Goal: Task Accomplishment & Management: Use online tool/utility

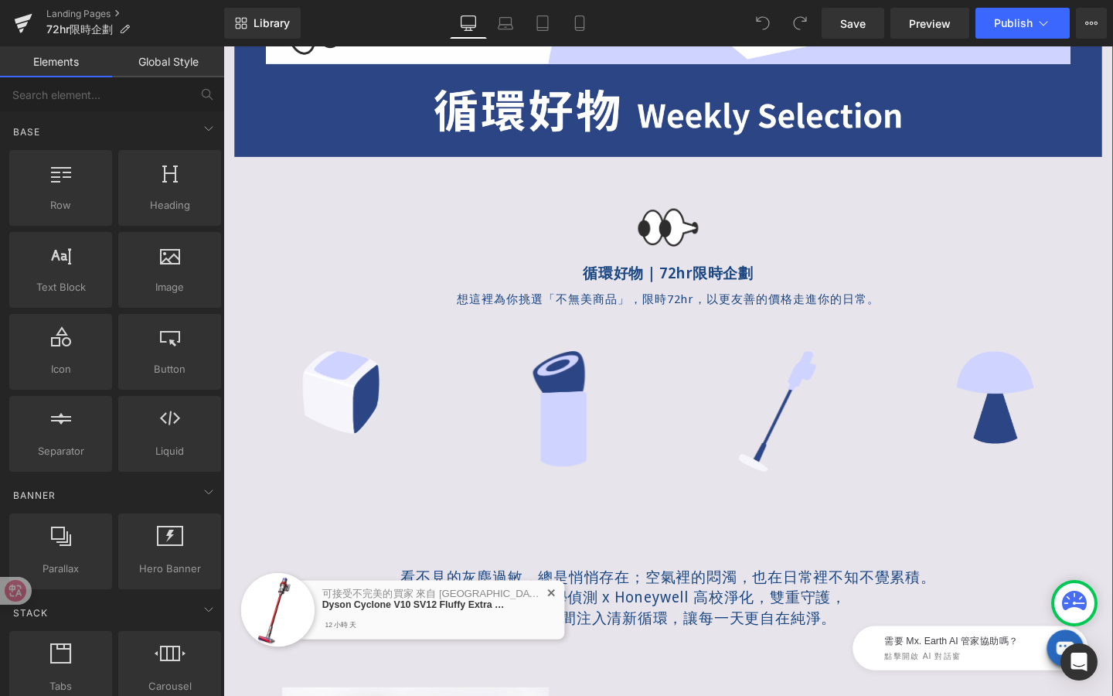
scroll to position [489, 0]
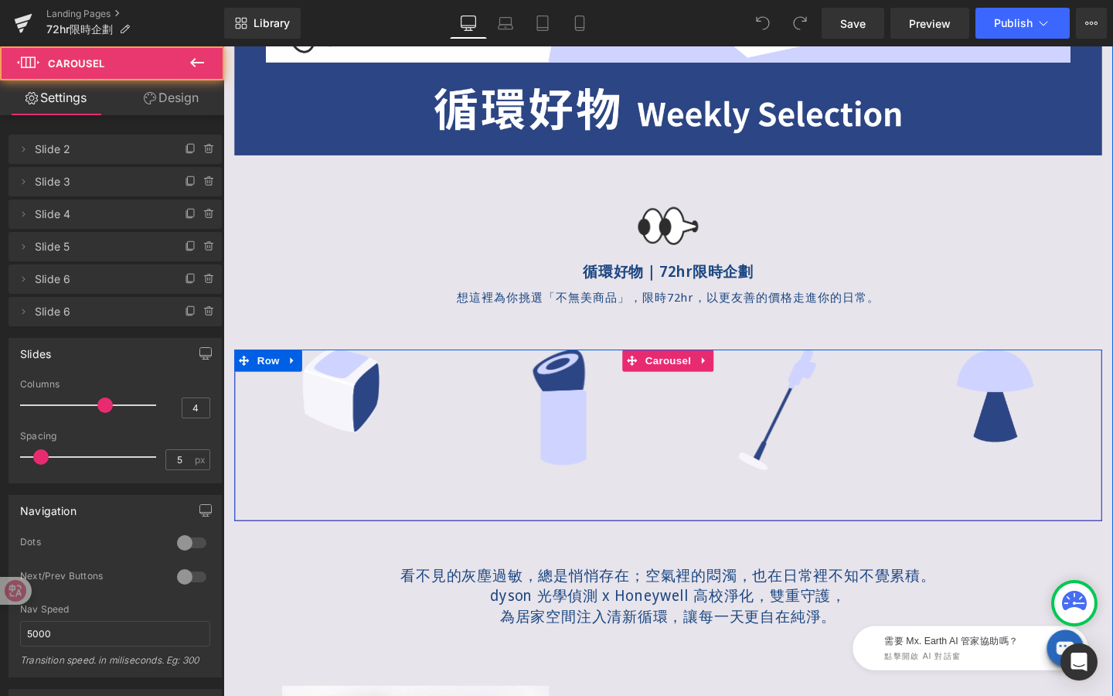
click at [415, 445] on div "Image" at bounding box center [347, 408] width 225 height 87
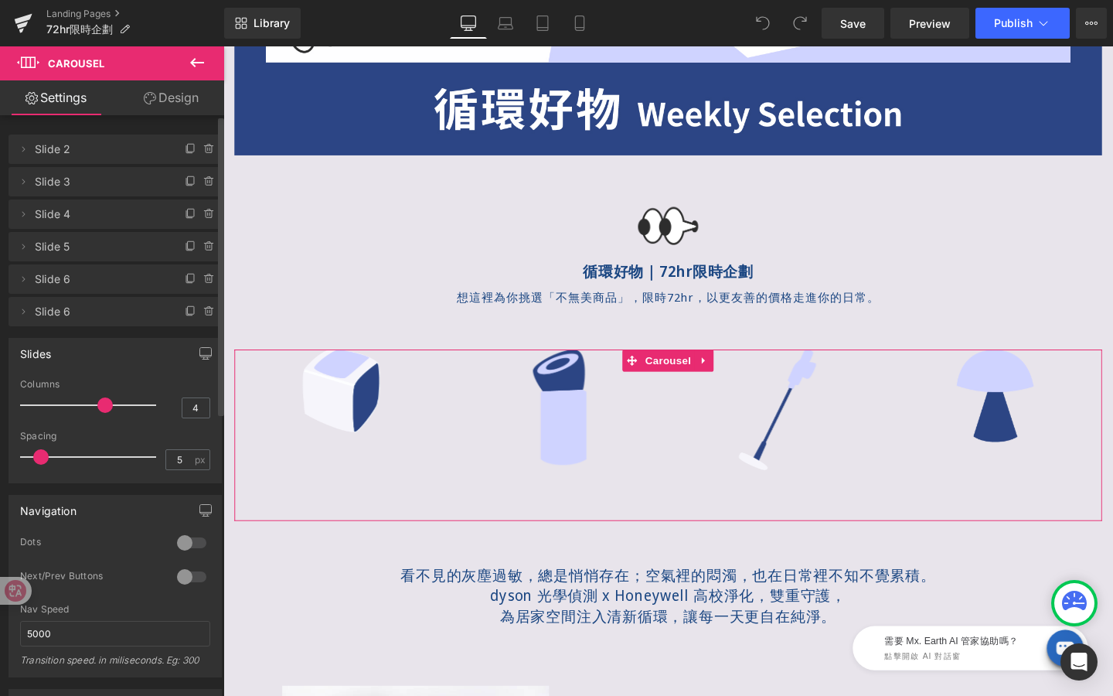
click at [195, 571] on div at bounding box center [191, 576] width 37 height 25
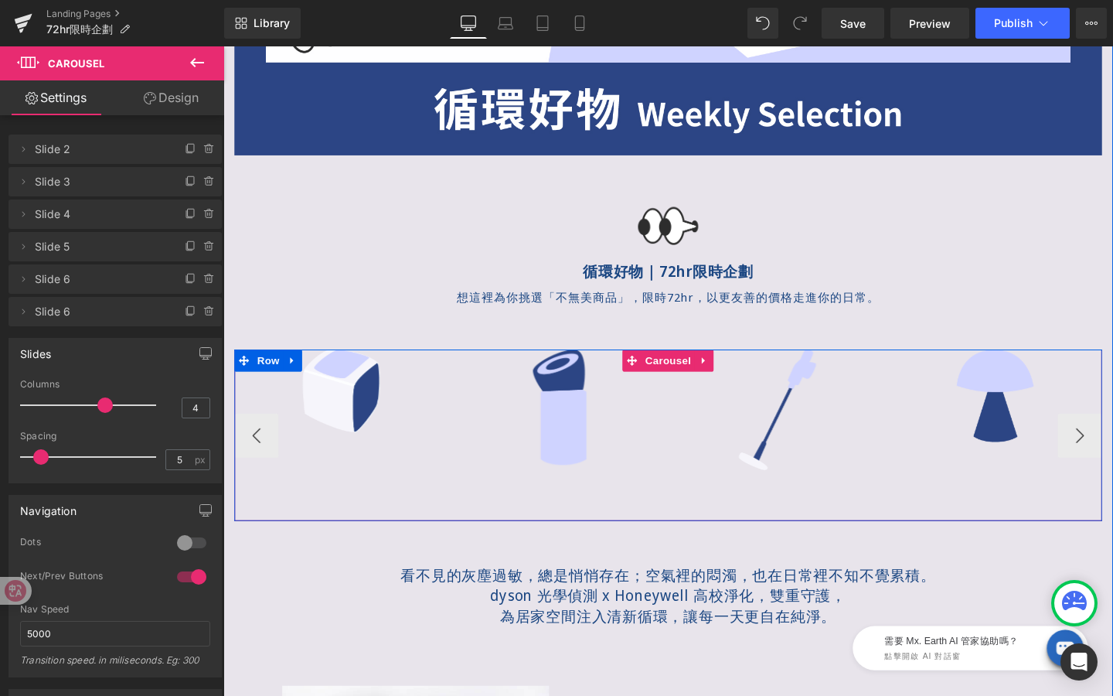
click at [209, 469] on img at bounding box center [119, 455] width 180 height 180
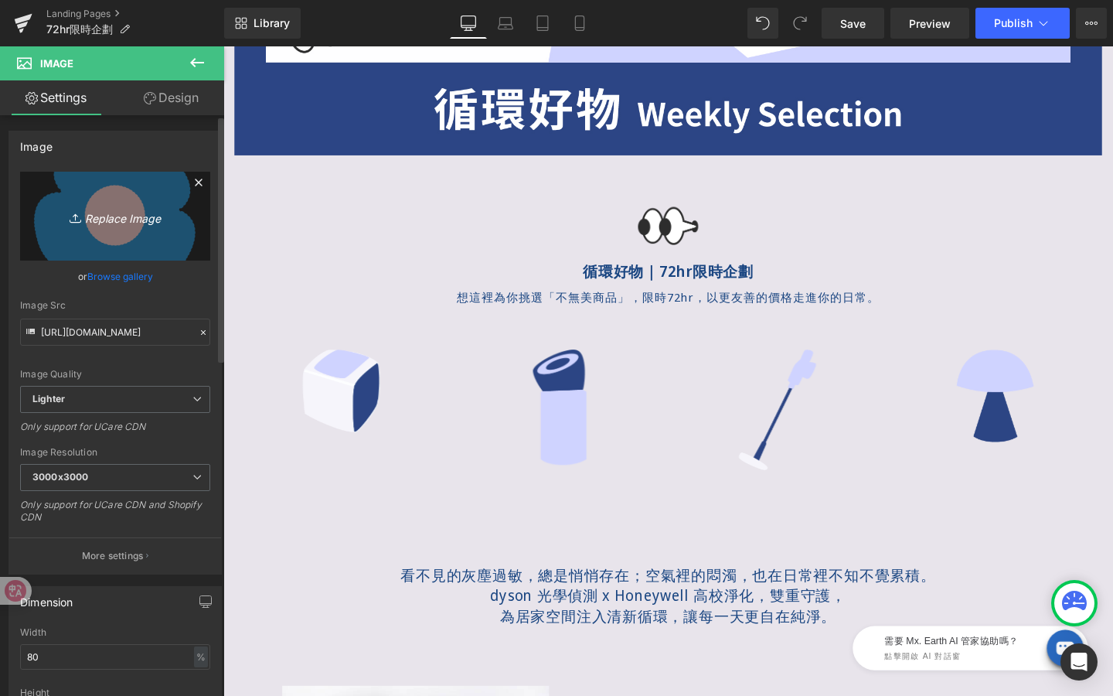
click at [124, 221] on icon "Replace Image" at bounding box center [115, 215] width 124 height 19
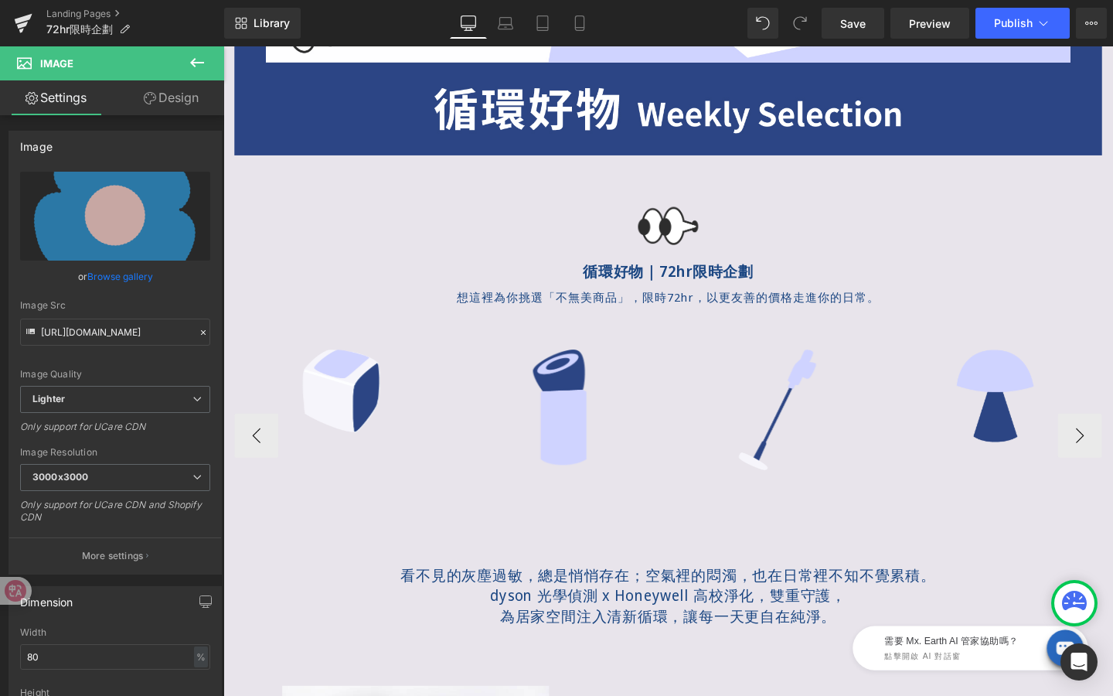
type input "C:\fakepath\輪播1.png"
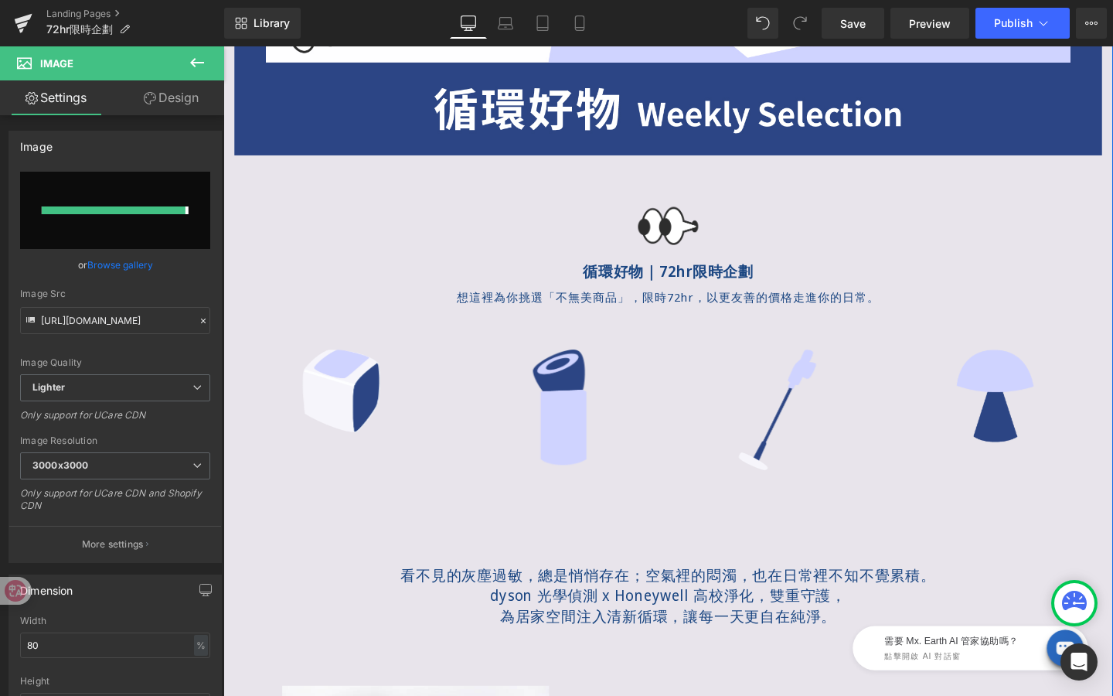
type input "[URL][DOMAIN_NAME]"
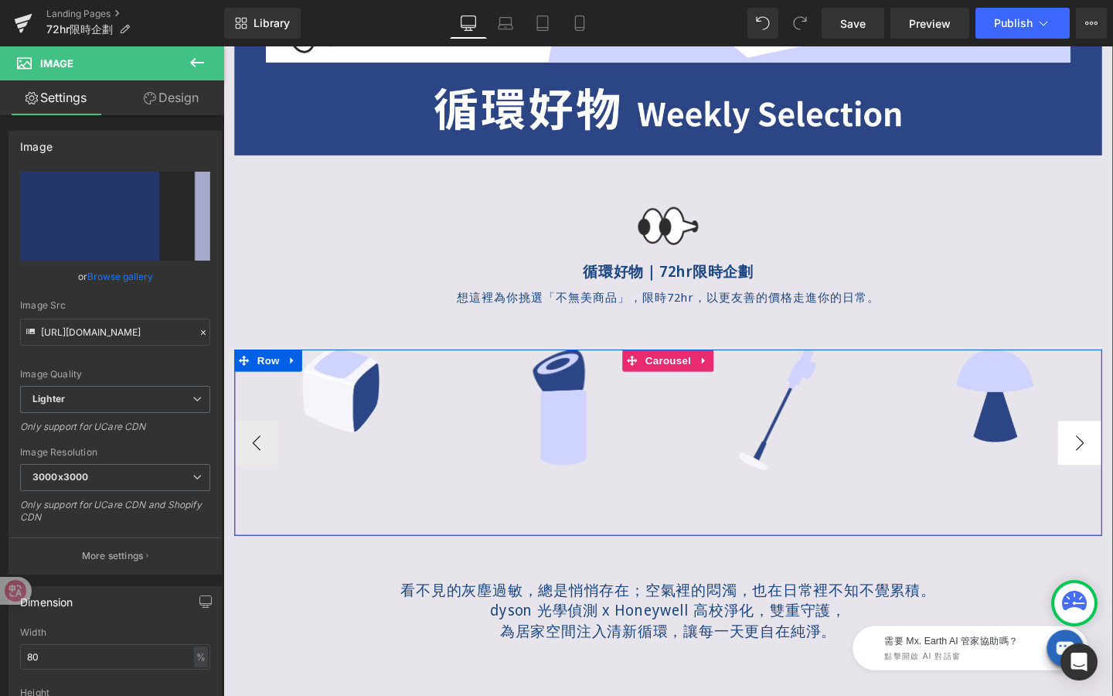
click at [1112, 471] on button "›" at bounding box center [1124, 463] width 46 height 46
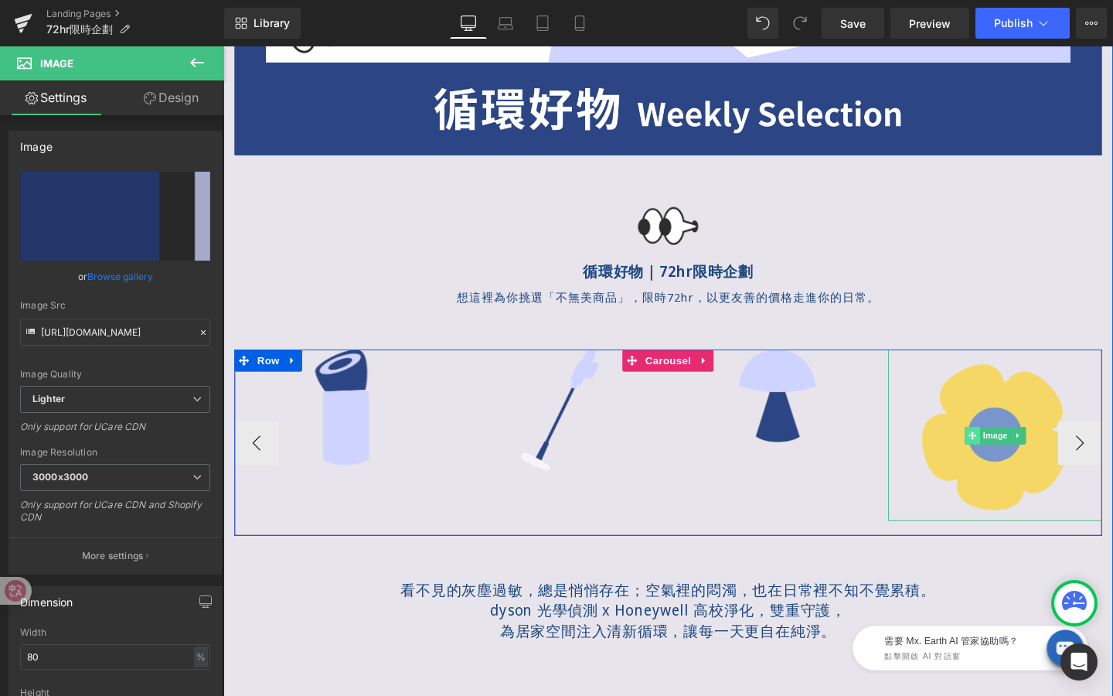
click at [1051, 457] on link "Image" at bounding box center [1027, 455] width 48 height 19
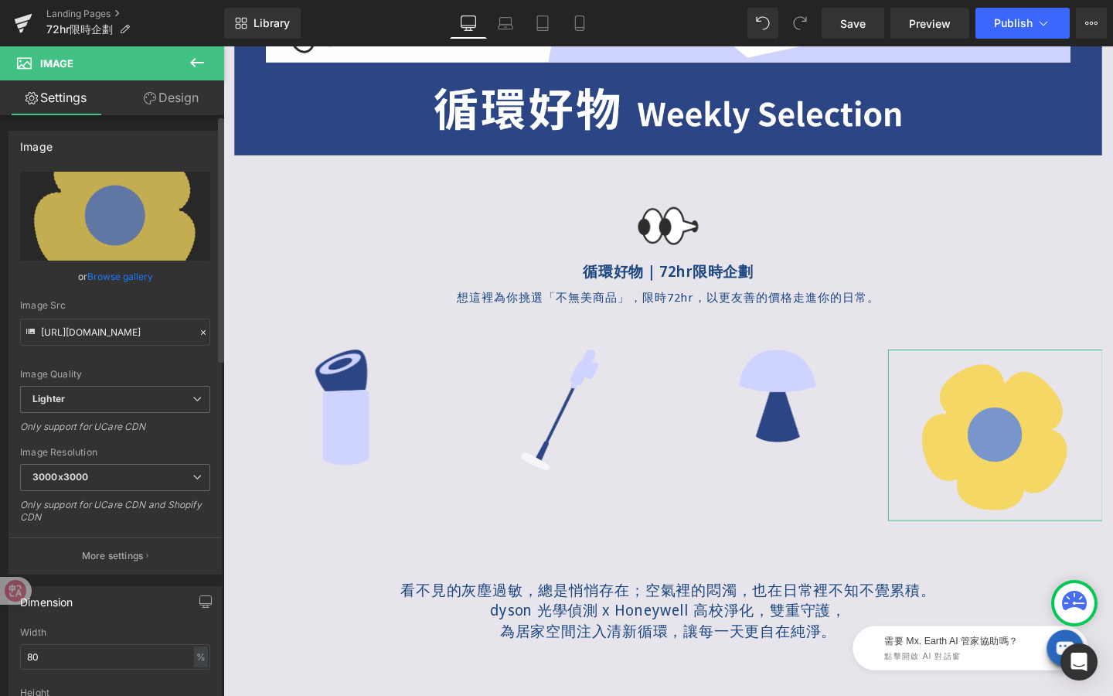
click at [131, 279] on link "Browse gallery" at bounding box center [120, 276] width 66 height 27
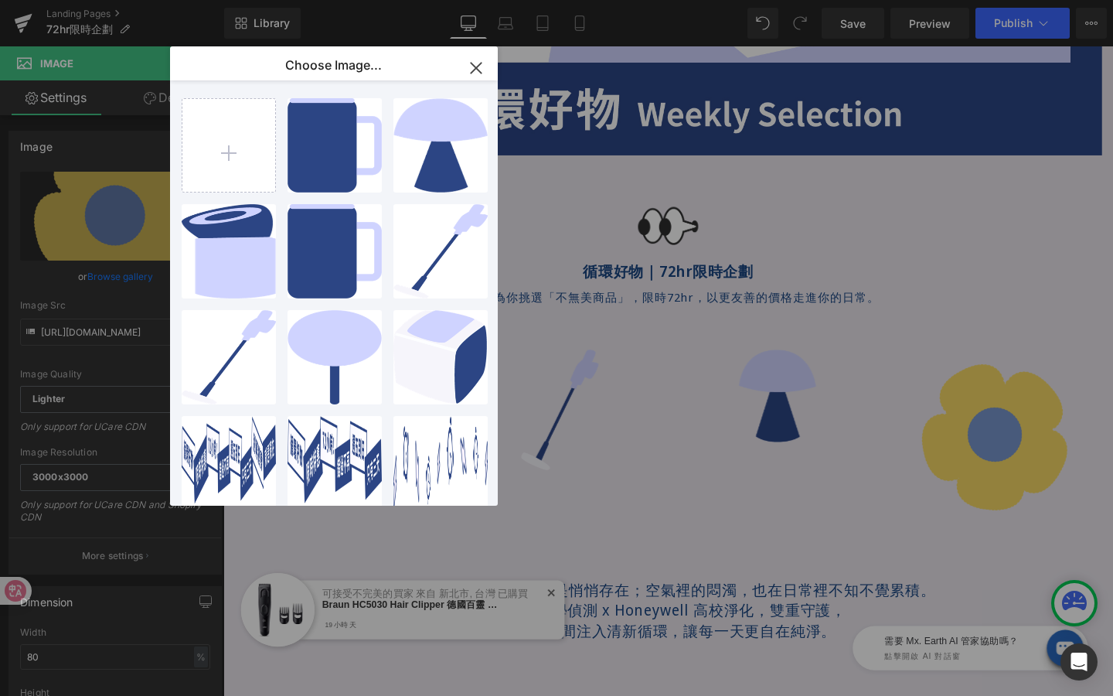
click at [475, 72] on icon "button" at bounding box center [476, 68] width 25 height 25
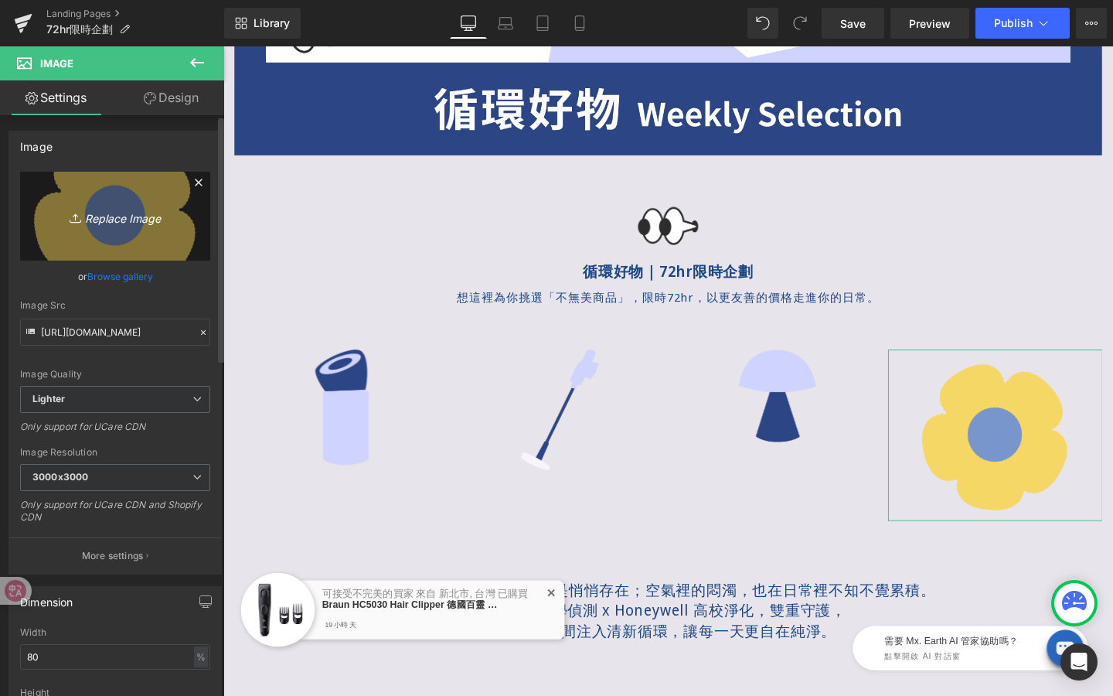
click at [133, 219] on icon "Replace Image" at bounding box center [115, 215] width 124 height 19
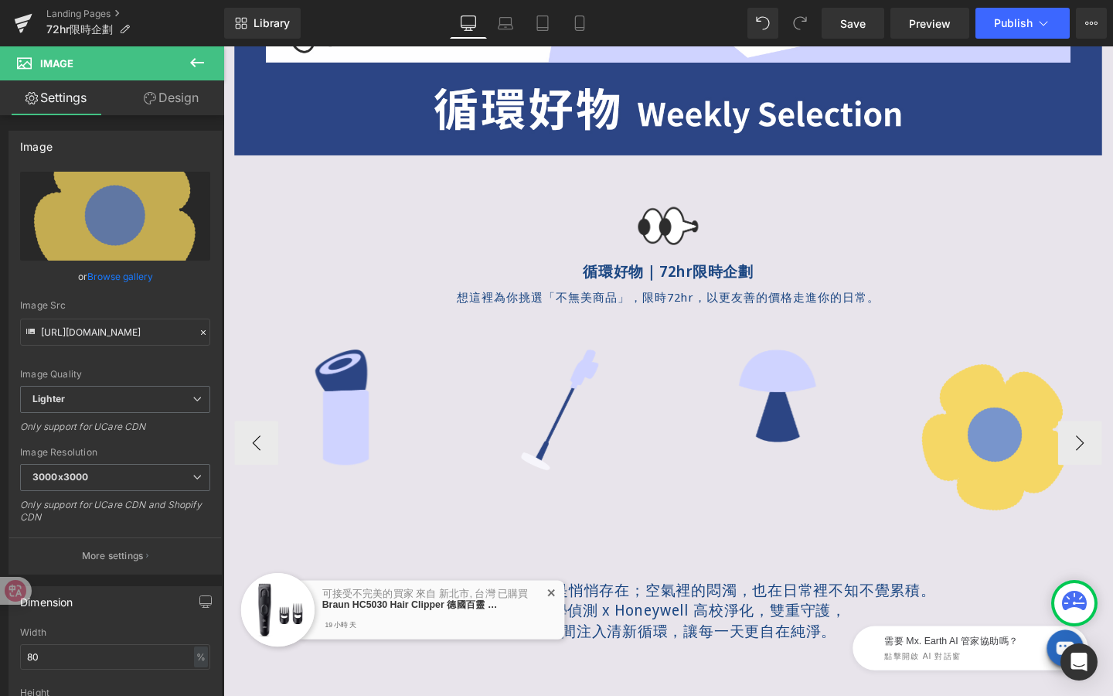
type input "C:\fakepath\輪播2.png"
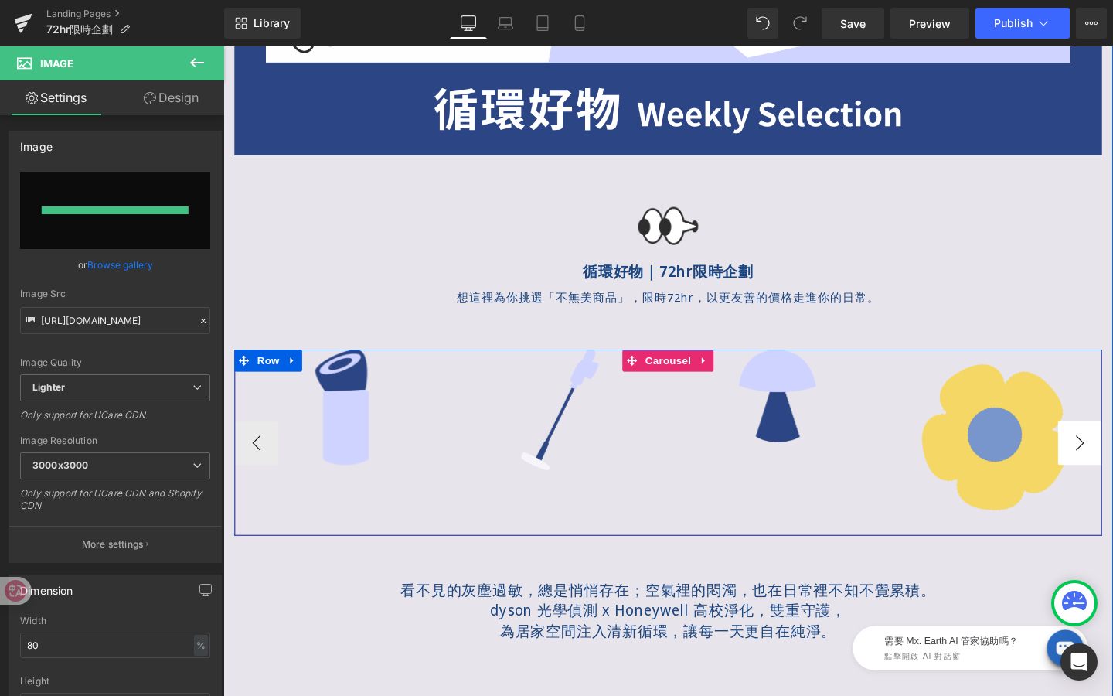
type input "[URL][DOMAIN_NAME]"
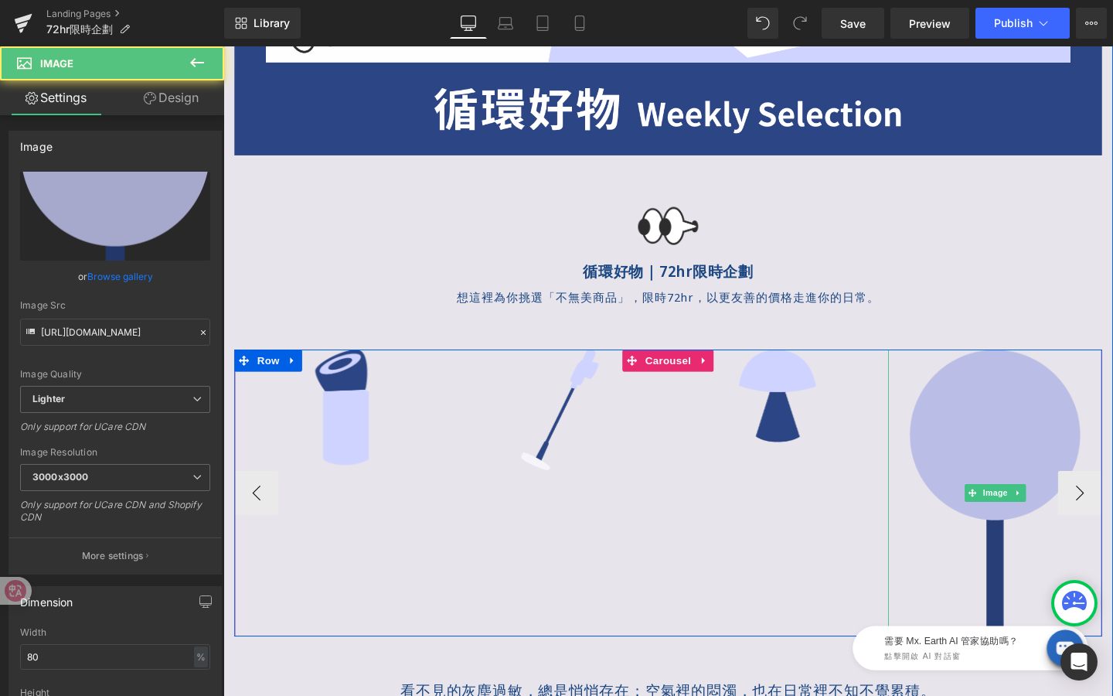
click at [1019, 474] on img at bounding box center [1035, 515] width 180 height 301
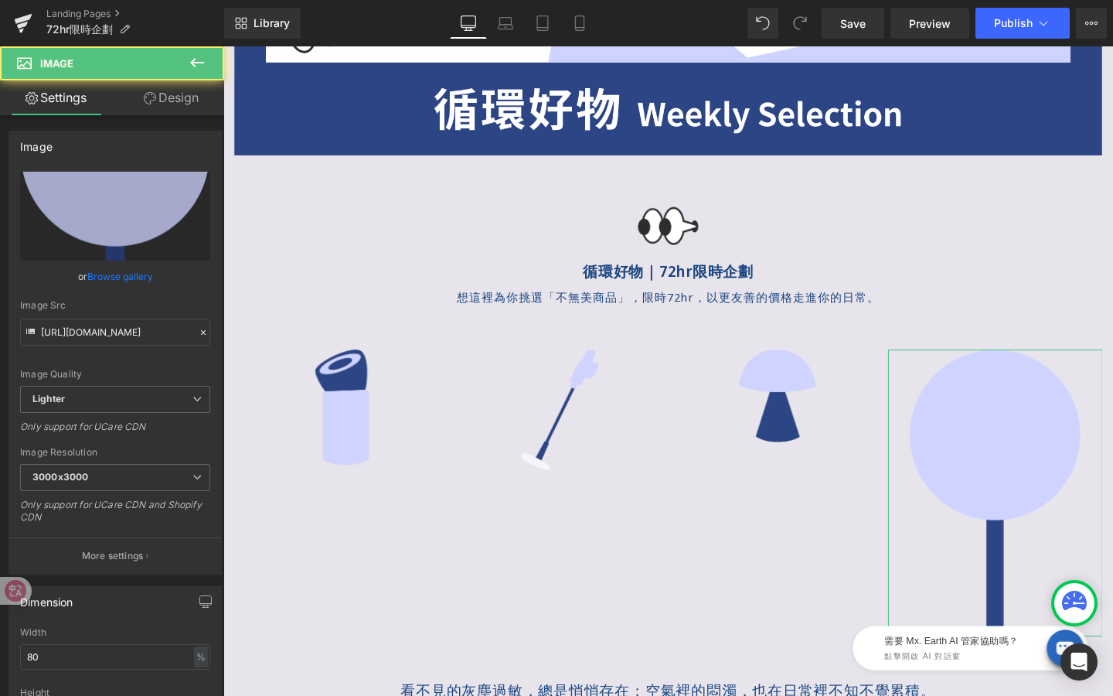
click at [199, 93] on link "Design" at bounding box center [171, 97] width 112 height 35
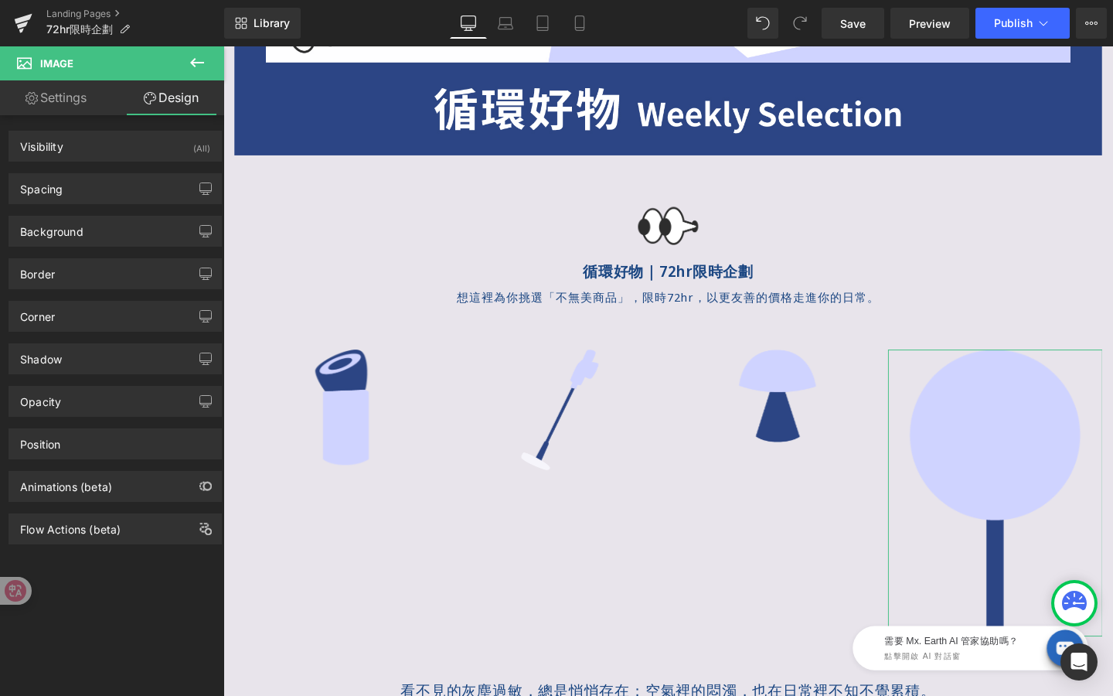
type input "0"
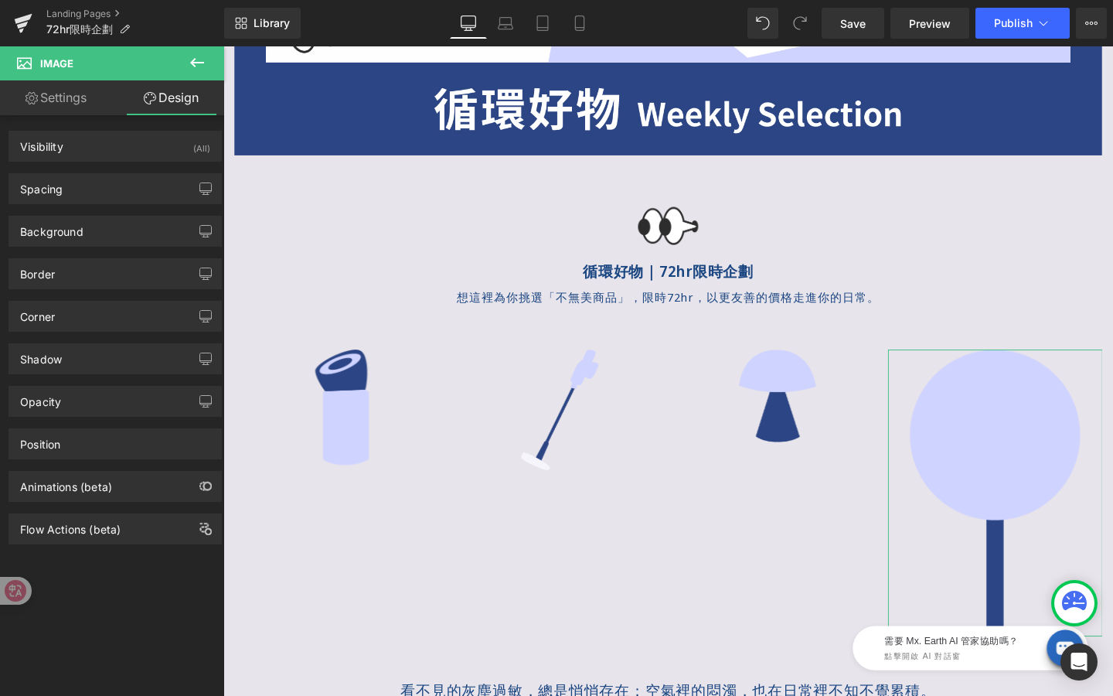
type input "0"
click at [148, 186] on div "Spacing" at bounding box center [115, 188] width 212 height 29
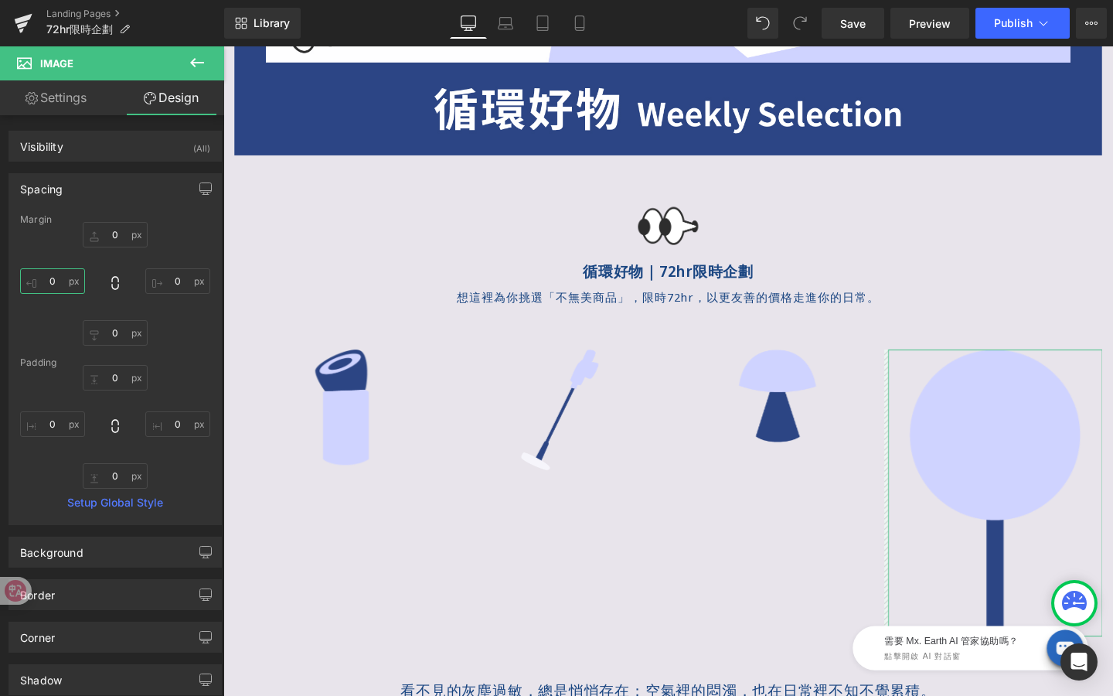
click at [52, 289] on input "0" at bounding box center [52, 281] width 65 height 26
type input "ˋㄢ"
type input "ㄢ"
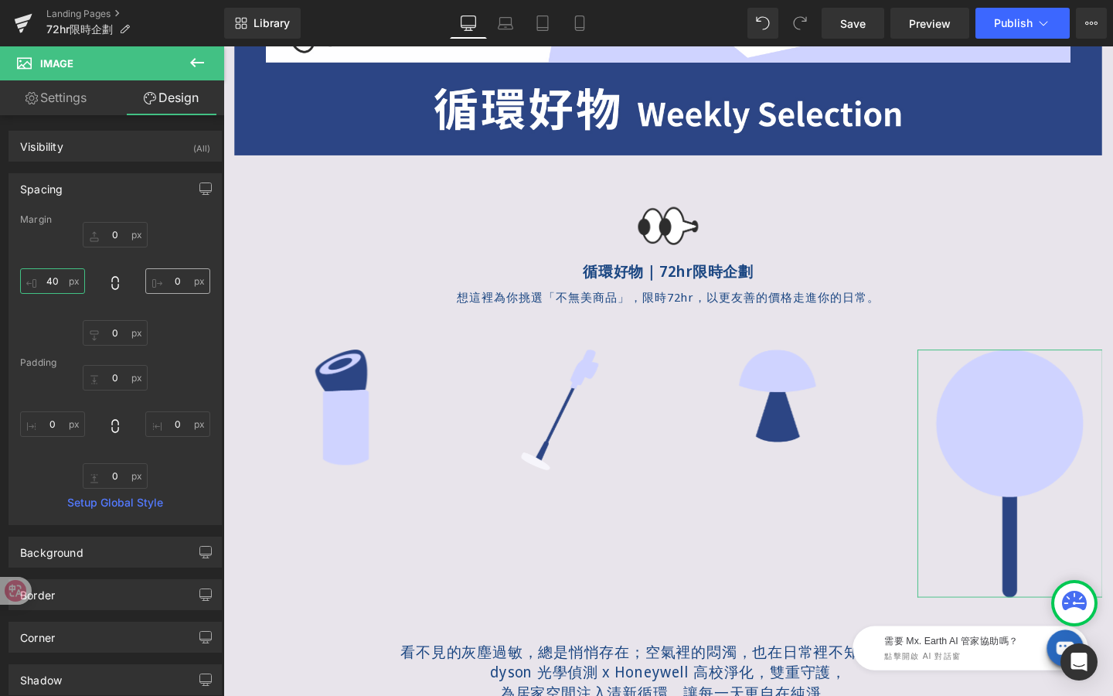
type input "40"
click at [186, 284] on input "0" at bounding box center [177, 281] width 65 height 26
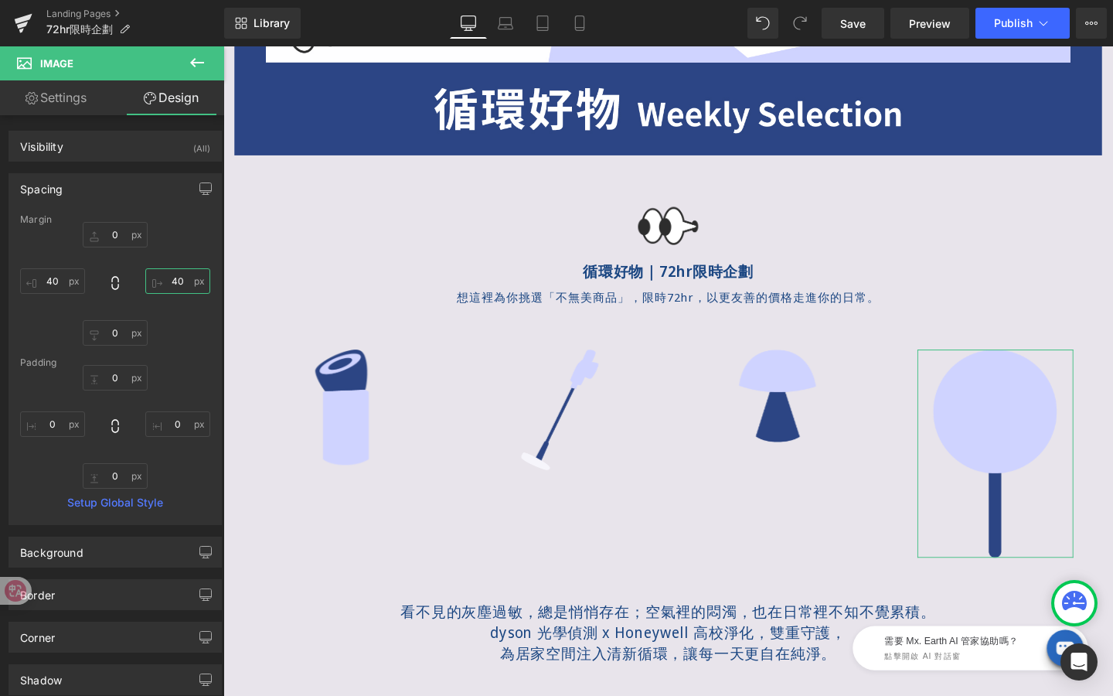
type input "4"
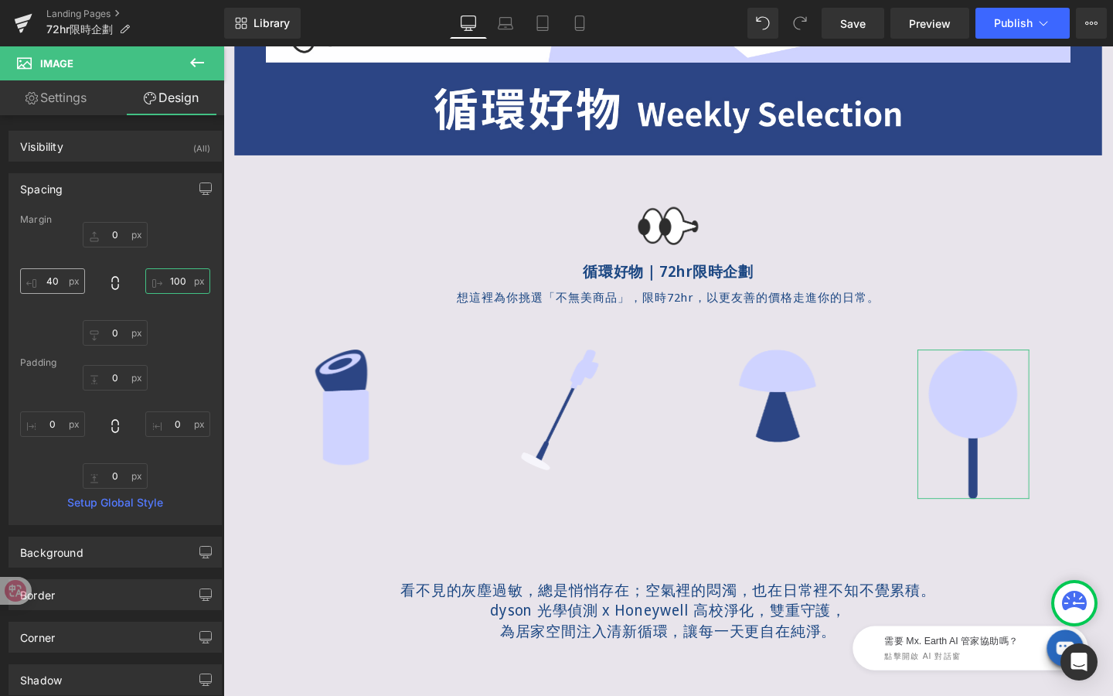
type input "100"
click at [62, 282] on input "40" at bounding box center [52, 281] width 65 height 26
type input "1"
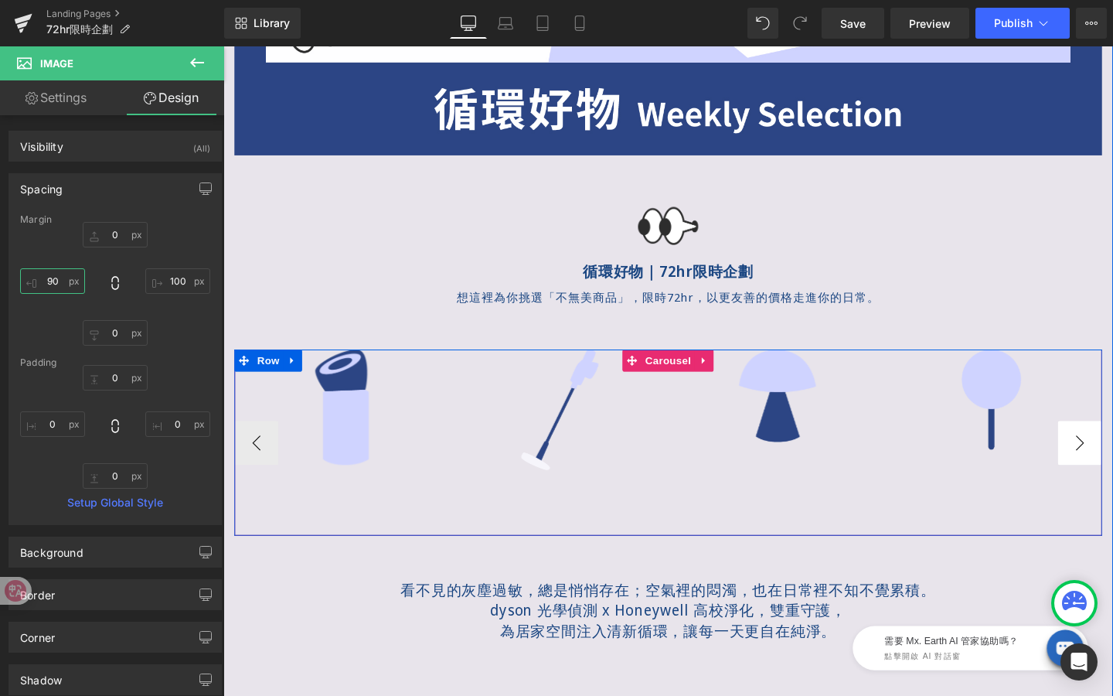
type input "90"
click at [1112, 458] on button "›" at bounding box center [1124, 463] width 46 height 46
click at [685, 379] on div "Image Image Image Image Image Image" at bounding box center [691, 463] width 912 height 196
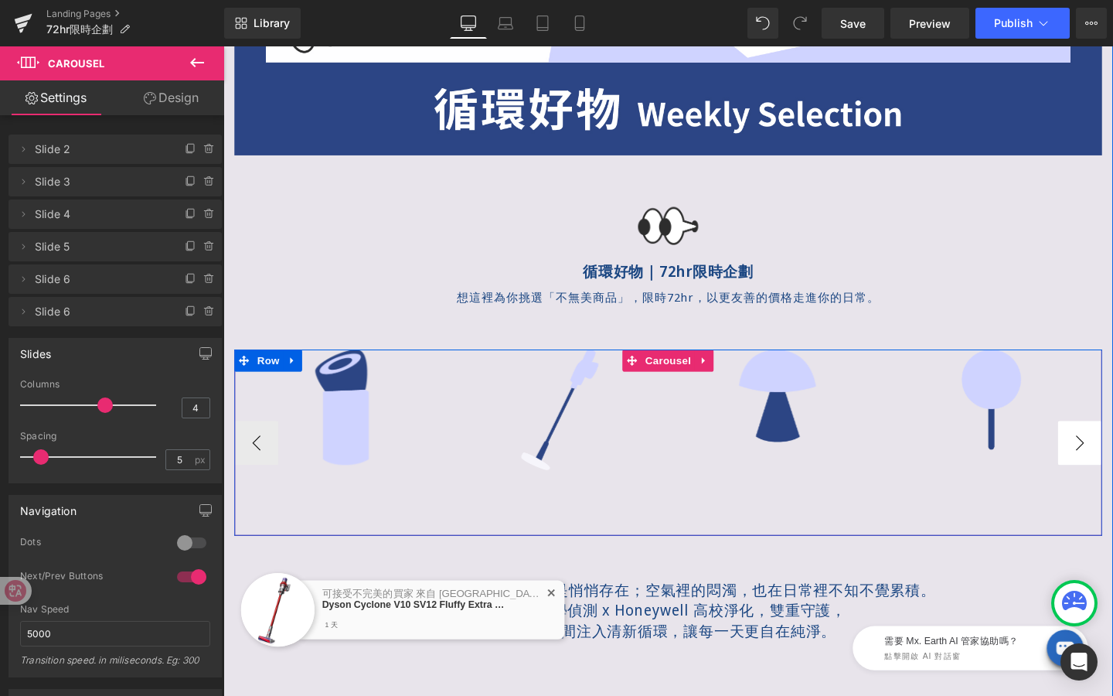
click at [1112, 456] on button "›" at bounding box center [1124, 463] width 46 height 46
click at [250, 450] on button "‹" at bounding box center [258, 463] width 46 height 46
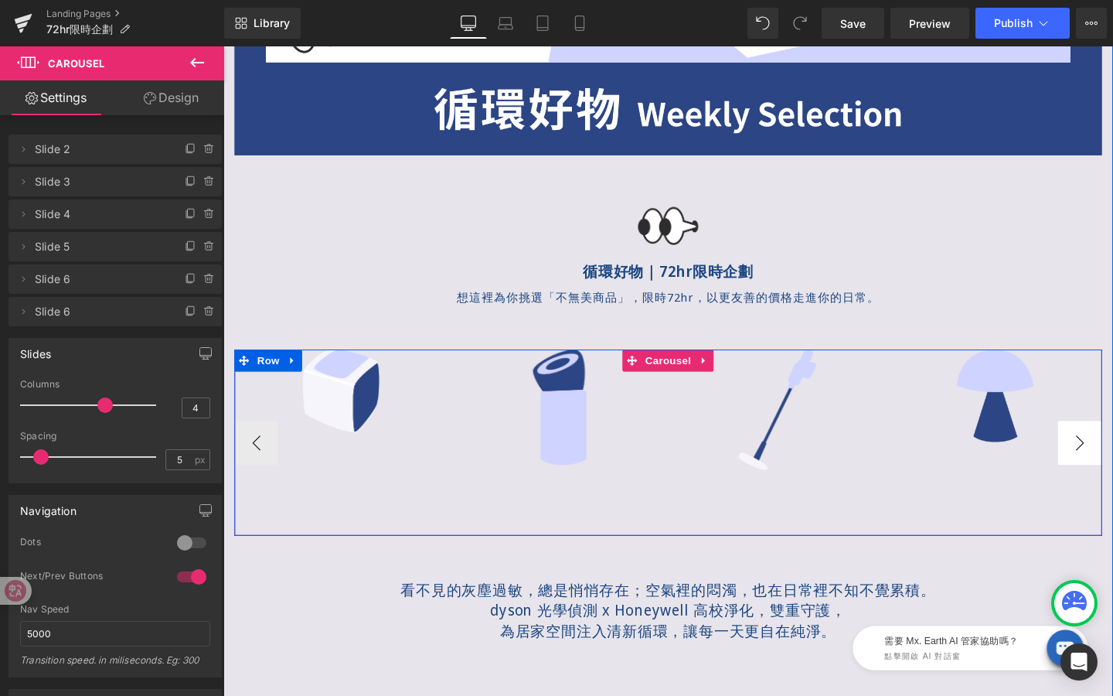
click at [1112, 459] on button "›" at bounding box center [1124, 463] width 46 height 46
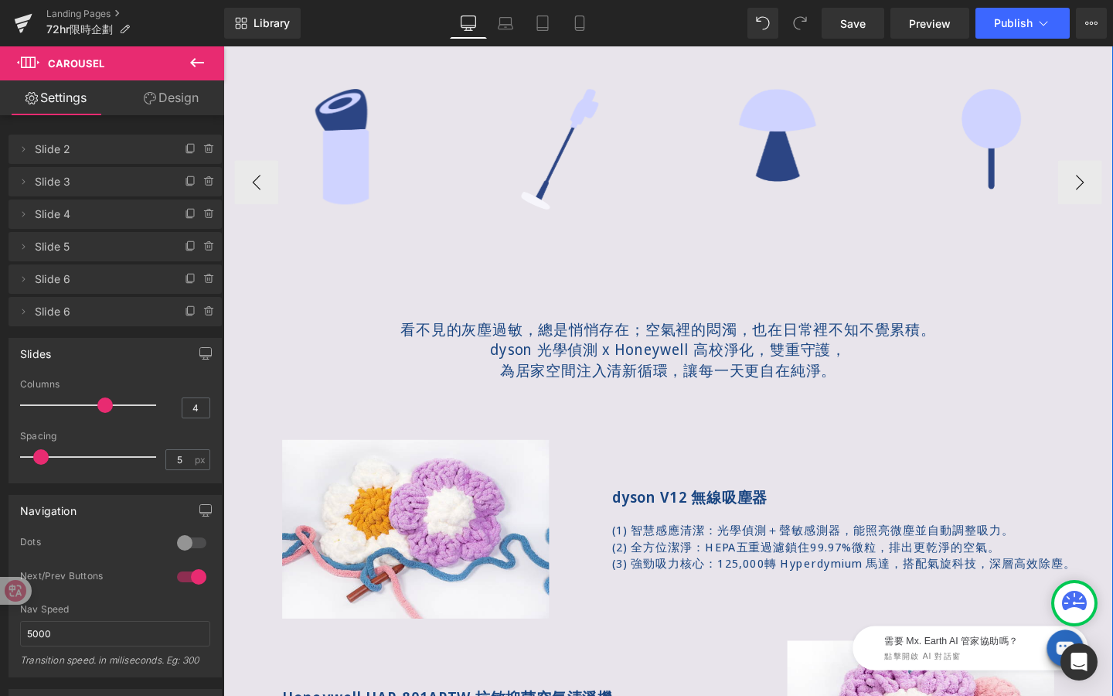
scroll to position [772, 0]
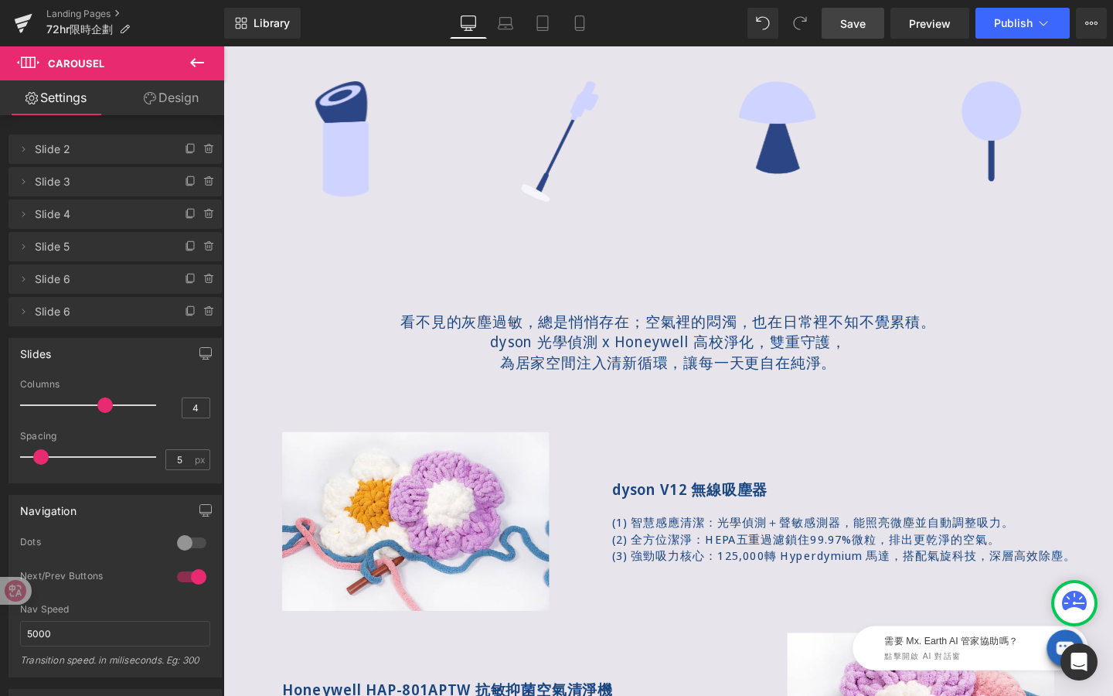
click at [856, 34] on link "Save" at bounding box center [853, 23] width 63 height 31
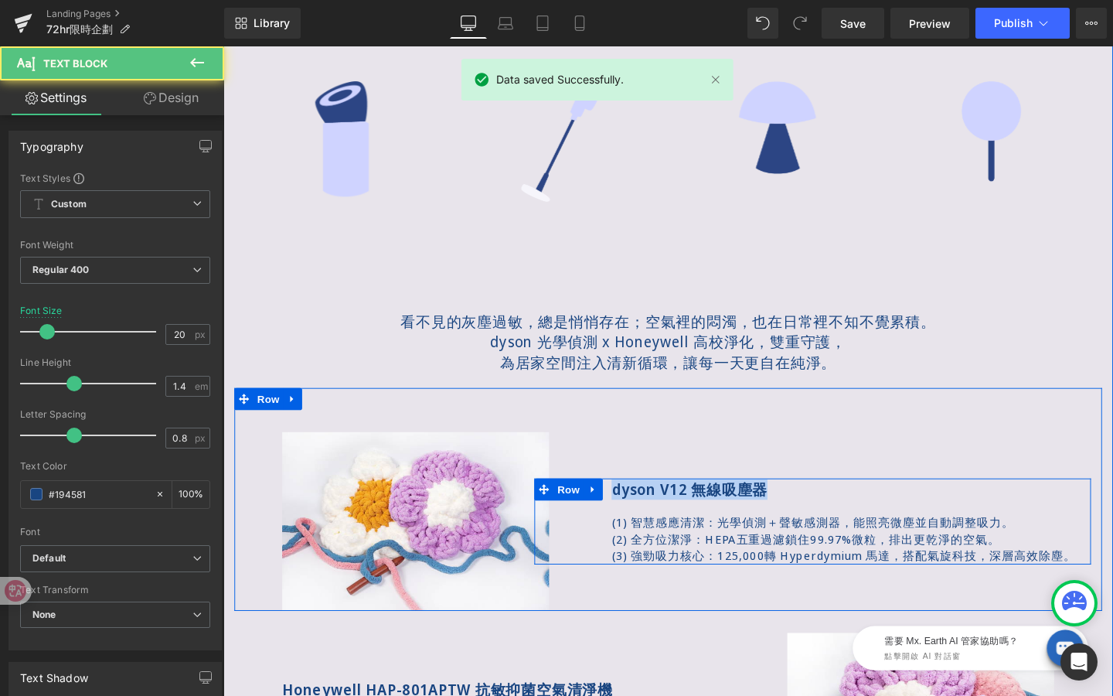
drag, startPoint x: 767, startPoint y: 513, endPoint x: 624, endPoint y: 512, distance: 143.0
click at [624, 512] on div "dyson V12 無線吸塵器 Text Block (1) 智慧感應清潔：光學偵測＋聲敏感測器，能照亮微塵並自動調整吸力。 (2) 全方位潔淨：HEPA五重…" at bounding box center [856, 545] width 558 height 89
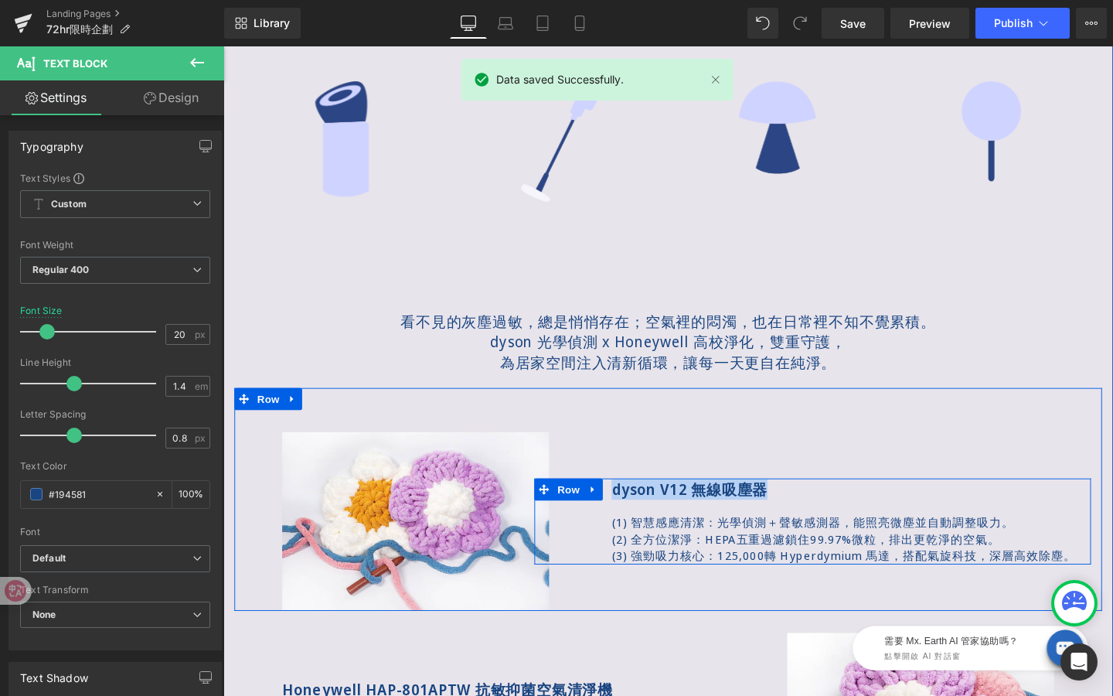
copy strong "dyson V12 無線吸塵器"
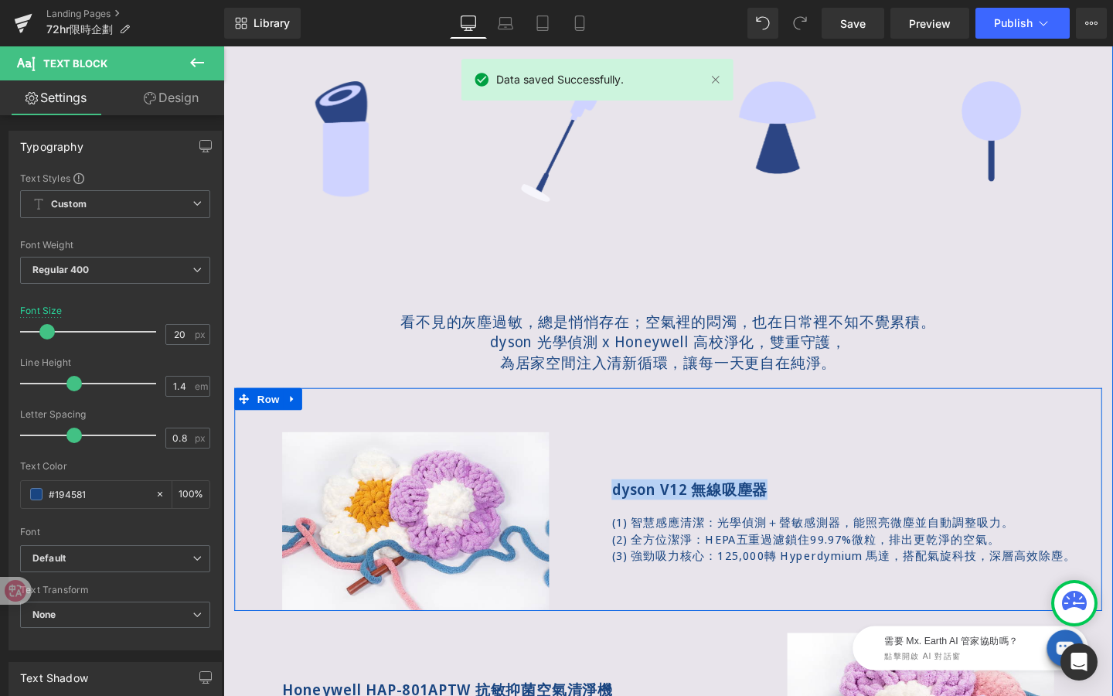
click at [784, 458] on div "dyson V12 無線吸塵器 Text Block (1) 智慧感應清潔：光學偵測＋聲敏感測器，能照亮微塵並自動調整吸力。 (2) 全方位潔淨：HEPA五重…" at bounding box center [843, 544] width 608 height 187
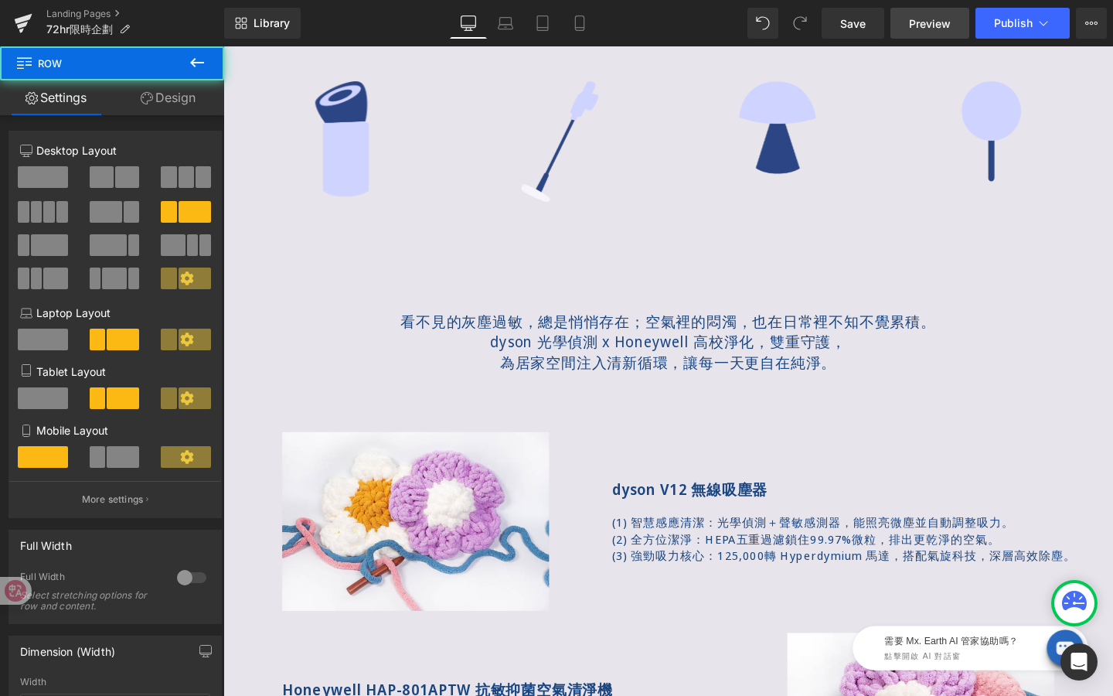
click at [921, 37] on link "Preview" at bounding box center [930, 23] width 79 height 31
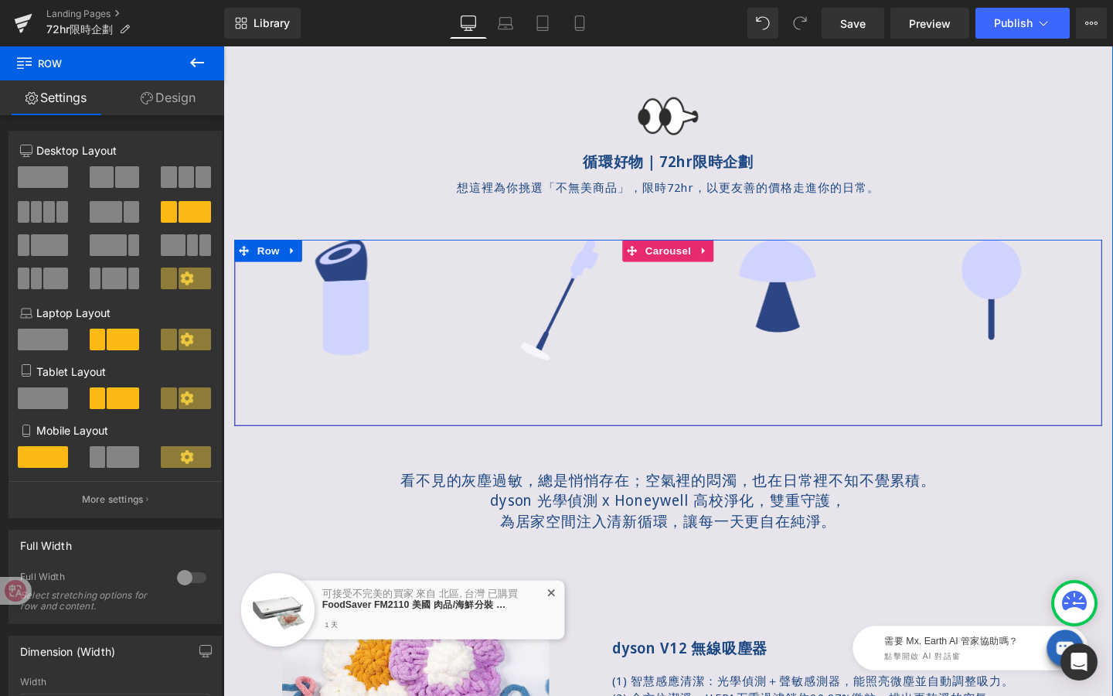
scroll to position [599, 0]
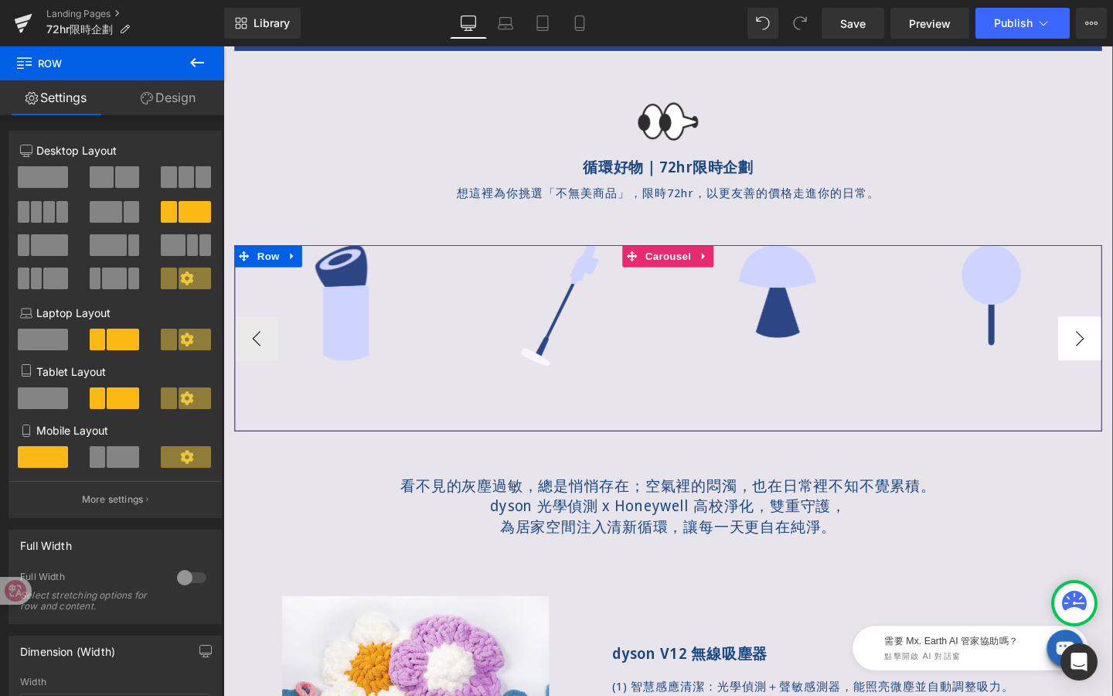
click at [1112, 349] on button "›" at bounding box center [1124, 353] width 46 height 46
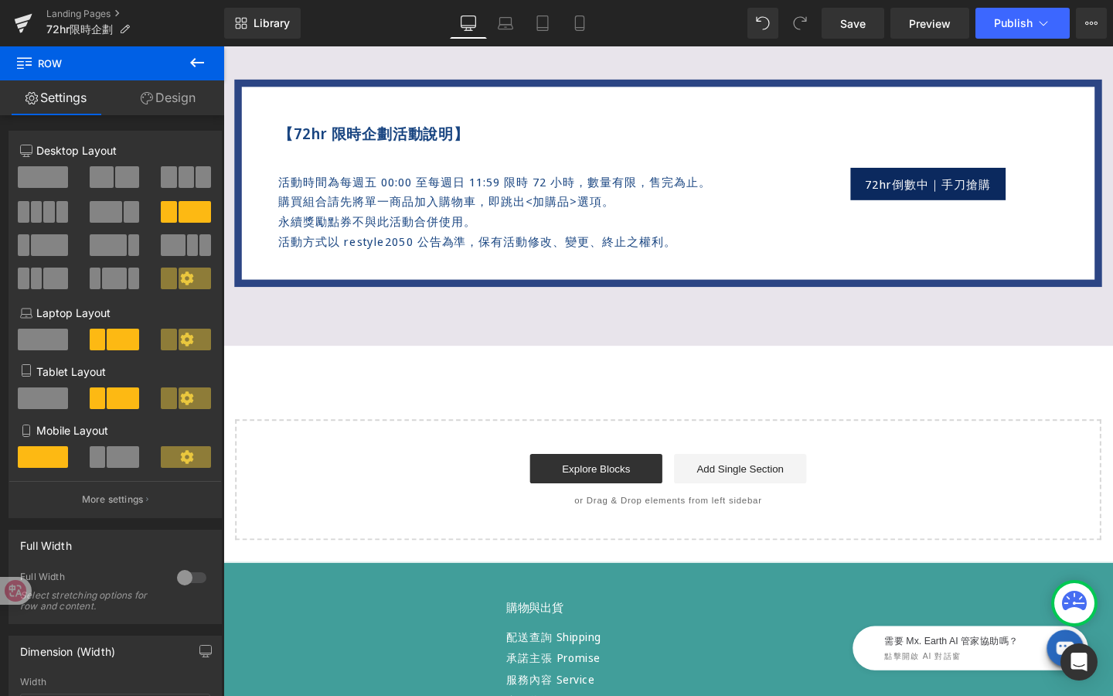
scroll to position [1737, 0]
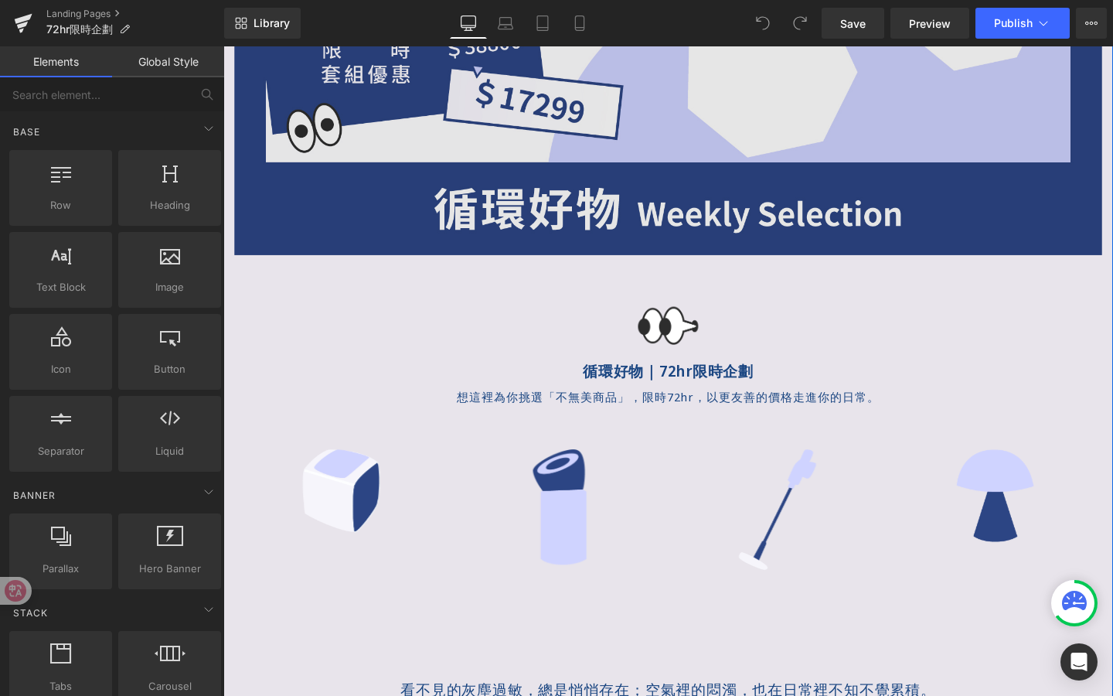
scroll to position [422, 0]
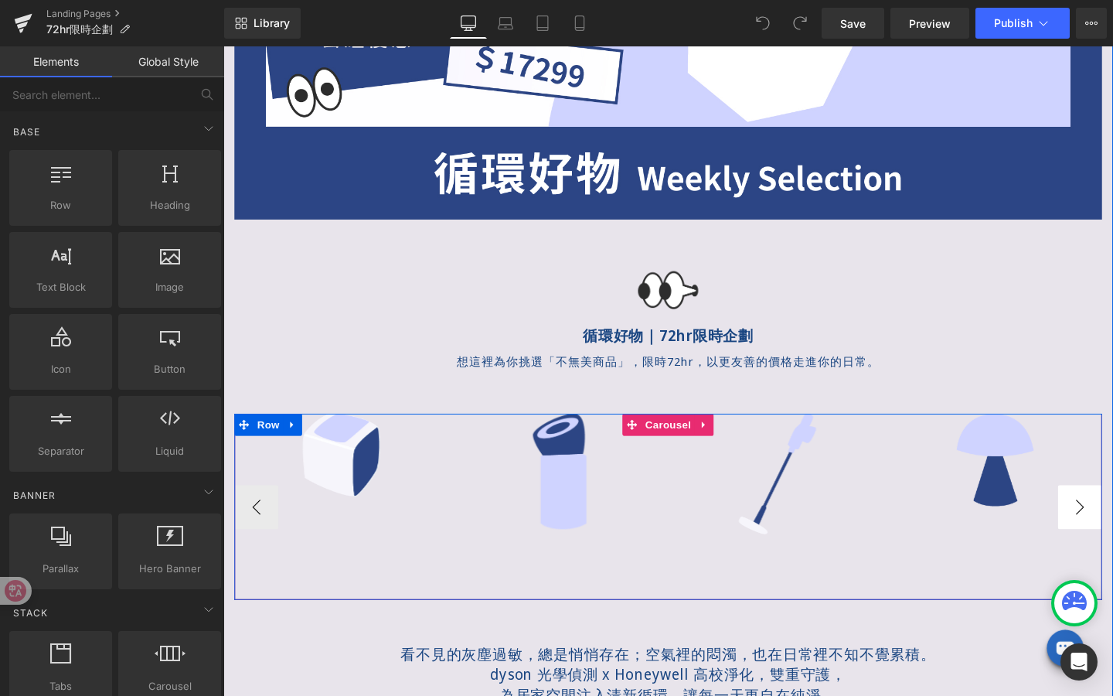
click at [1112, 542] on button "›" at bounding box center [1124, 530] width 46 height 46
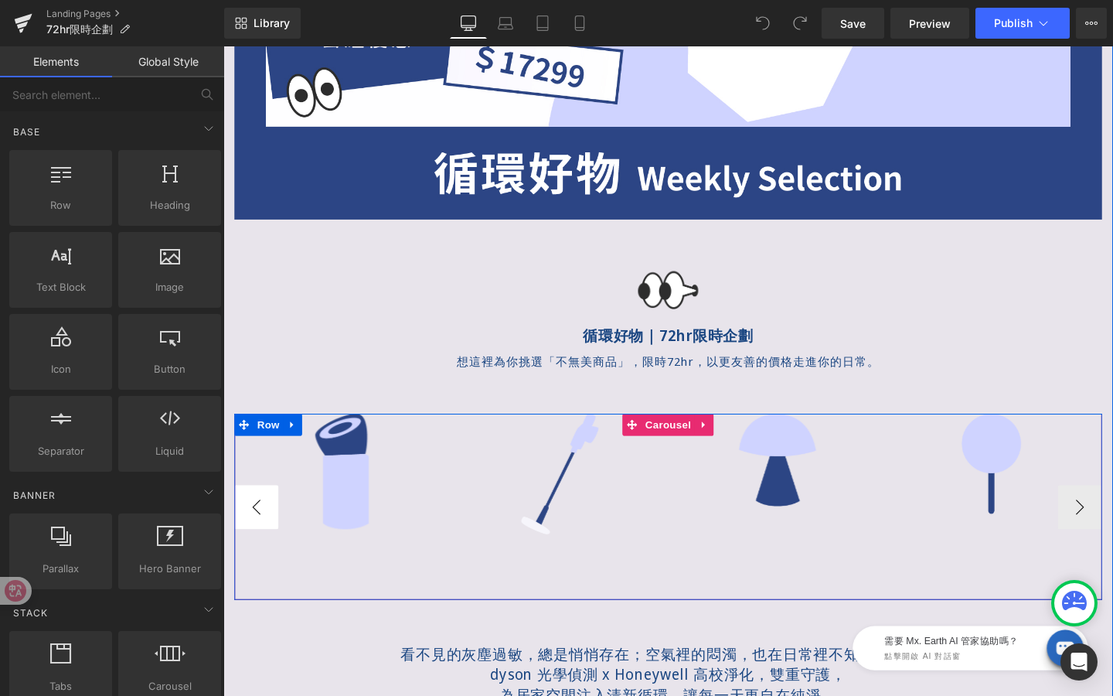
click at [249, 520] on button "‹" at bounding box center [258, 530] width 46 height 46
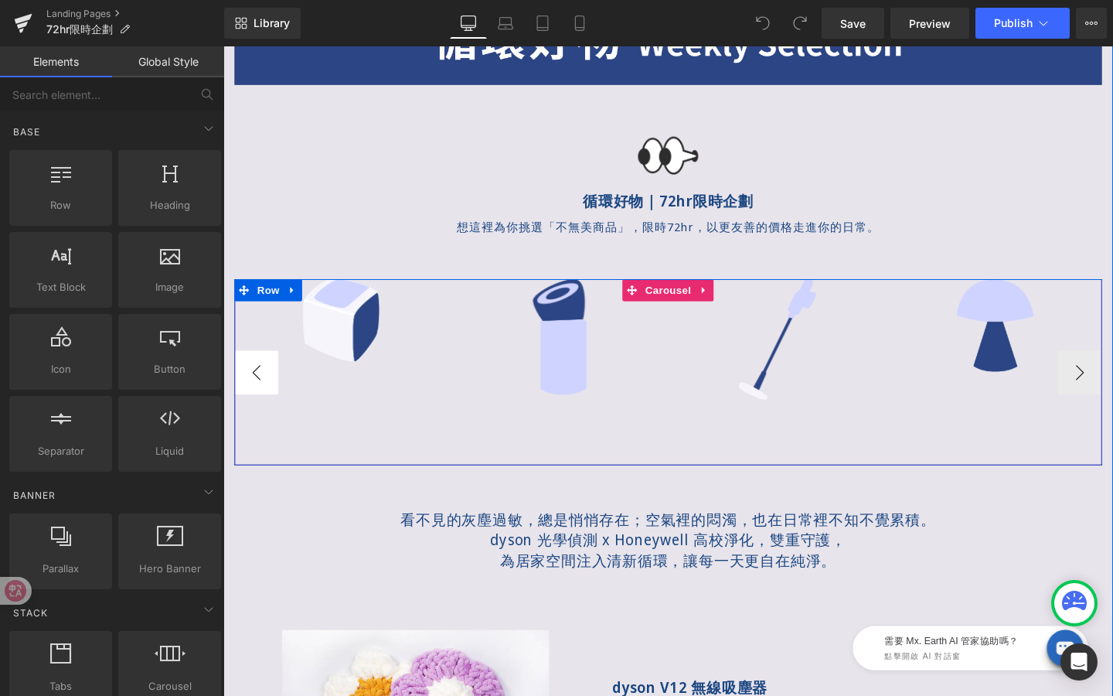
scroll to position [601, 0]
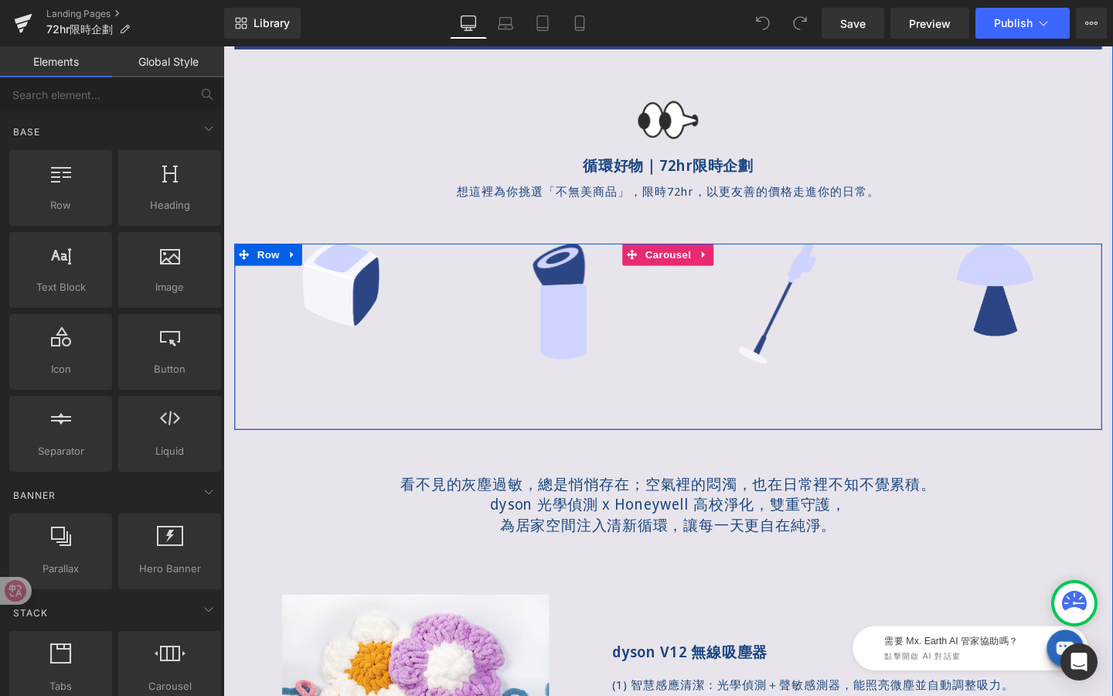
click at [690, 254] on div at bounding box center [691, 256] width 912 height 4
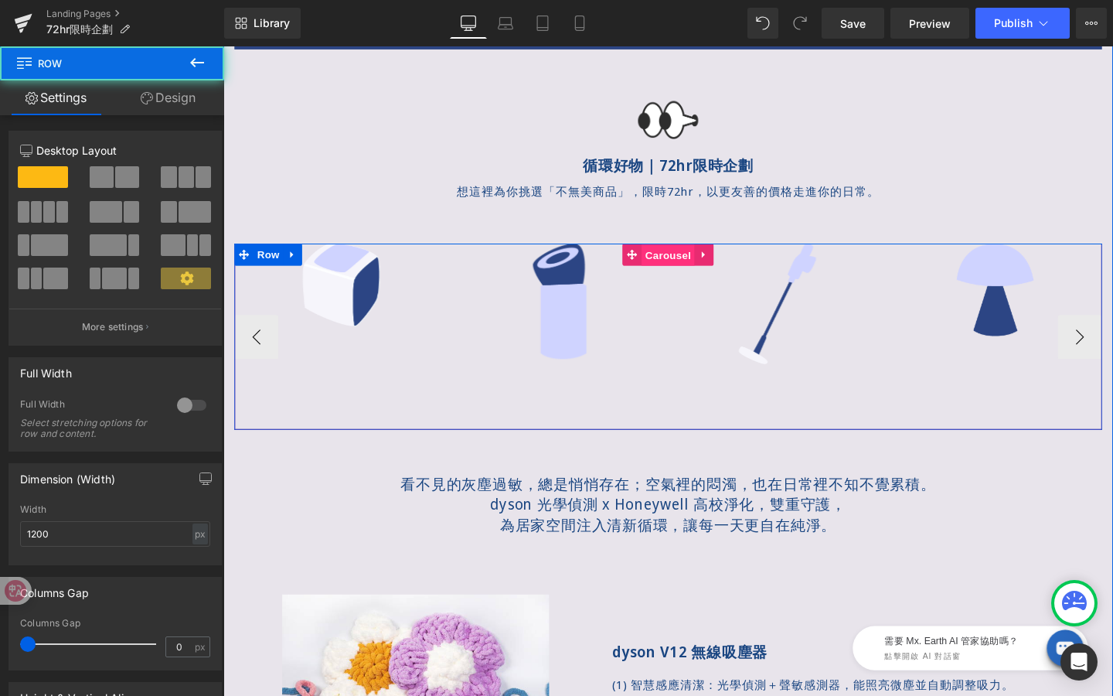
click at [690, 267] on span "Carousel" at bounding box center [691, 265] width 56 height 23
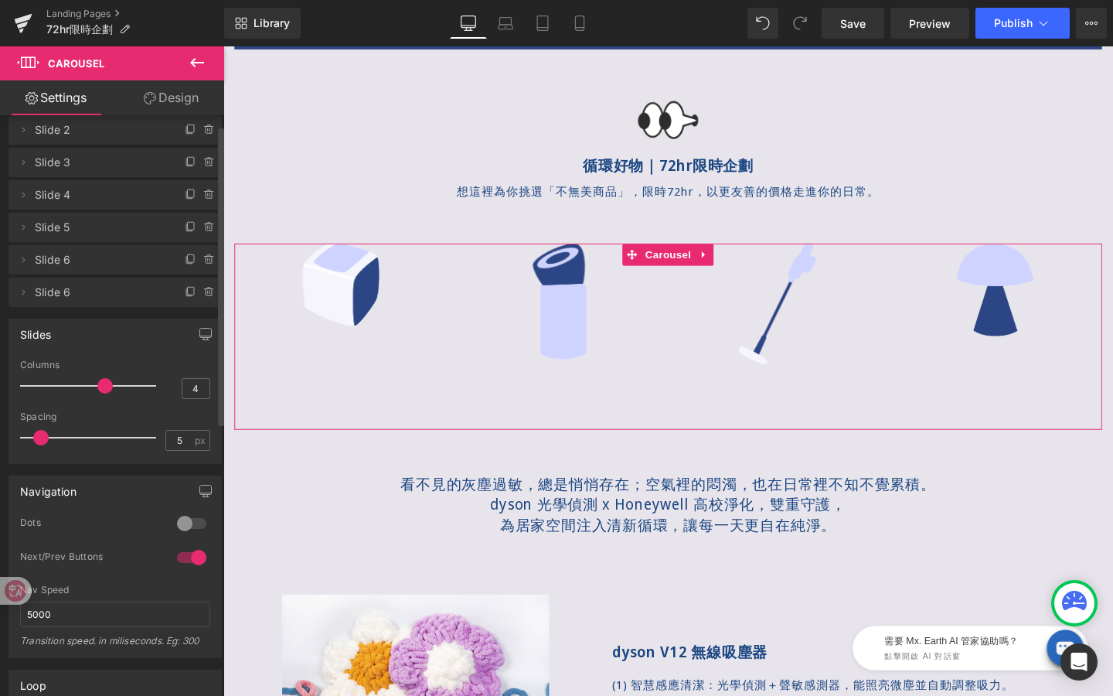
scroll to position [35, 0]
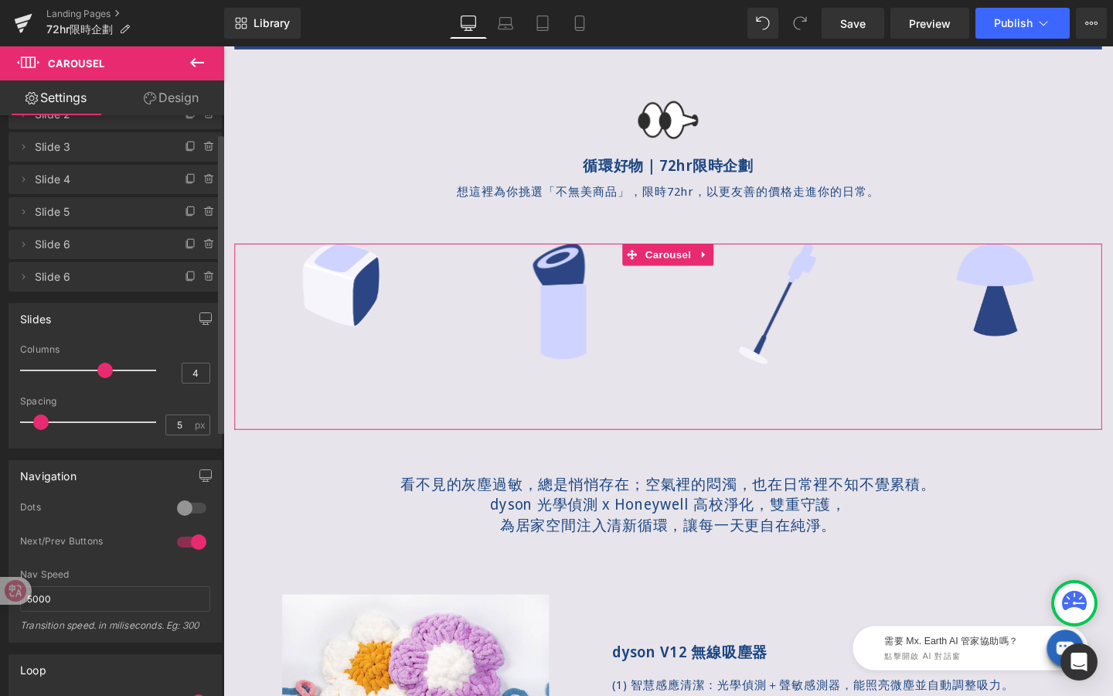
click at [189, 534] on div at bounding box center [191, 542] width 37 height 25
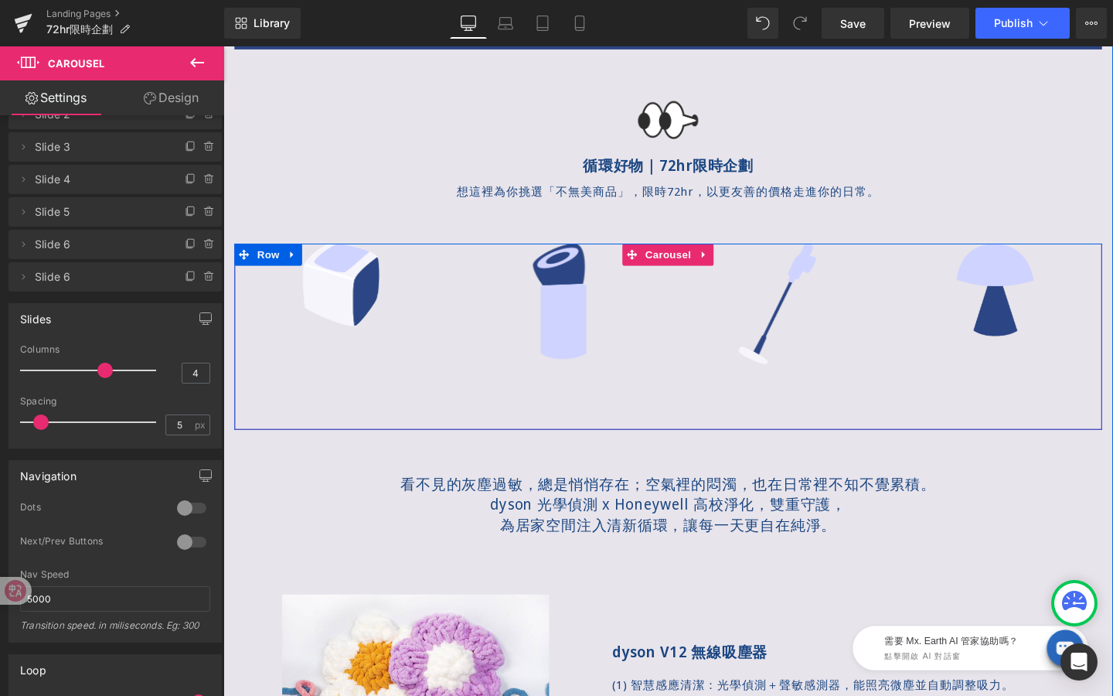
click at [209, 363] on img at bounding box center [119, 352] width 180 height 196
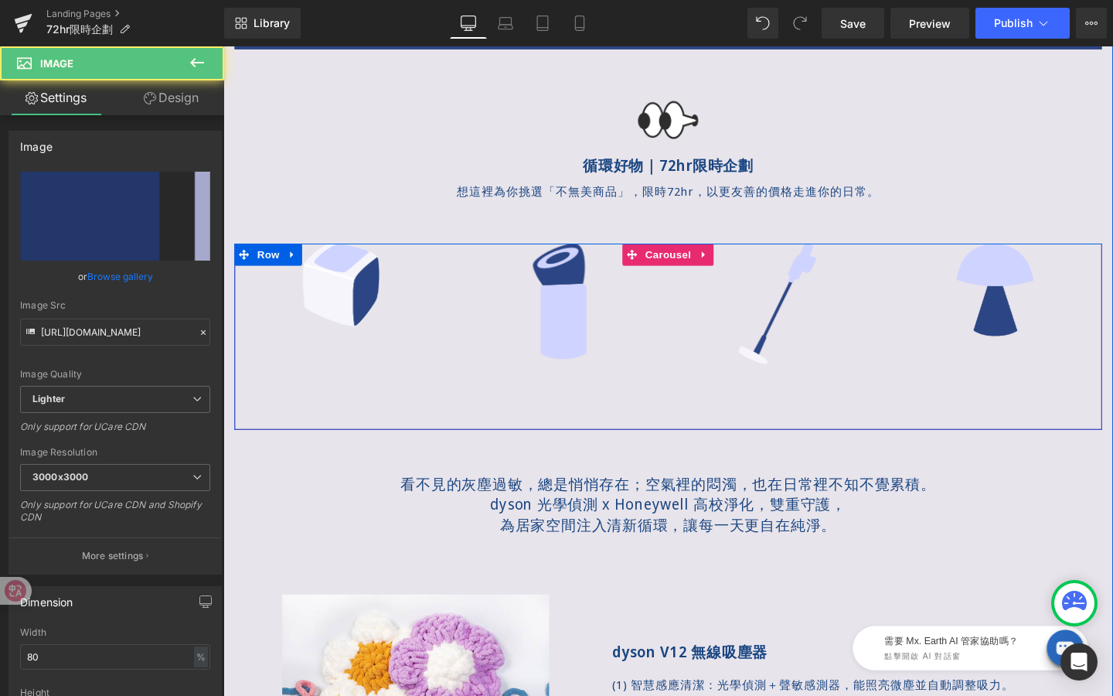
click at [231, 351] on div "Image" at bounding box center [118, 352] width 225 height 196
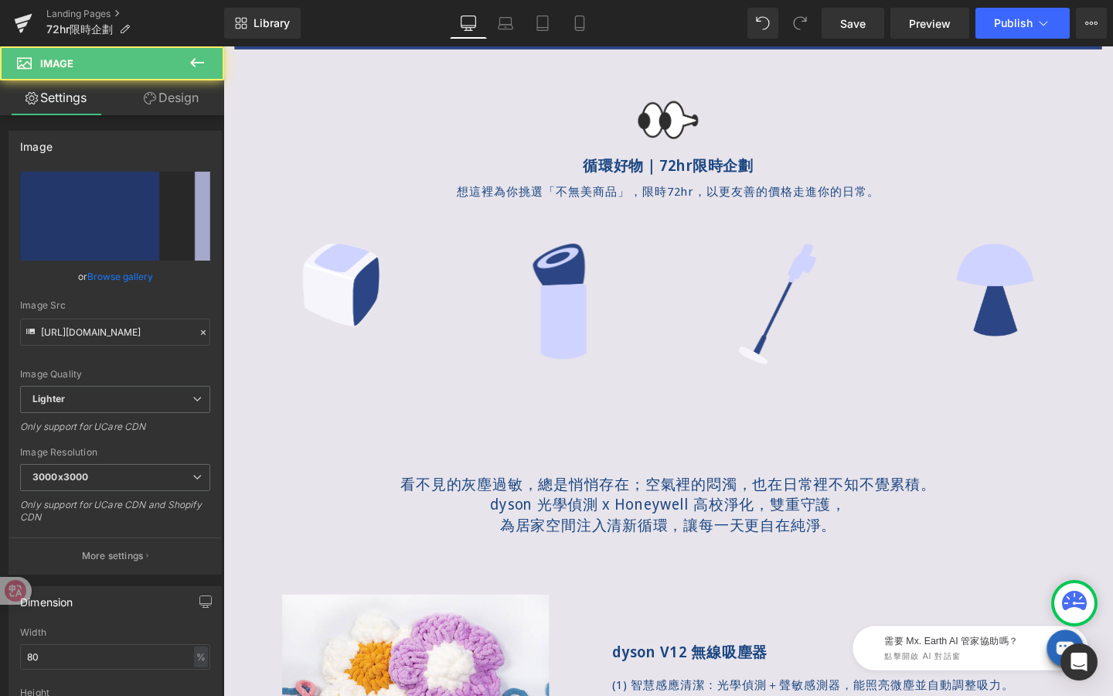
click at [190, 79] on button at bounding box center [197, 63] width 54 height 34
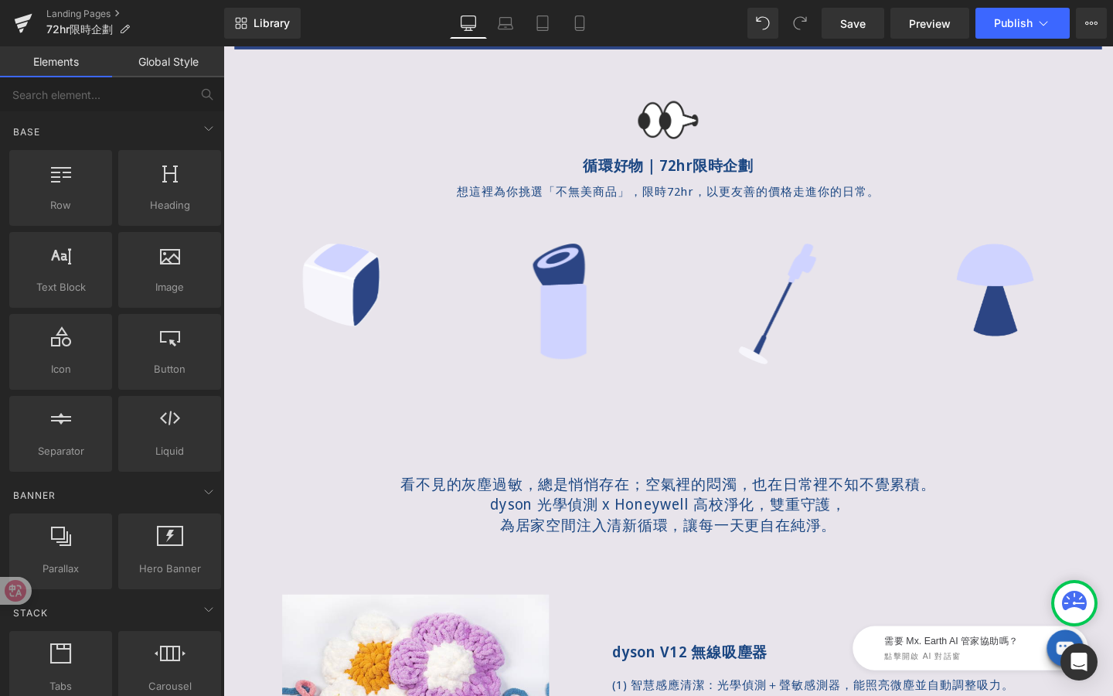
click at [186, 66] on link "Global Style" at bounding box center [168, 61] width 112 height 31
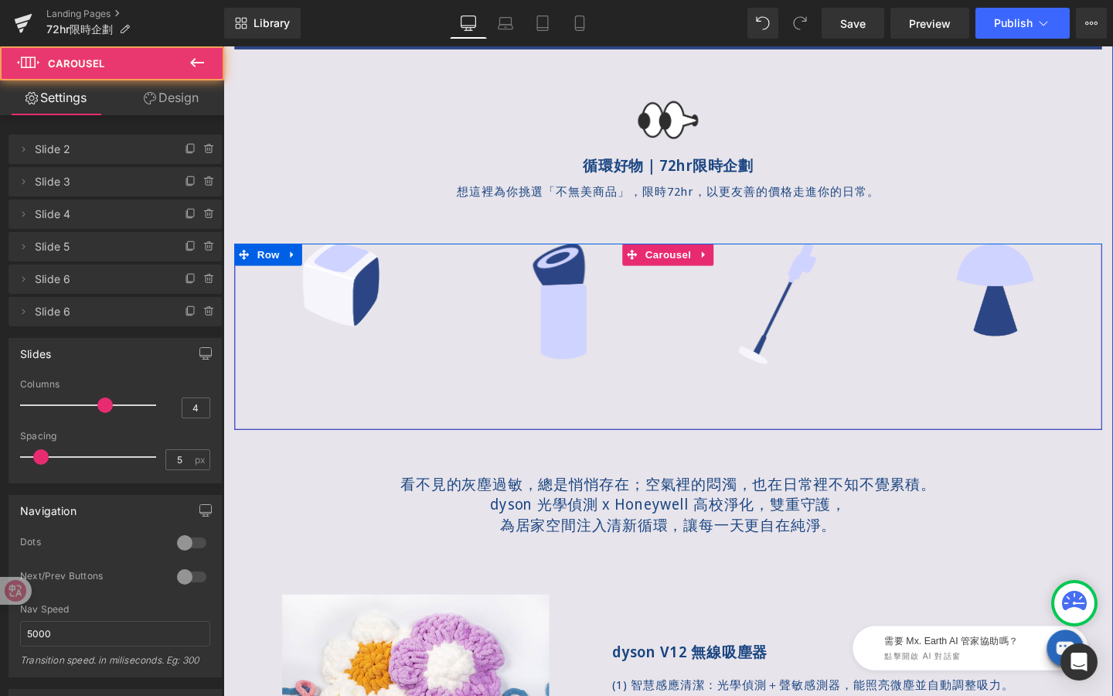
click at [410, 288] on div "Image" at bounding box center [347, 297] width 225 height 87
click at [694, 265] on link "Carousel" at bounding box center [681, 265] width 76 height 23
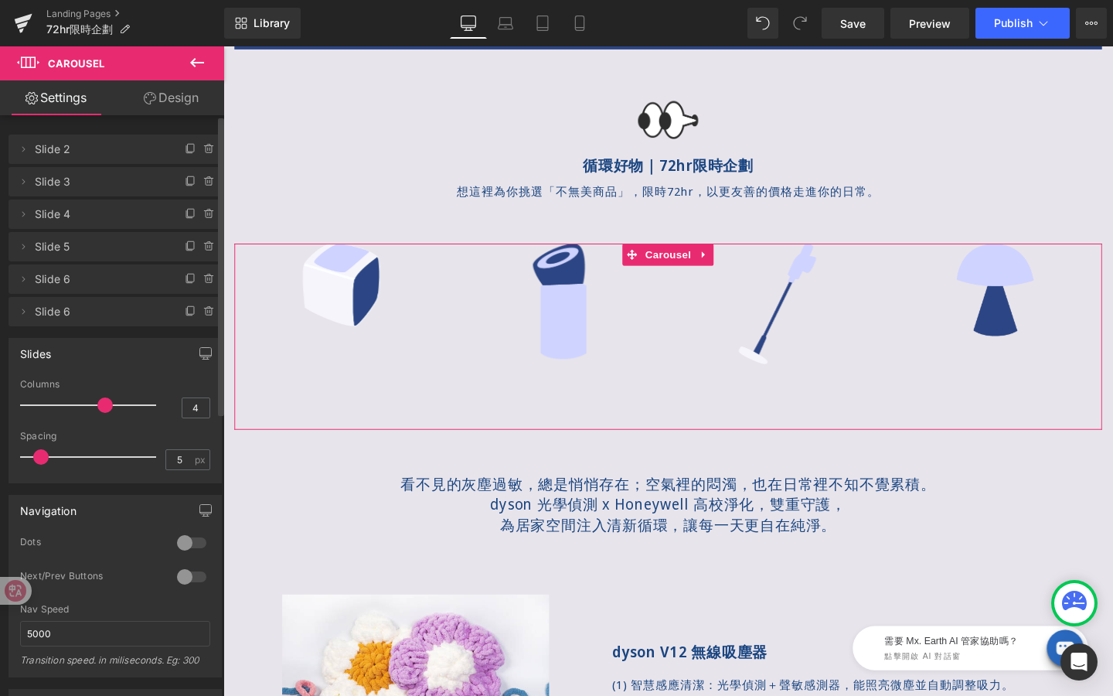
click at [185, 567] on div at bounding box center [191, 576] width 37 height 25
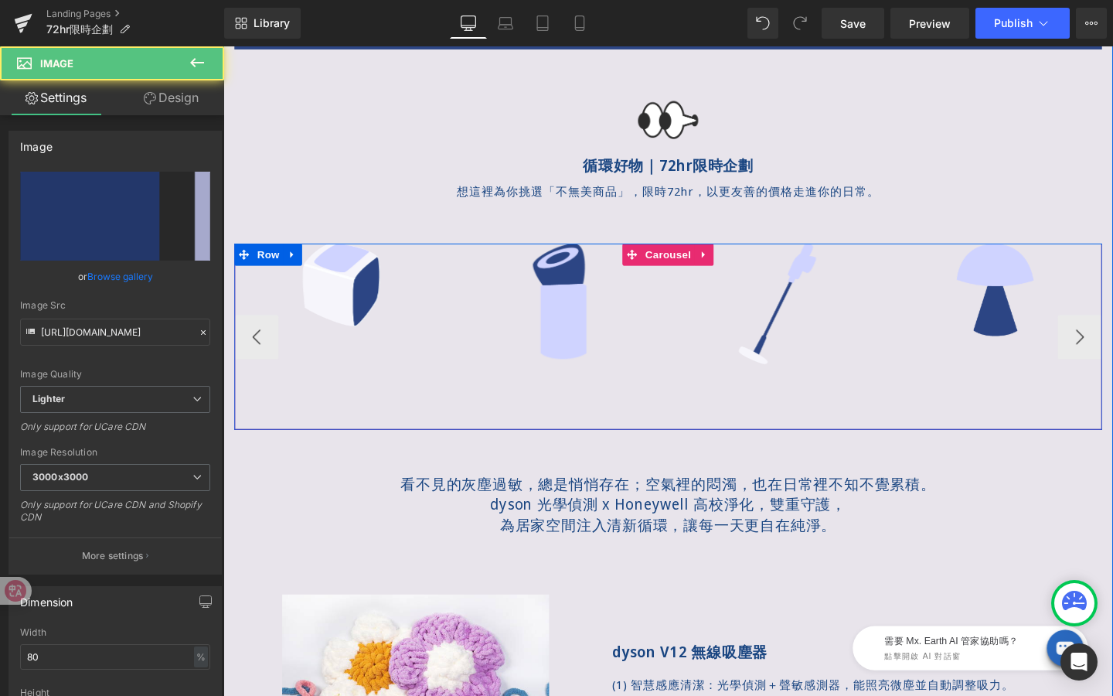
click at [209, 390] on img at bounding box center [119, 352] width 180 height 196
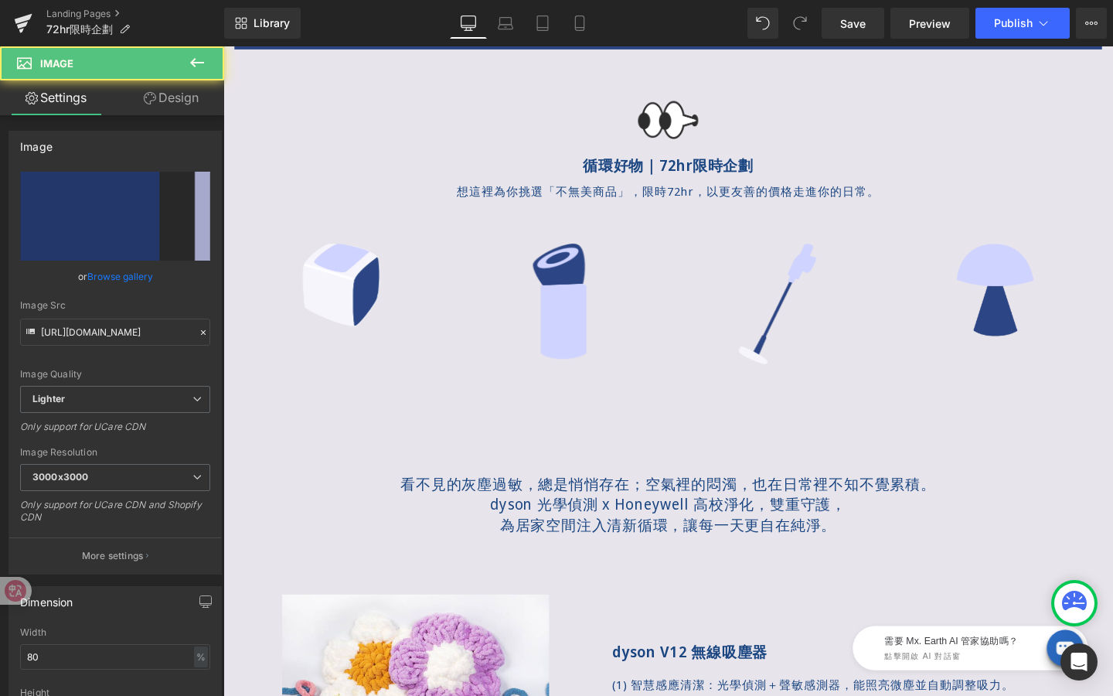
click at [192, 107] on link "Design" at bounding box center [171, 97] width 112 height 35
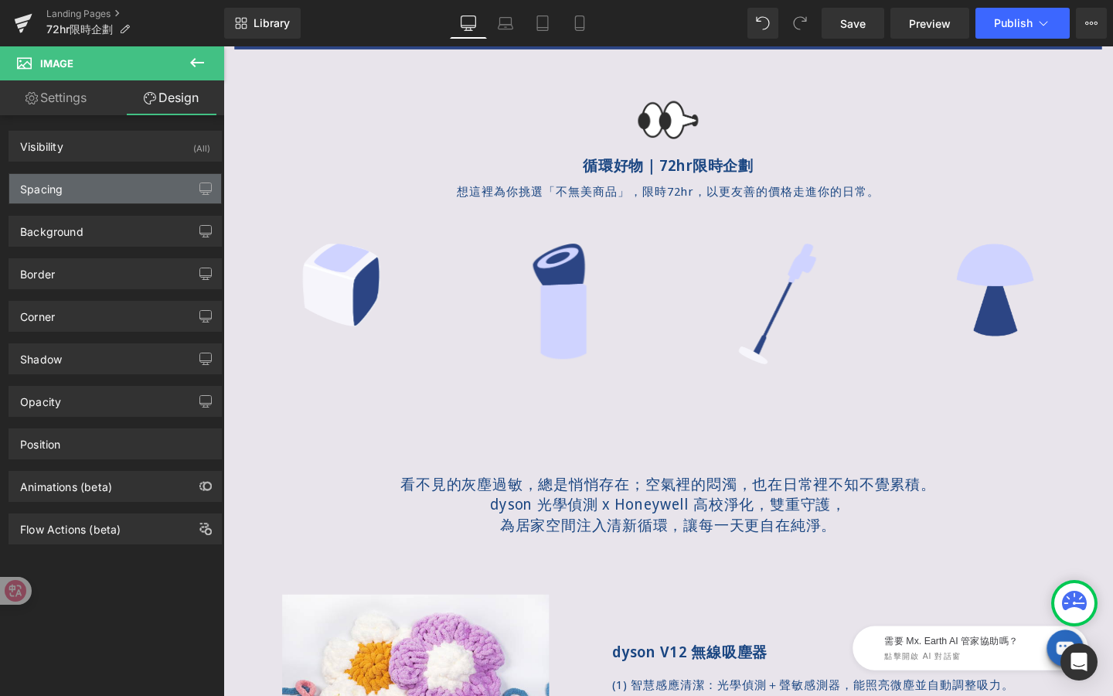
click at [128, 192] on div "Spacing" at bounding box center [115, 188] width 212 height 29
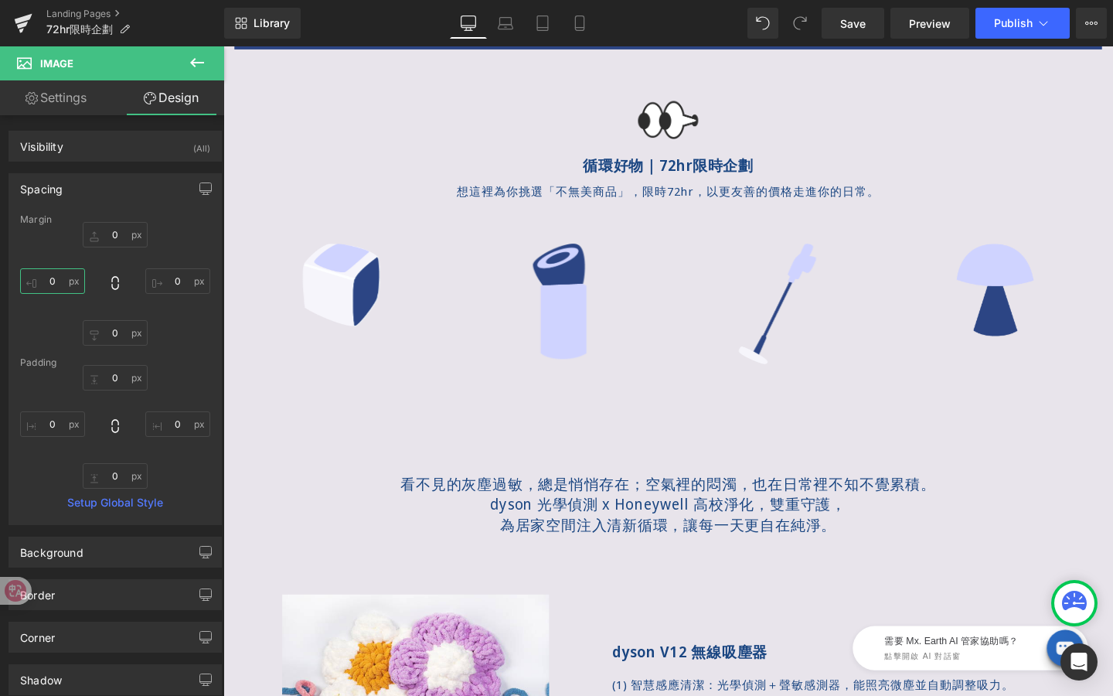
click at [56, 281] on input "0" at bounding box center [52, 281] width 65 height 26
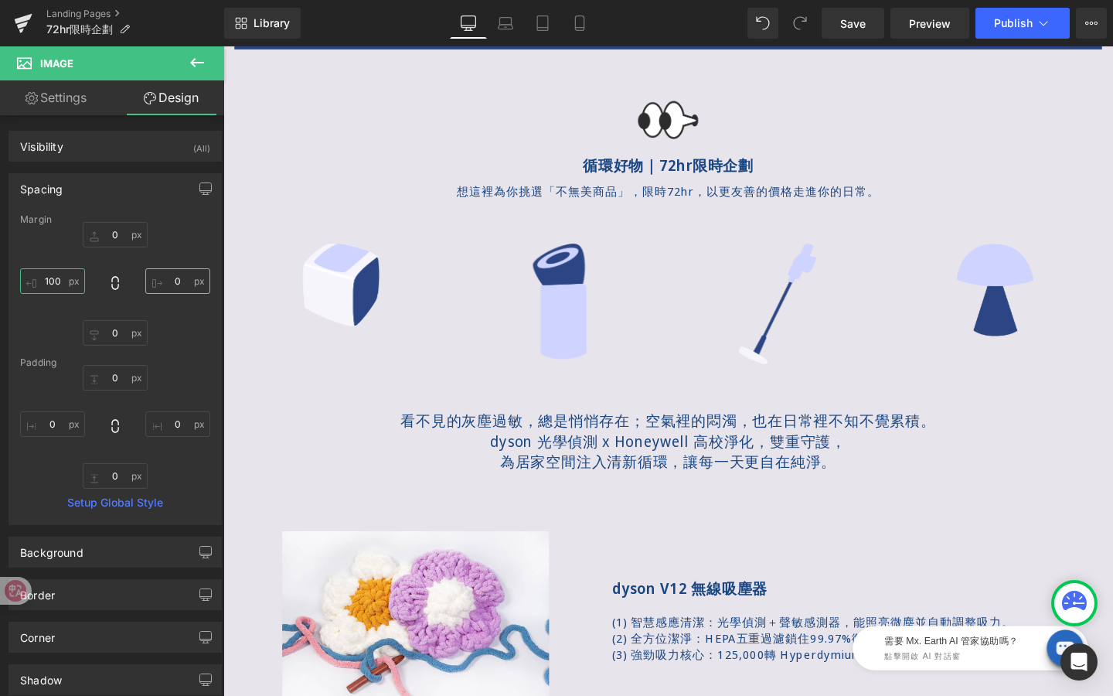
type input "100"
click at [174, 285] on input "0" at bounding box center [177, 281] width 65 height 26
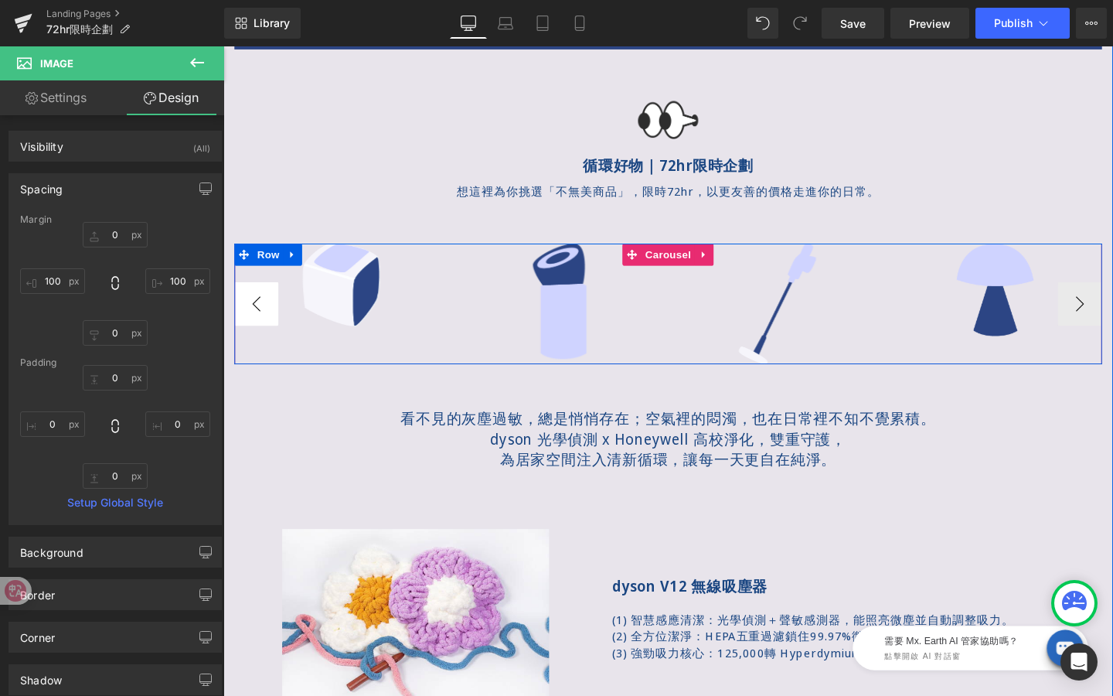
click at [264, 320] on button "‹" at bounding box center [258, 317] width 46 height 46
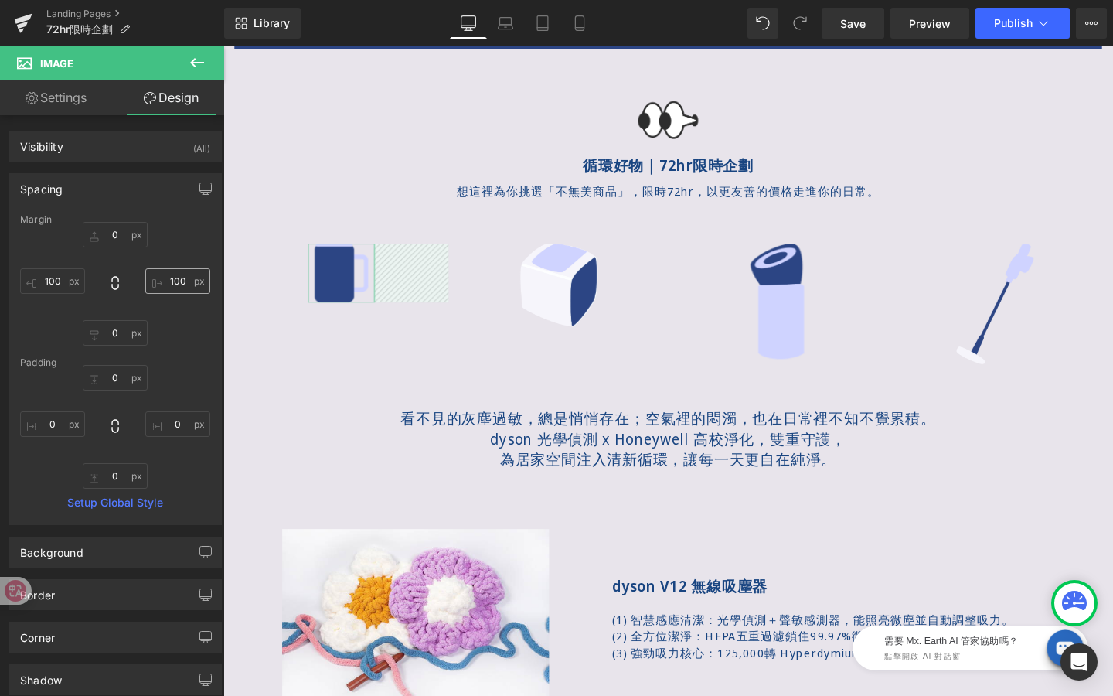
click at [179, 281] on input "100" at bounding box center [177, 281] width 65 height 26
type input "1"
type input "80"
click at [53, 281] on input "100" at bounding box center [52, 281] width 65 height 26
type input "80"
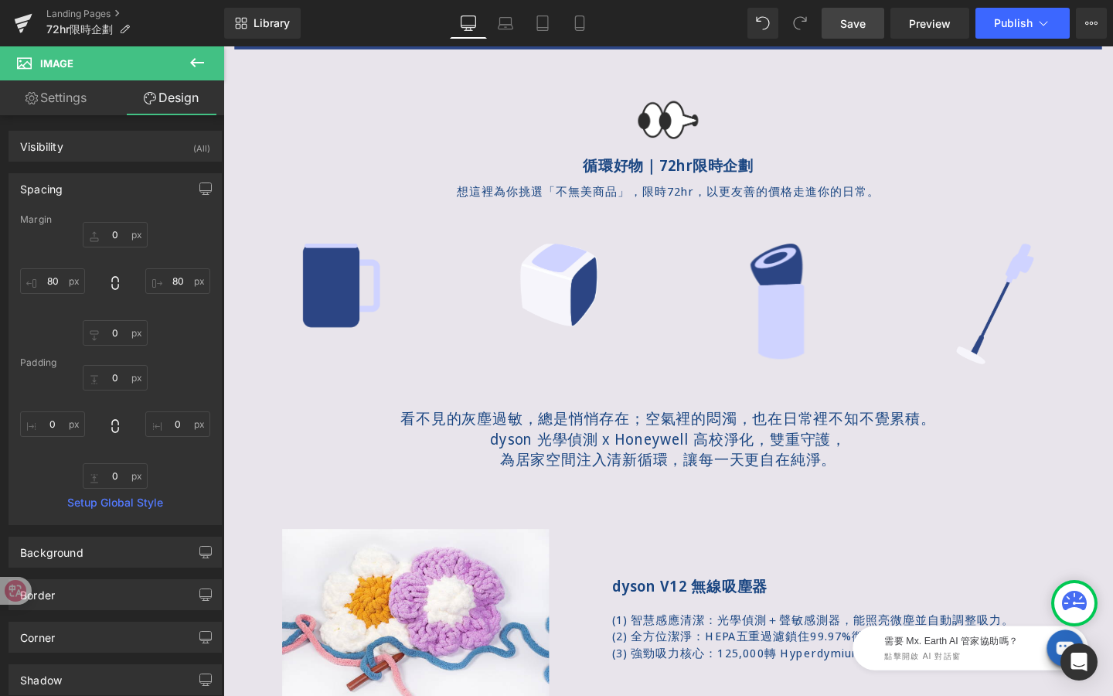
click at [859, 26] on span "Save" at bounding box center [853, 23] width 26 height 16
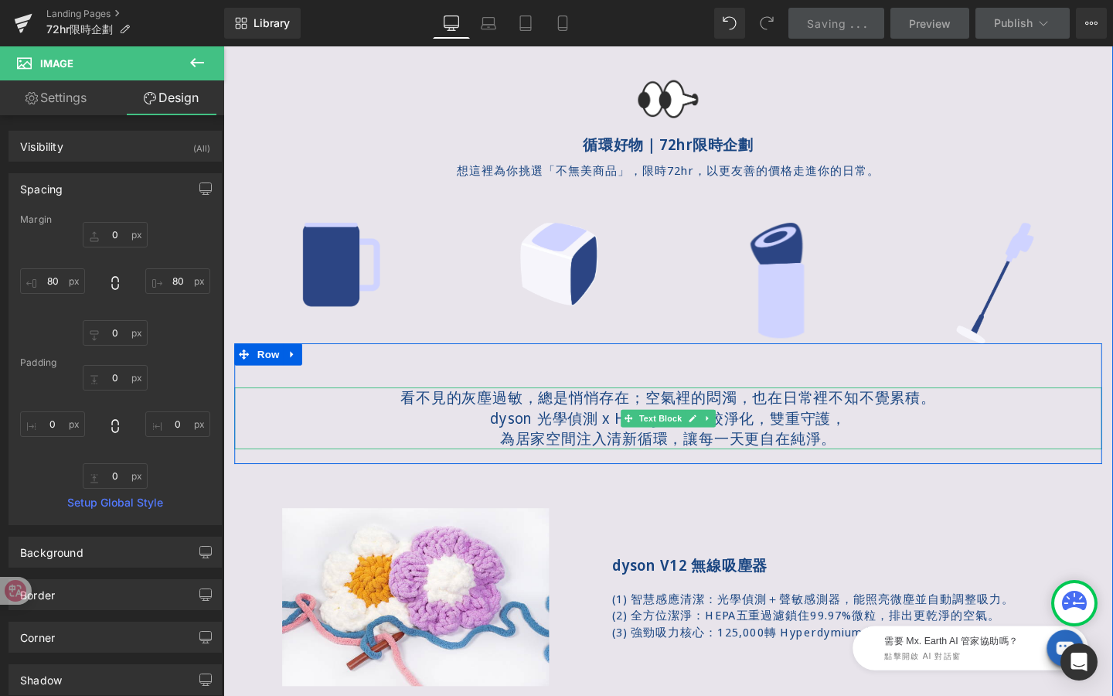
scroll to position [656, 0]
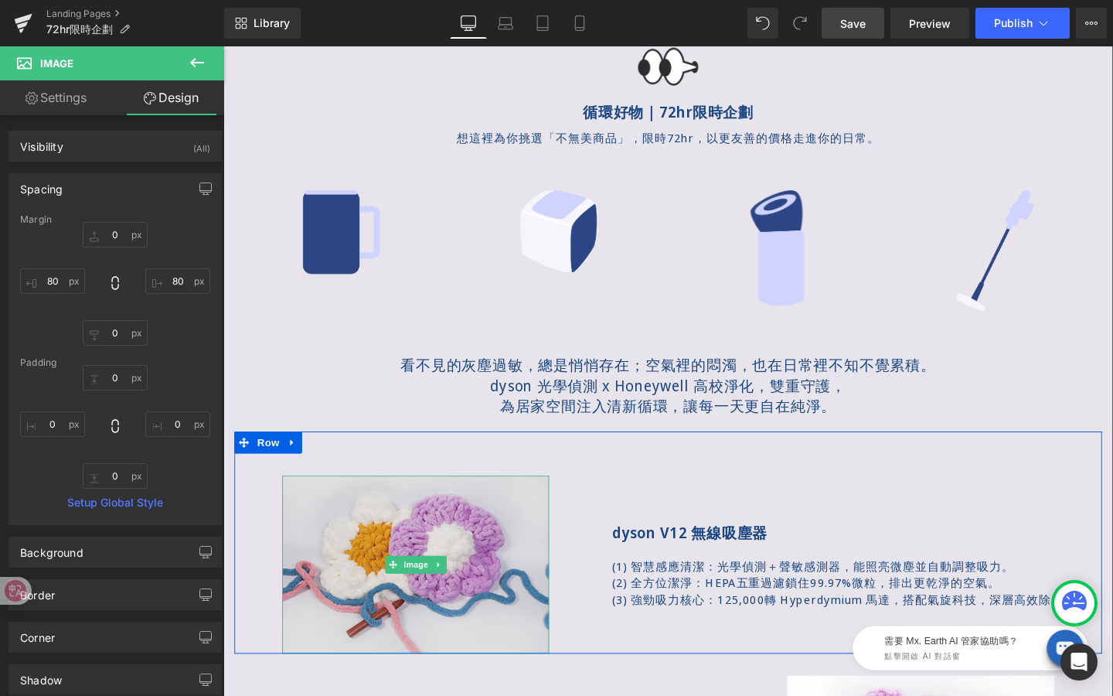
click at [429, 611] on img at bounding box center [425, 591] width 281 height 187
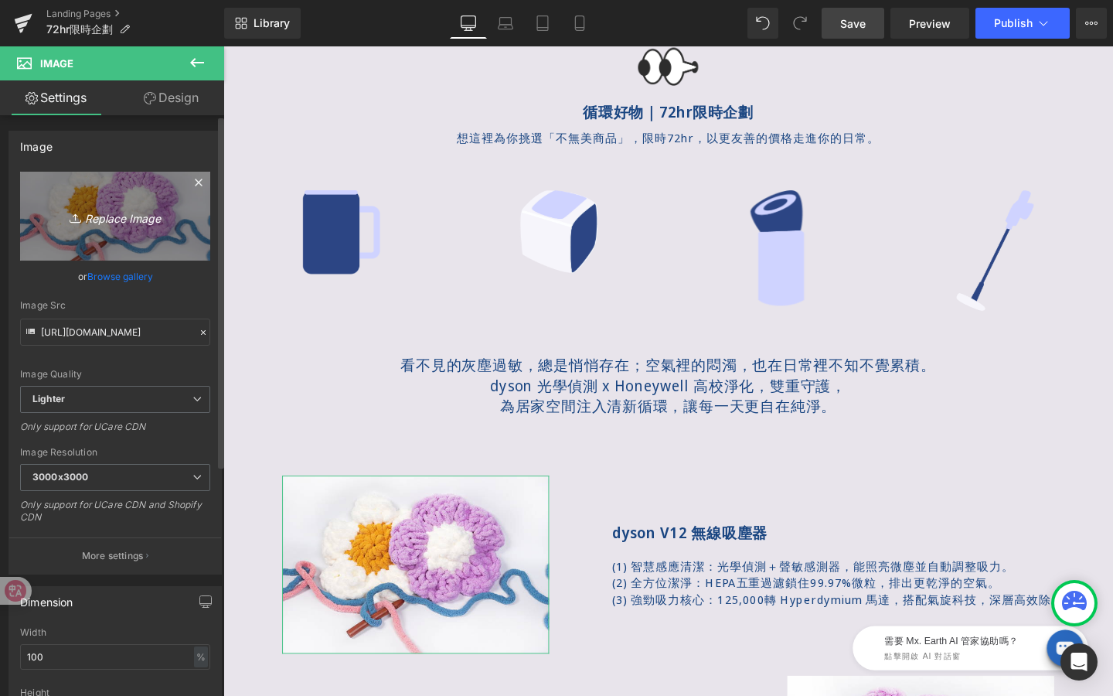
click at [150, 223] on icon "Replace Image" at bounding box center [115, 215] width 124 height 19
type input "C:\fakepath\dyson V12.webp"
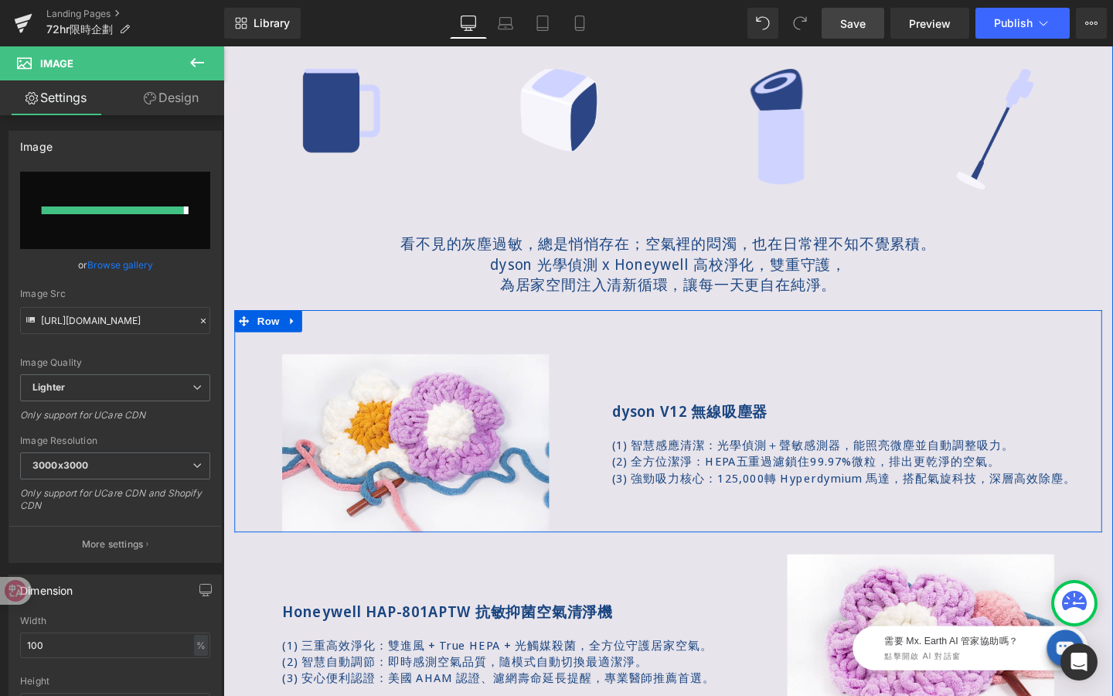
type input "https://ucarecdn.com/984a9a49-9ec8-49db-b6f4-add80330c6cc/-/format/auto/-/previ…"
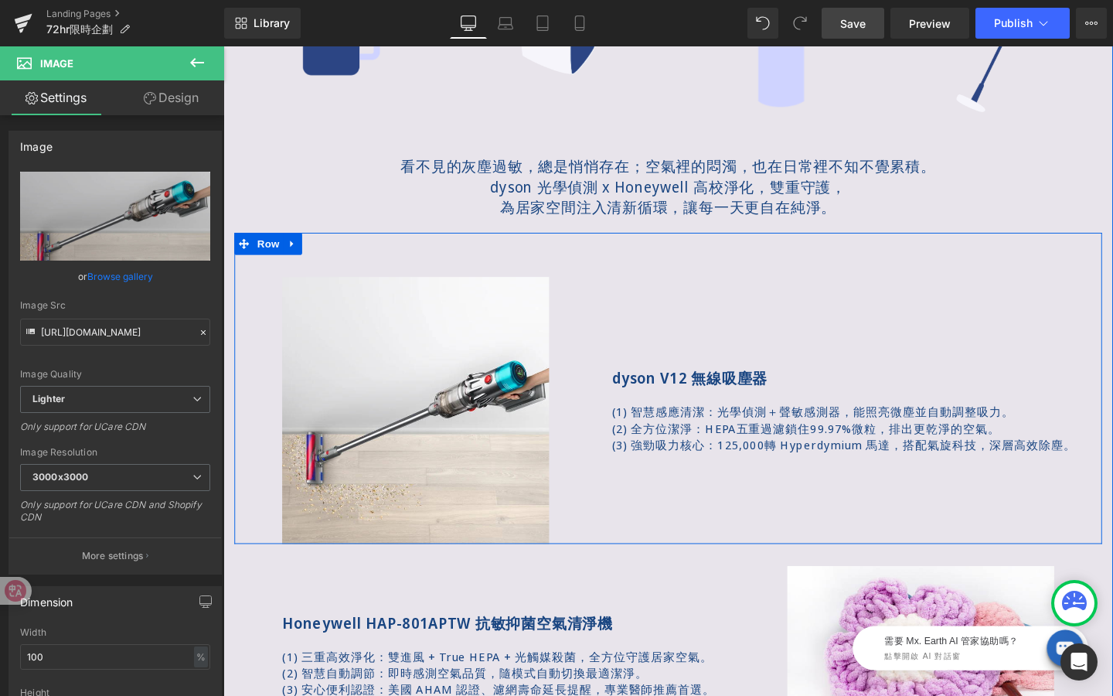
scroll to position [868, 0]
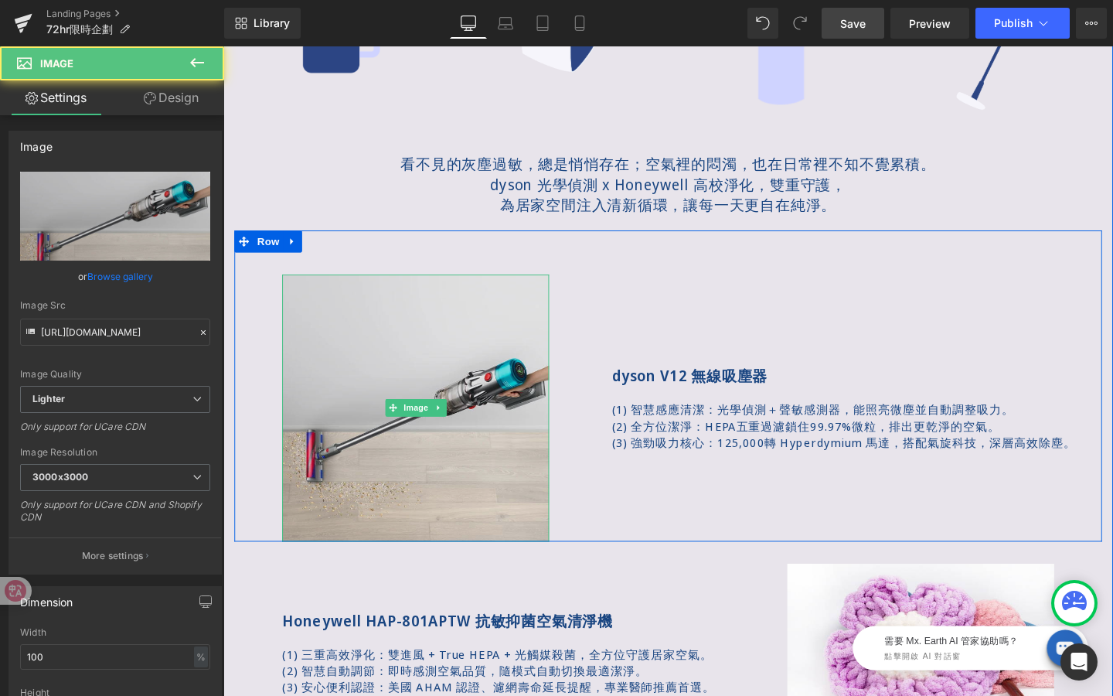
click at [468, 376] on img at bounding box center [425, 426] width 281 height 281
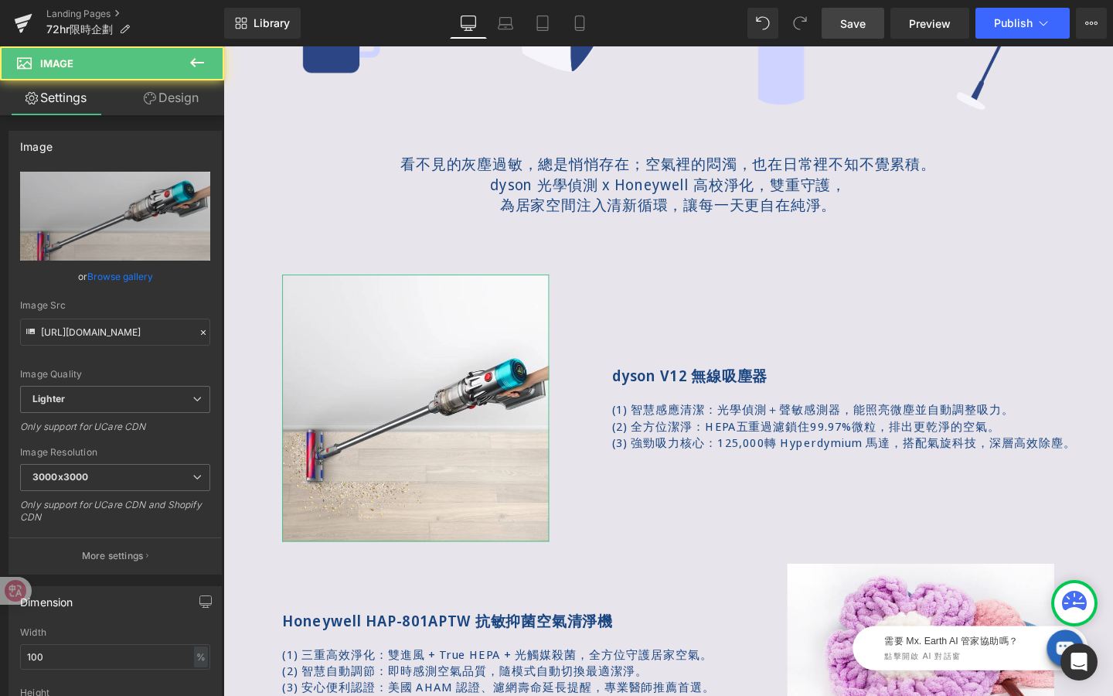
click at [179, 104] on link "Design" at bounding box center [171, 97] width 112 height 35
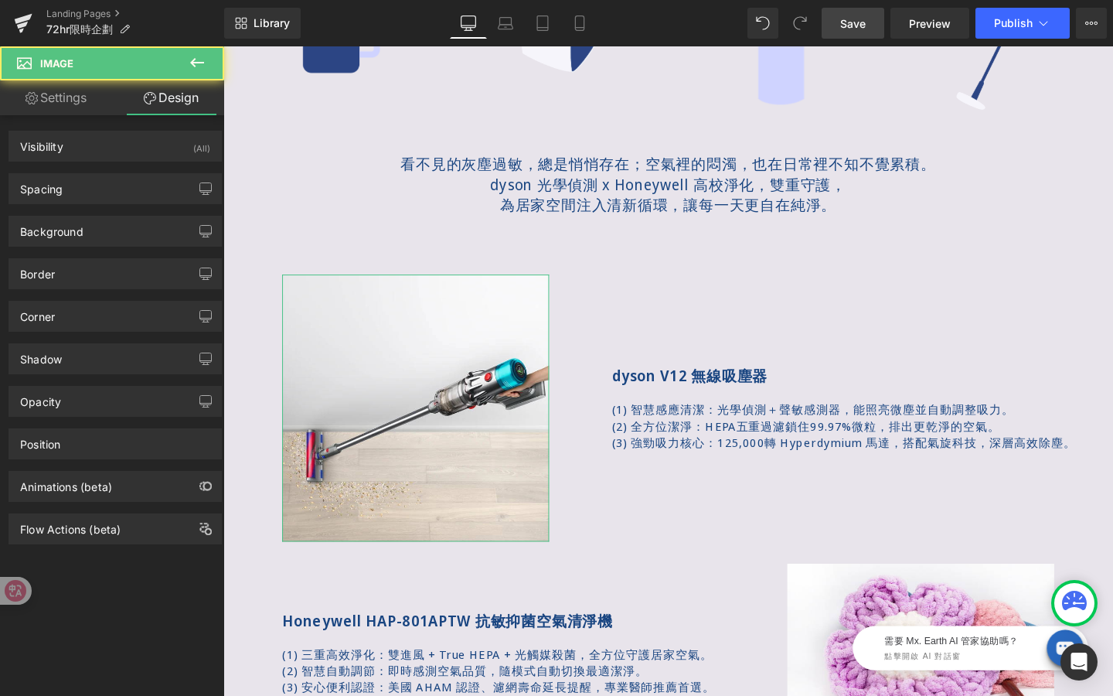
type input "#353535"
type input "100"
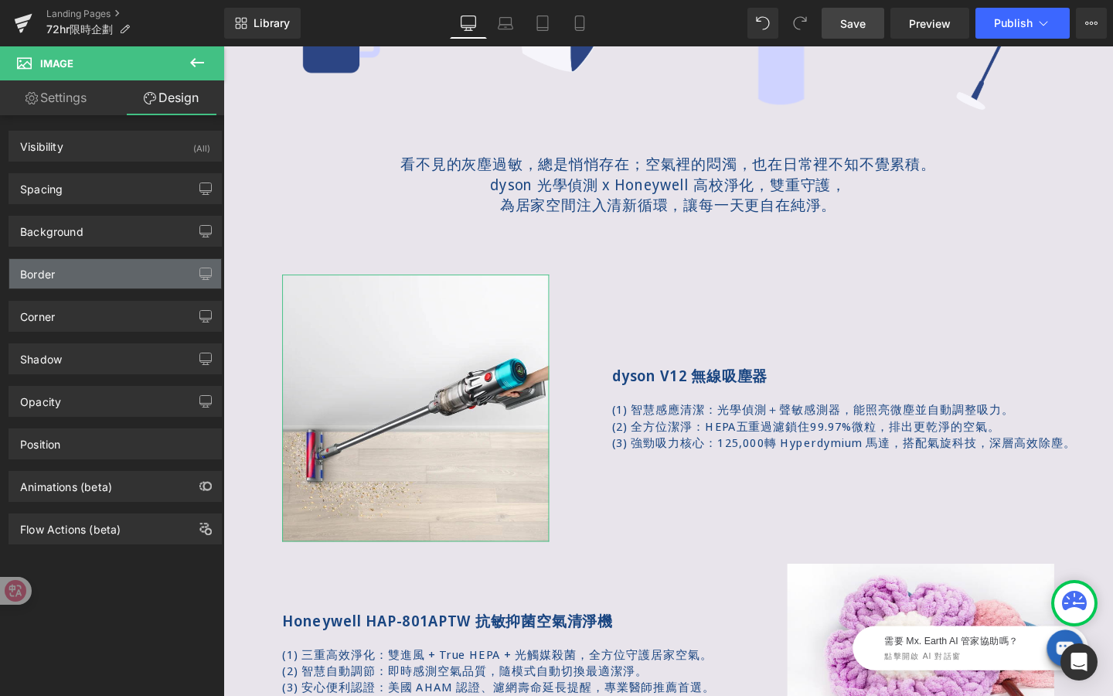
click at [107, 267] on div "Border" at bounding box center [115, 273] width 212 height 29
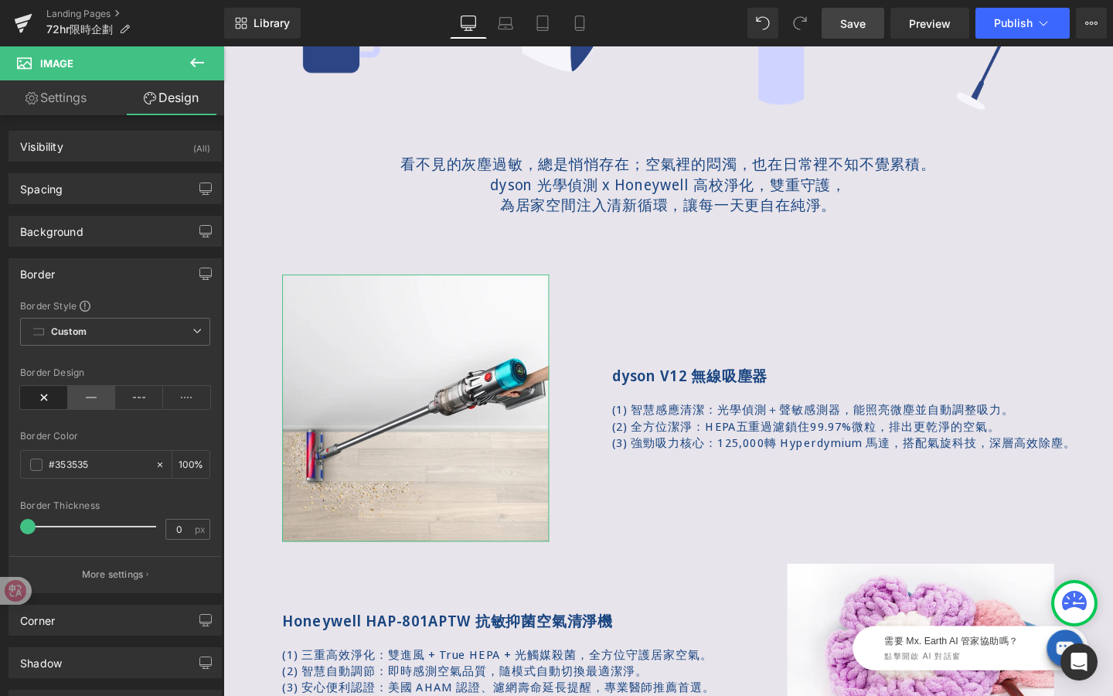
click at [94, 398] on icon at bounding box center [92, 397] width 48 height 23
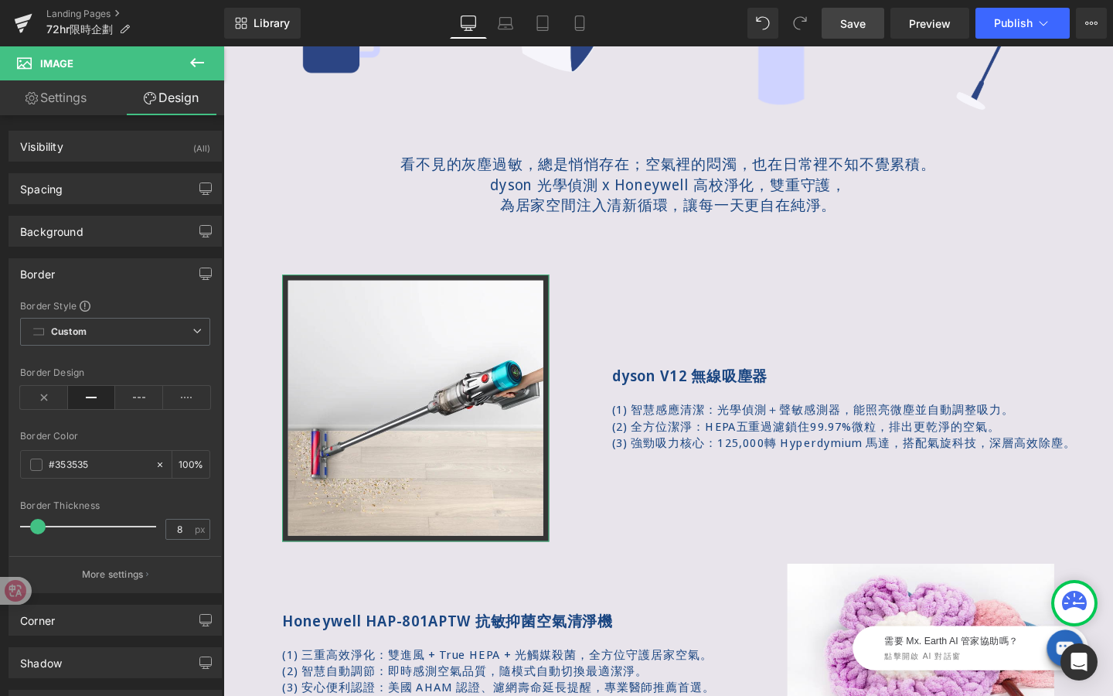
type input "9"
drag, startPoint x: 32, startPoint y: 524, endPoint x: 43, endPoint y: 525, distance: 10.9
click at [43, 525] on span at bounding box center [39, 526] width 15 height 15
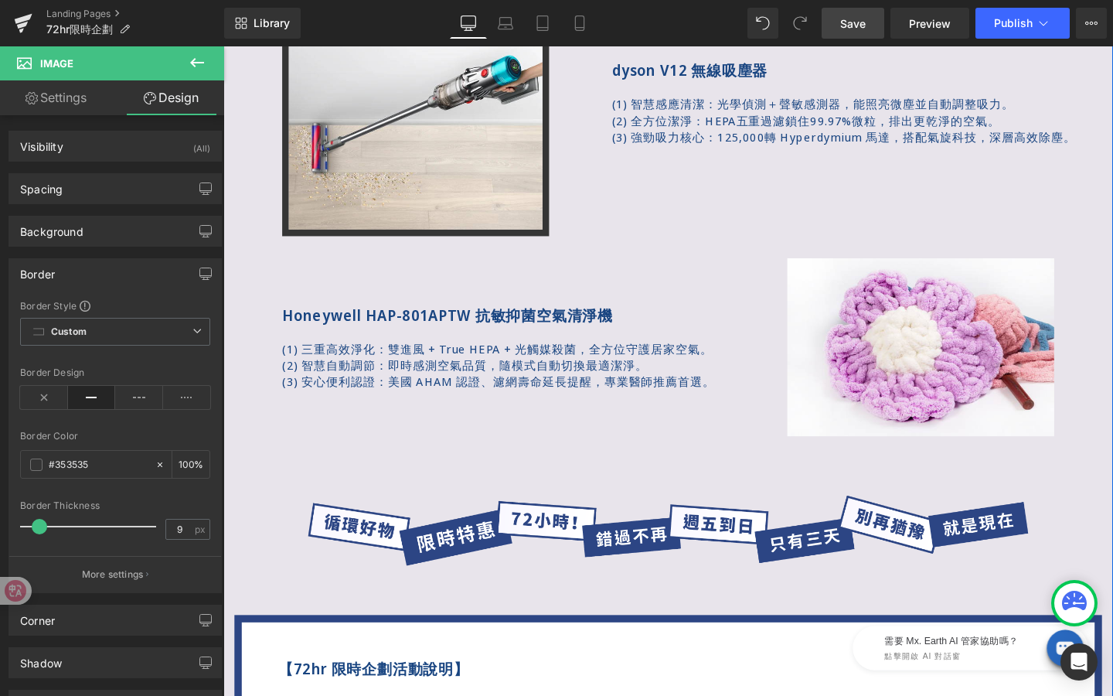
scroll to position [1191, 0]
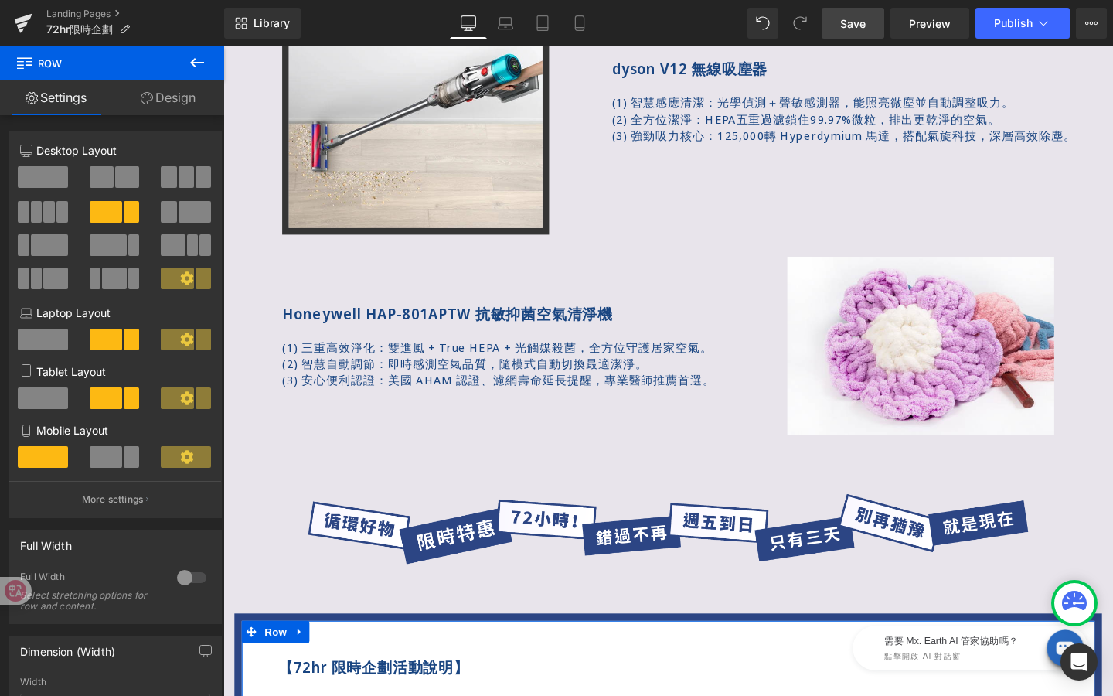
click at [192, 89] on link "Design" at bounding box center [168, 97] width 112 height 35
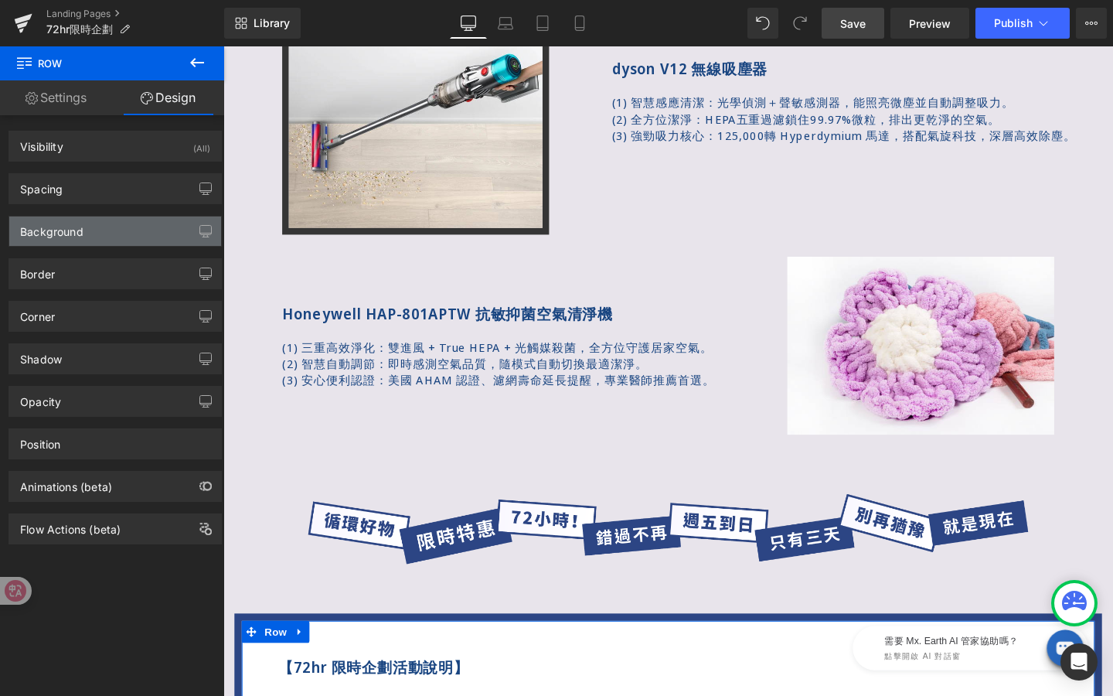
type input "#2c4584"
type input "100"
type input "10"
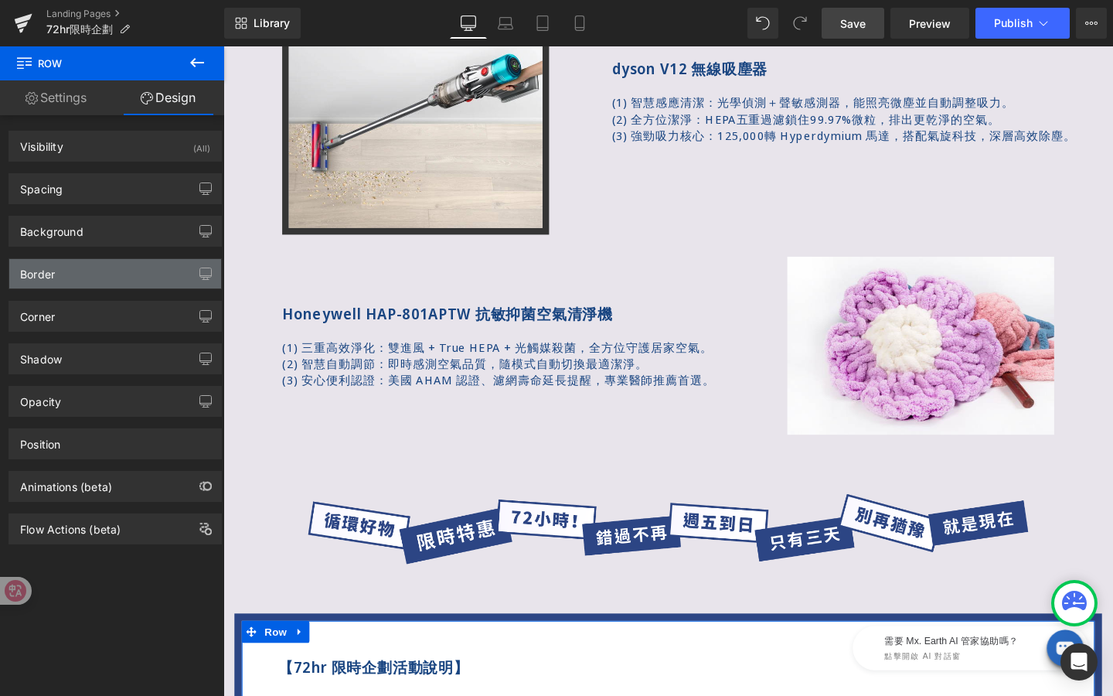
click at [80, 272] on div "Border" at bounding box center [115, 273] width 212 height 29
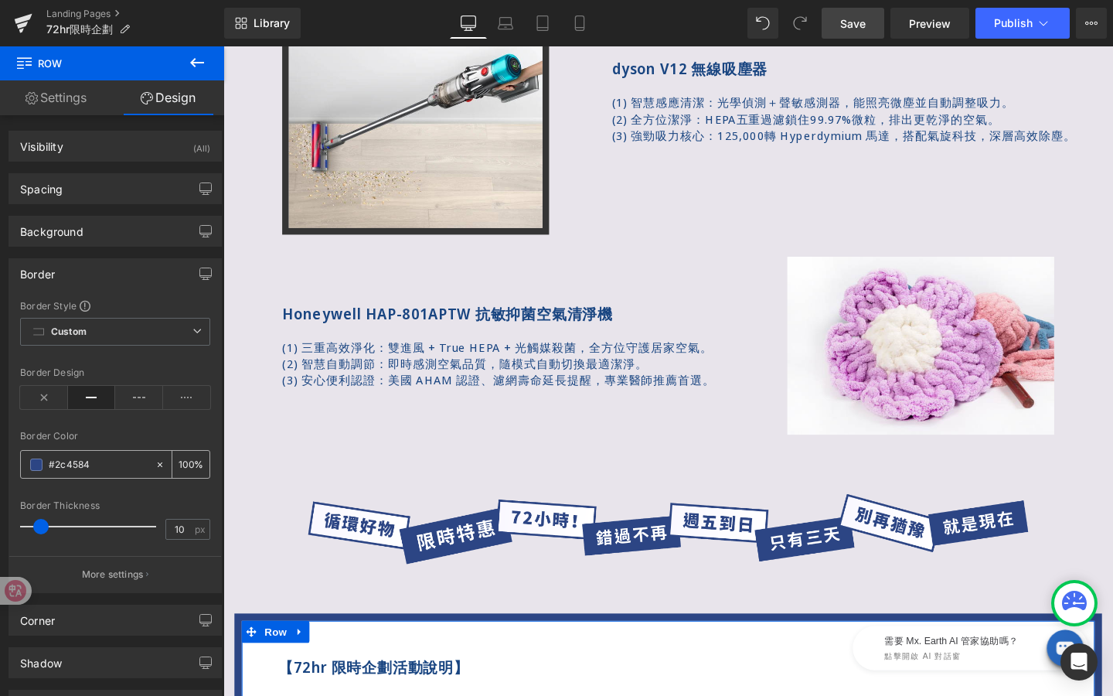
click at [111, 462] on input "#2c4584" at bounding box center [98, 464] width 99 height 17
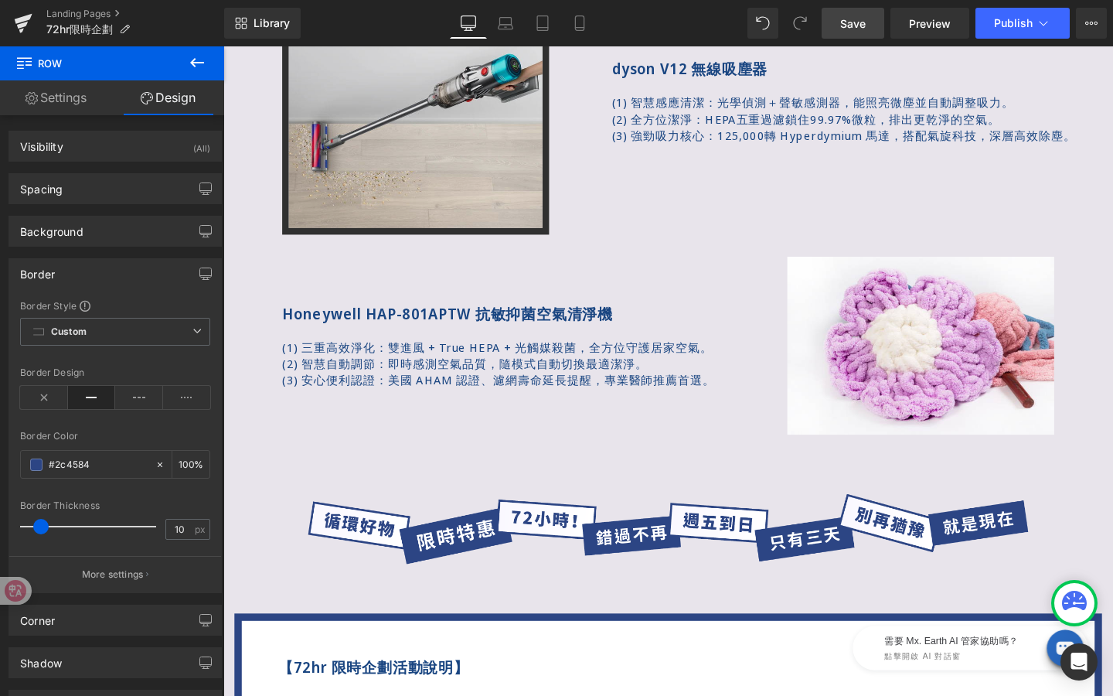
click at [382, 151] on img at bounding box center [425, 104] width 281 height 281
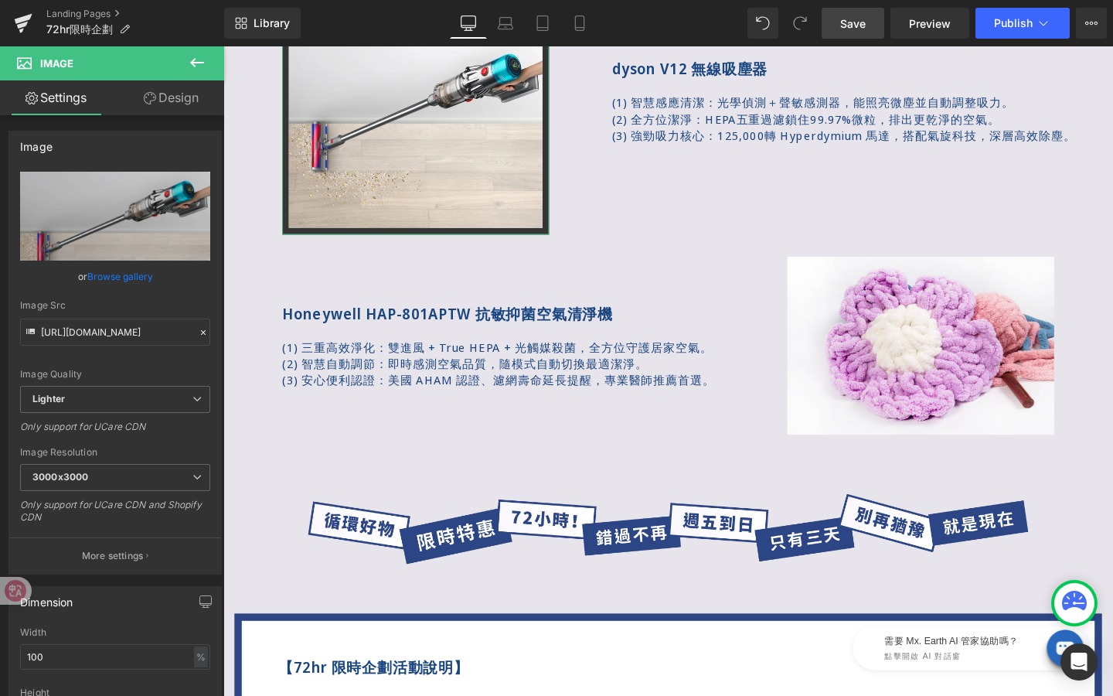
click at [189, 89] on link "Design" at bounding box center [171, 97] width 112 height 35
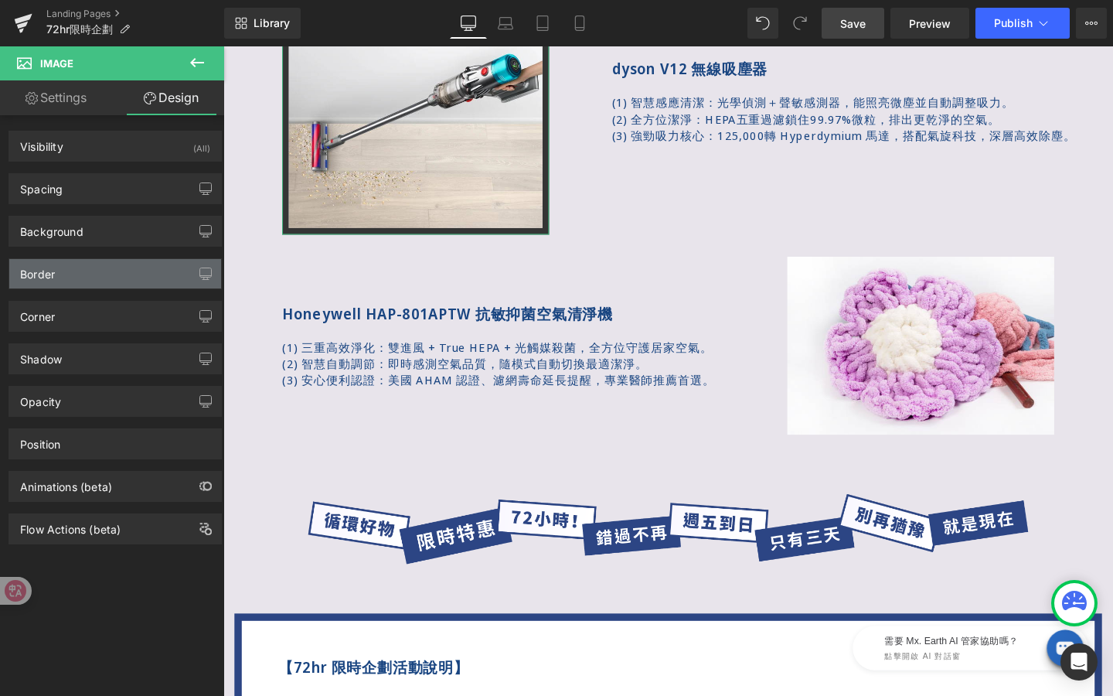
click at [78, 267] on div "Border" at bounding box center [115, 273] width 212 height 29
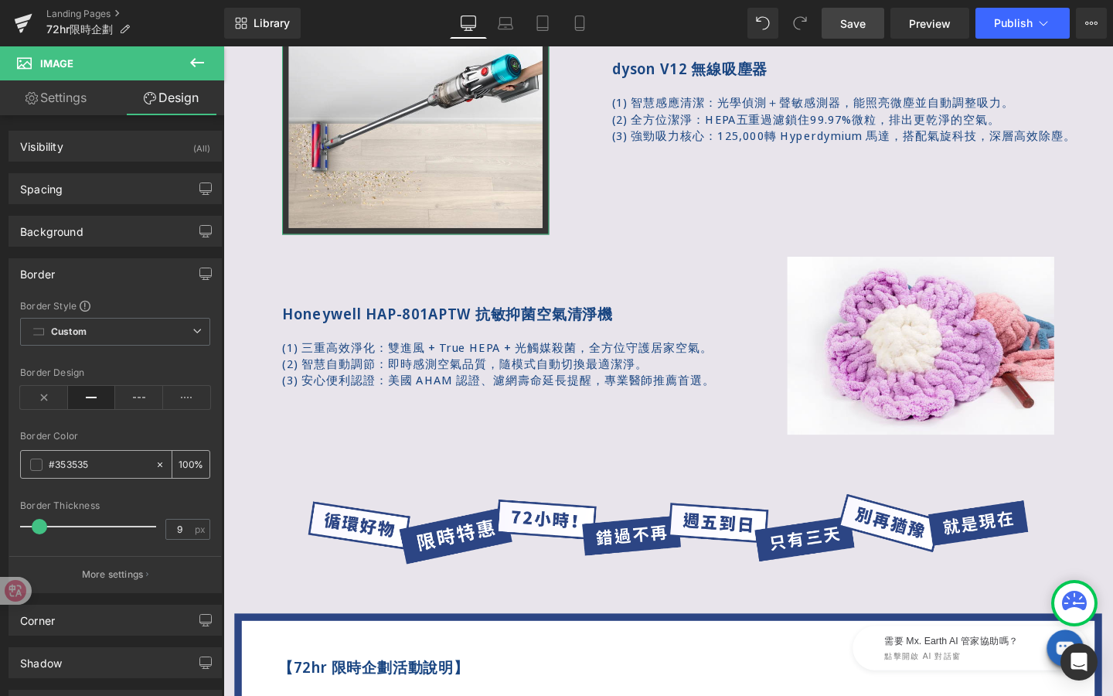
click at [110, 462] on input "#353535" at bounding box center [98, 464] width 99 height 17
paste input "2c4584"
type input "#2c4584"
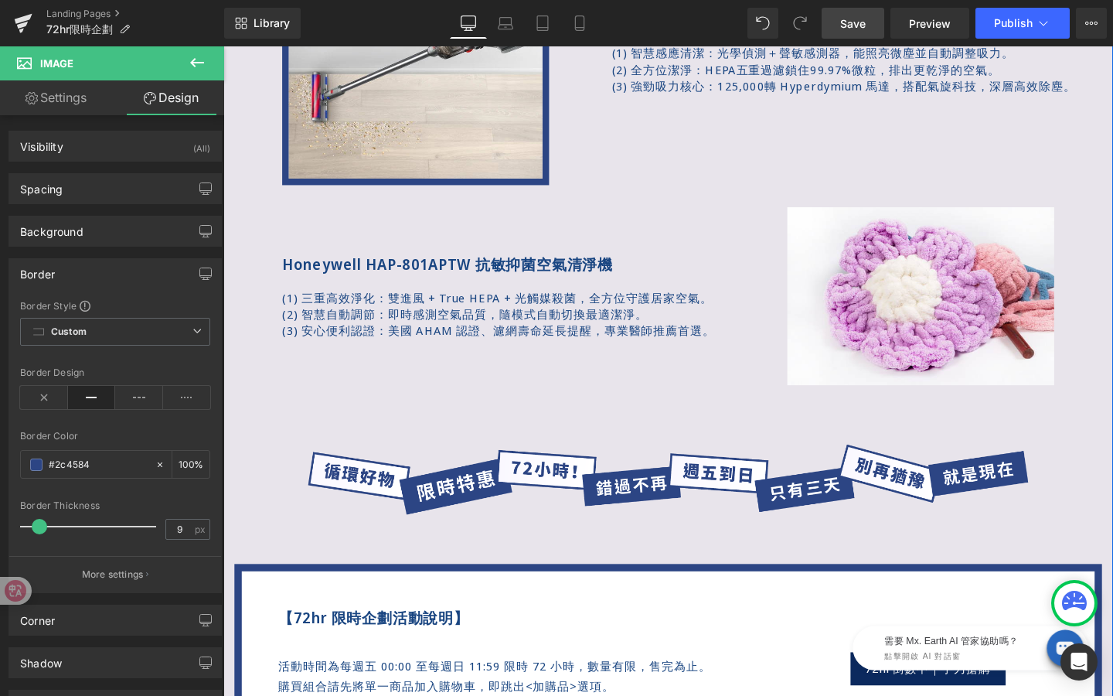
scroll to position [1157, 0]
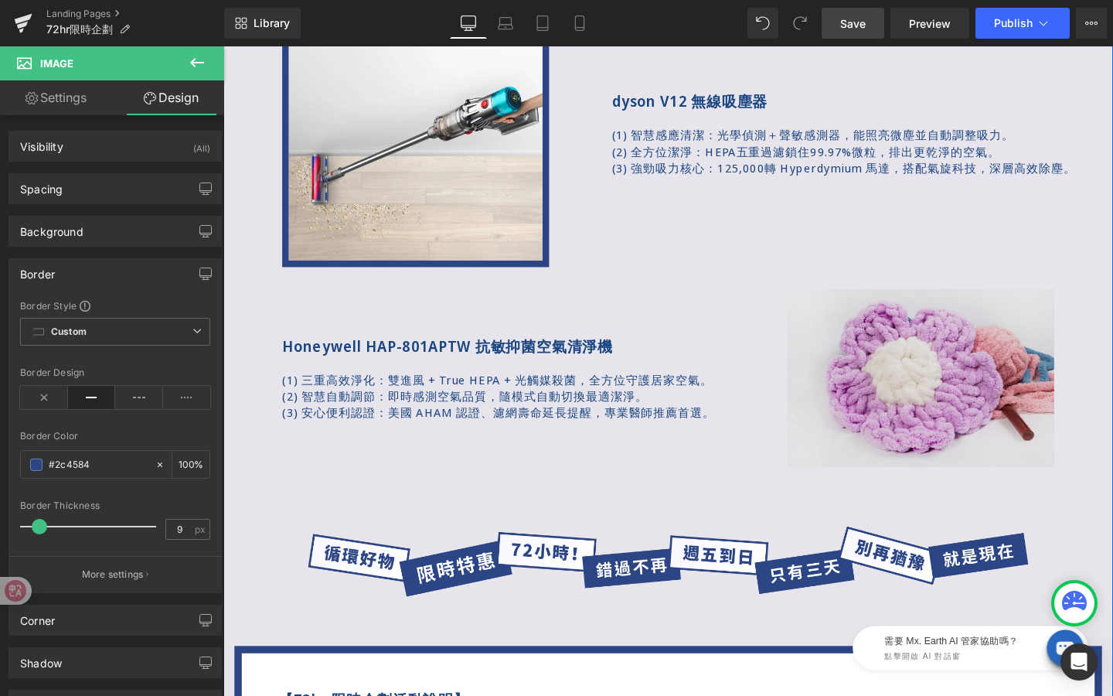
click at [925, 431] on img at bounding box center [956, 394] width 281 height 187
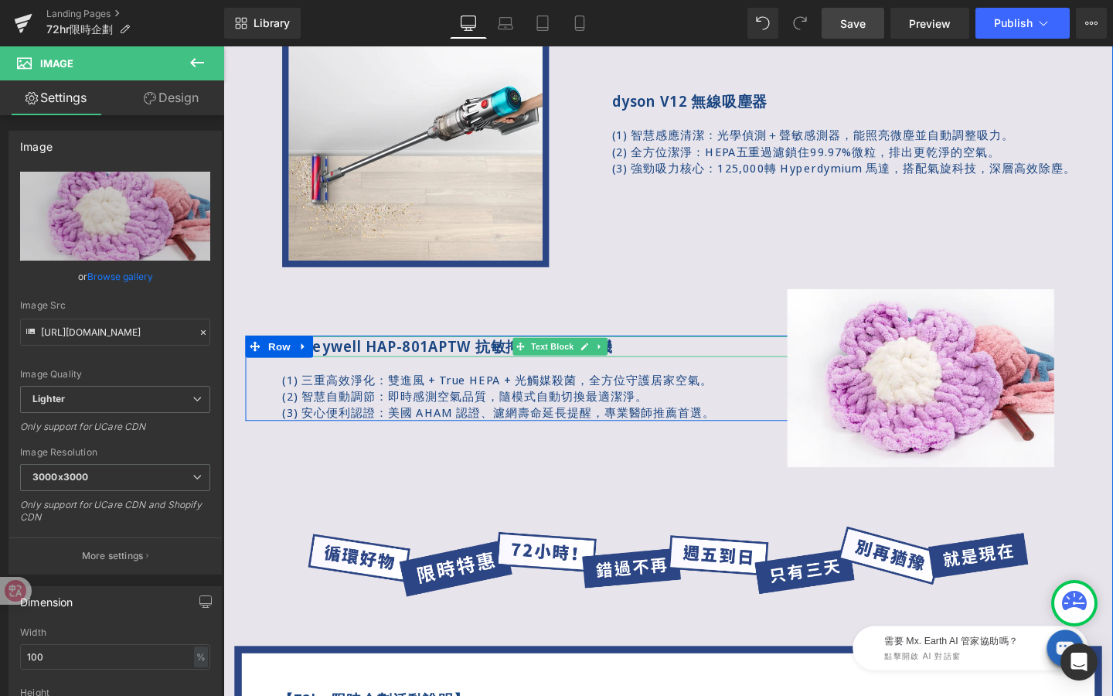
click at [491, 360] on strong "Honeywell HAP-801APTW 抗敏抑菌空氣清淨機" at bounding box center [459, 361] width 348 height 21
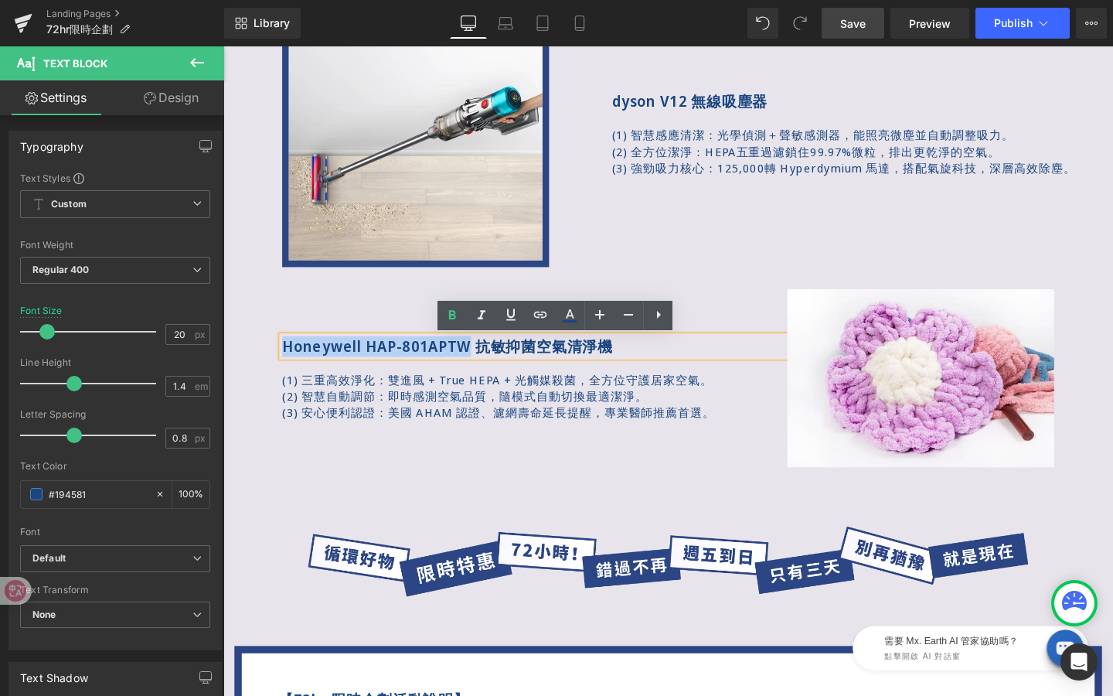
drag, startPoint x: 491, startPoint y: 360, endPoint x: 227, endPoint y: 359, distance: 264.4
copy strong "Honeywell HAP-801APTW"
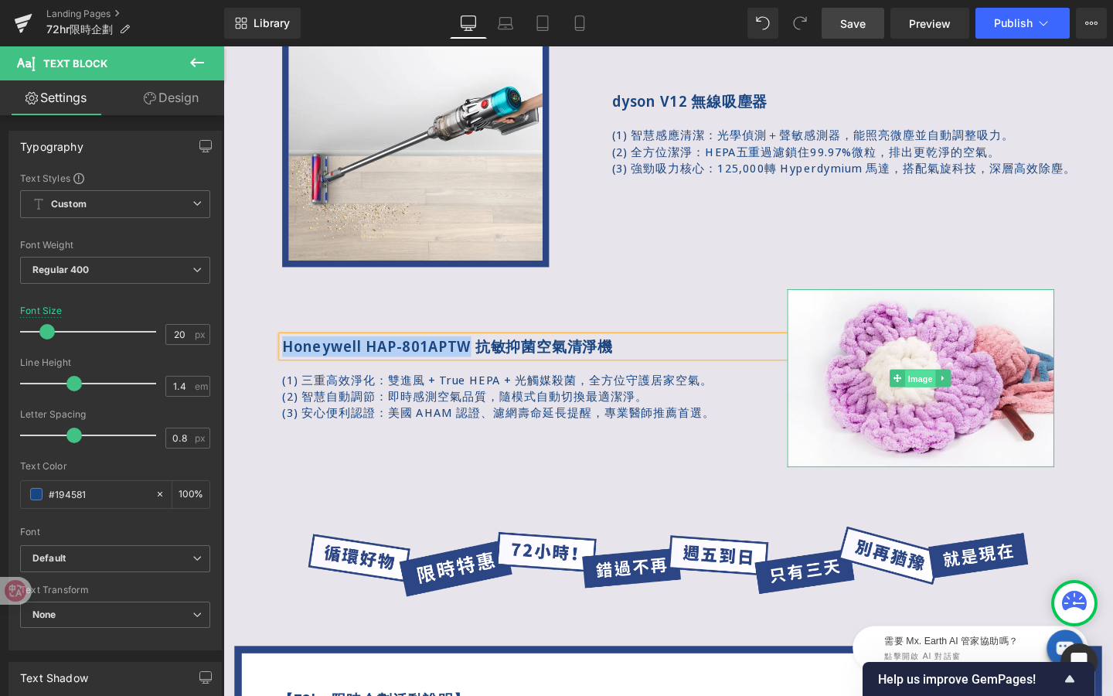
click at [959, 395] on div "Image" at bounding box center [956, 394] width 281 height 187
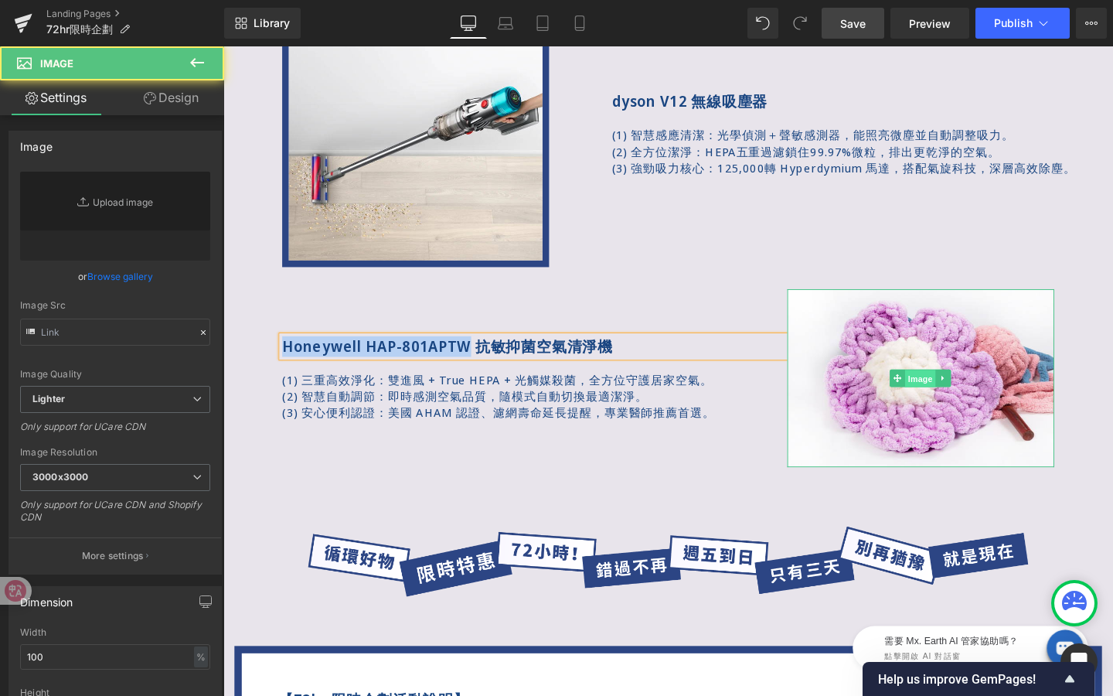
type input "https://ucarecdn.com/21225abb-3973-4555-af00-dcca18e8f483/-/format/auto/-/previ…"
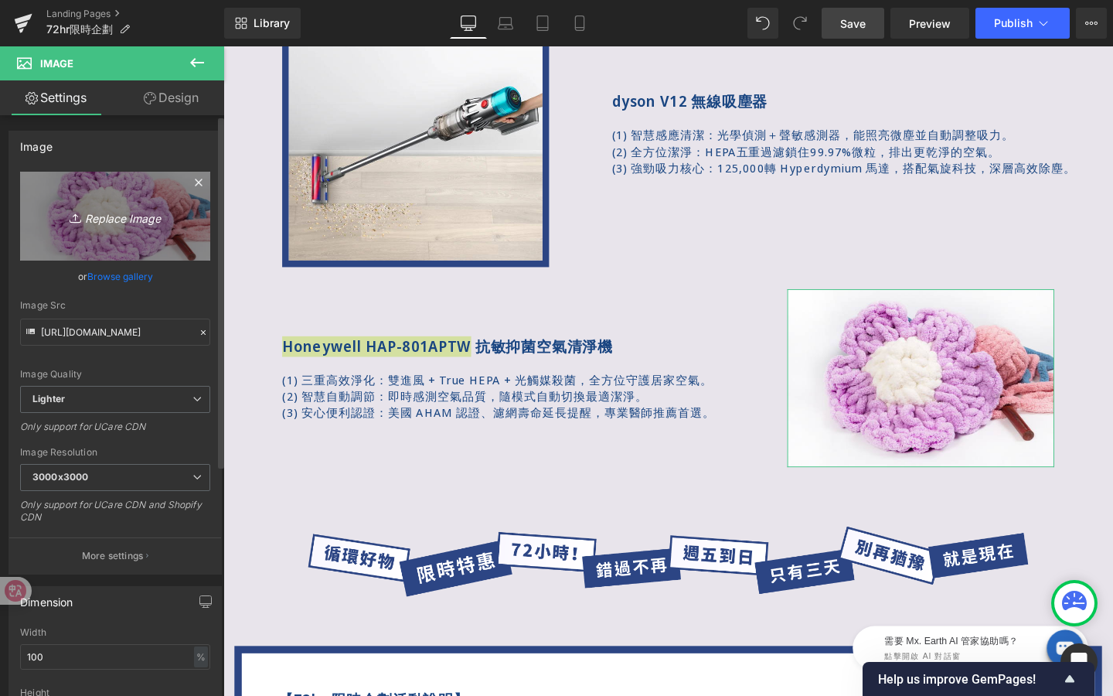
click at [121, 197] on link "Replace Image" at bounding box center [115, 216] width 190 height 89
type input "C:\fakepath\Honeywell HAP-801APTW.jpg"
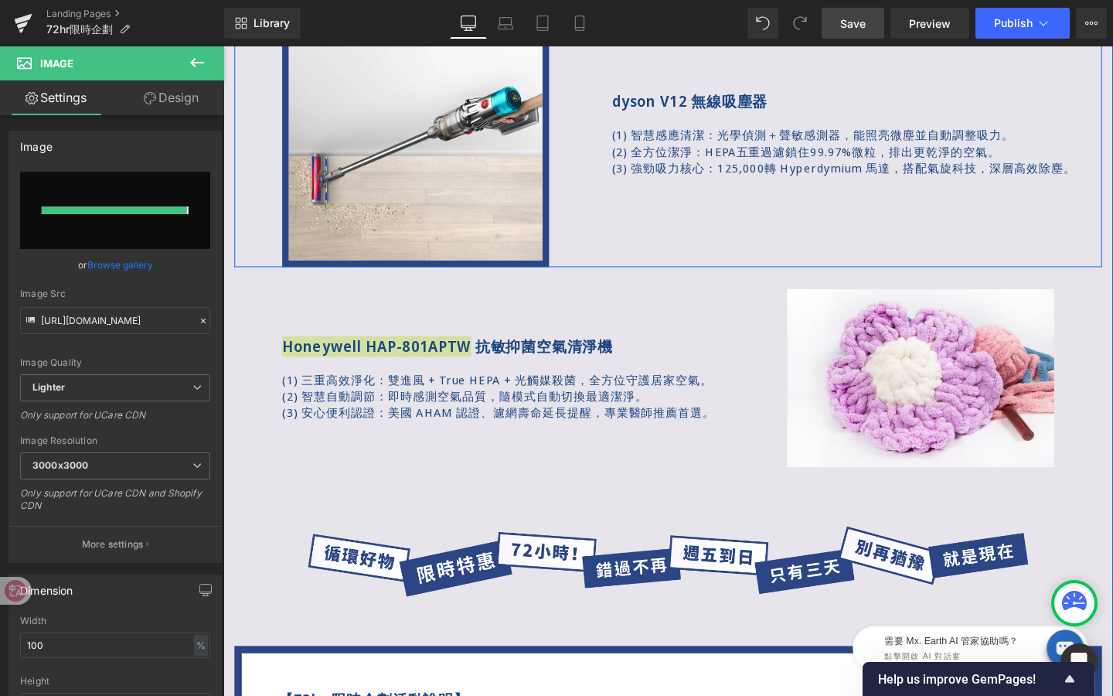
type input "https://ucarecdn.com/dcd39f54-8a3e-4de9-bb76-ab783a1243d7/-/format/auto/-/previ…"
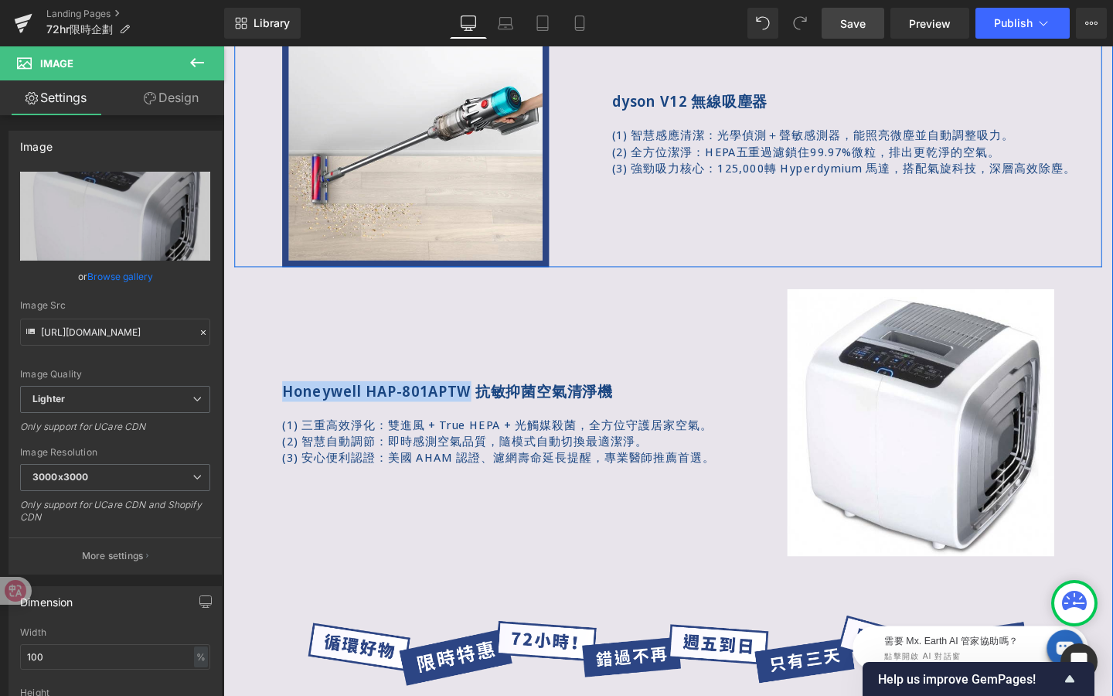
click at [545, 177] on div "dyson V12 無線吸塵器 Text Block (1) 智慧感應清潔：光學偵測＋聲敏感測器，能照亮微塵並自動調整吸力。 (2) 全方位潔淨：HEPA五重…" at bounding box center [843, 138] width 608 height 281
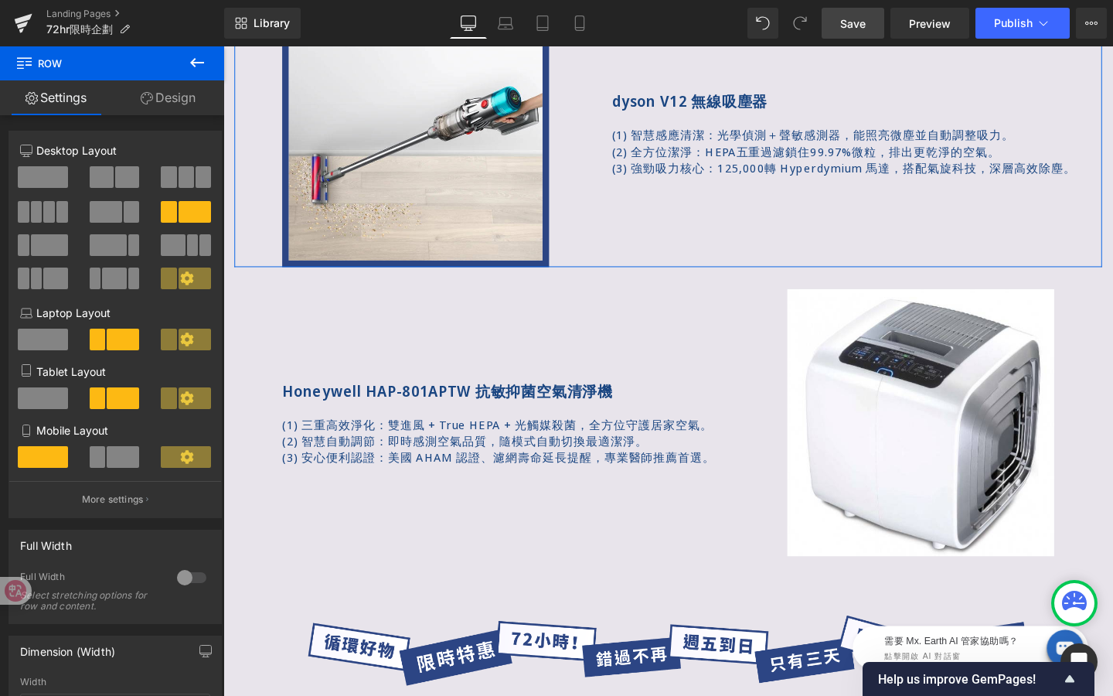
click at [185, 111] on link "Design" at bounding box center [168, 97] width 112 height 35
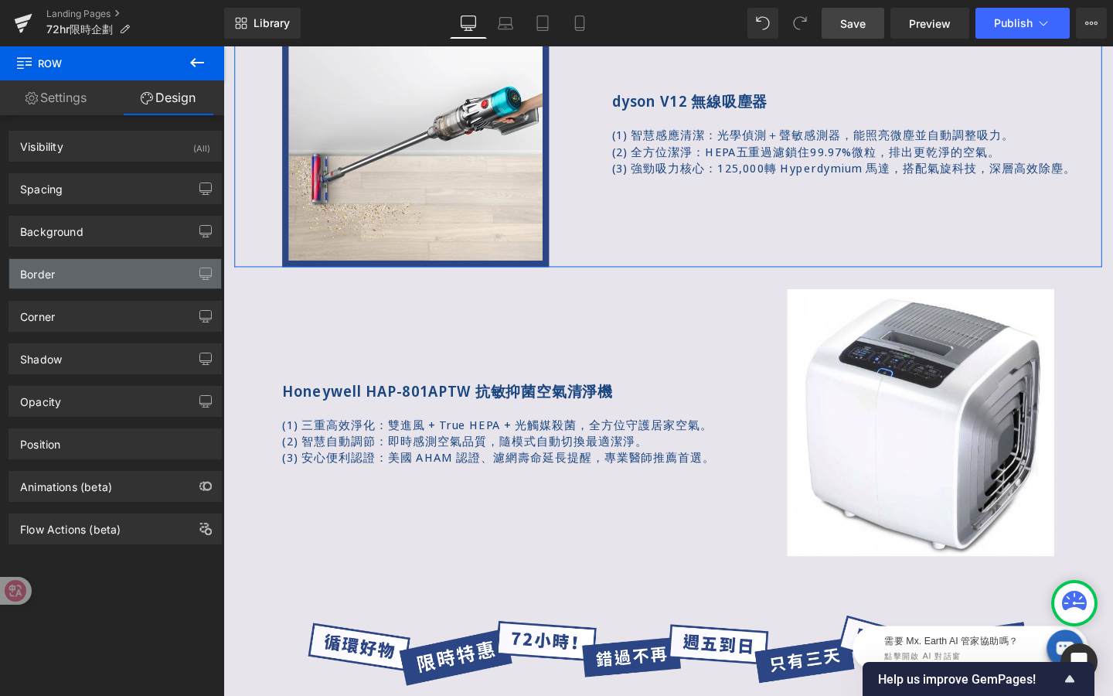
click at [103, 283] on div "Border" at bounding box center [115, 273] width 212 height 29
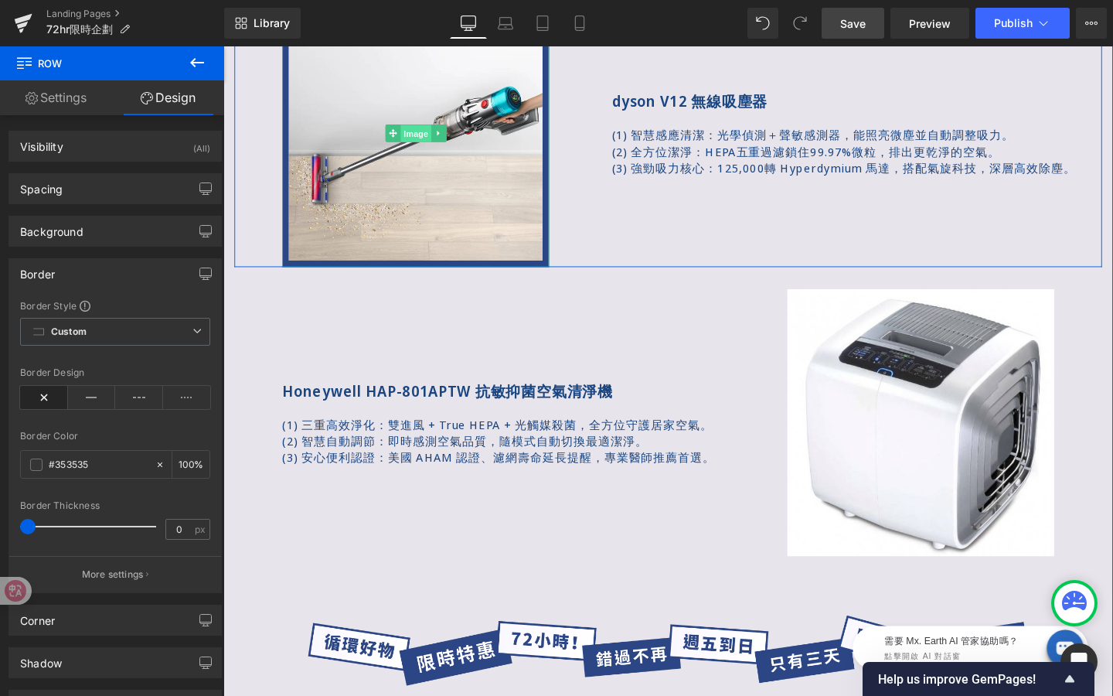
click at [424, 142] on span "Image" at bounding box center [426, 138] width 32 height 19
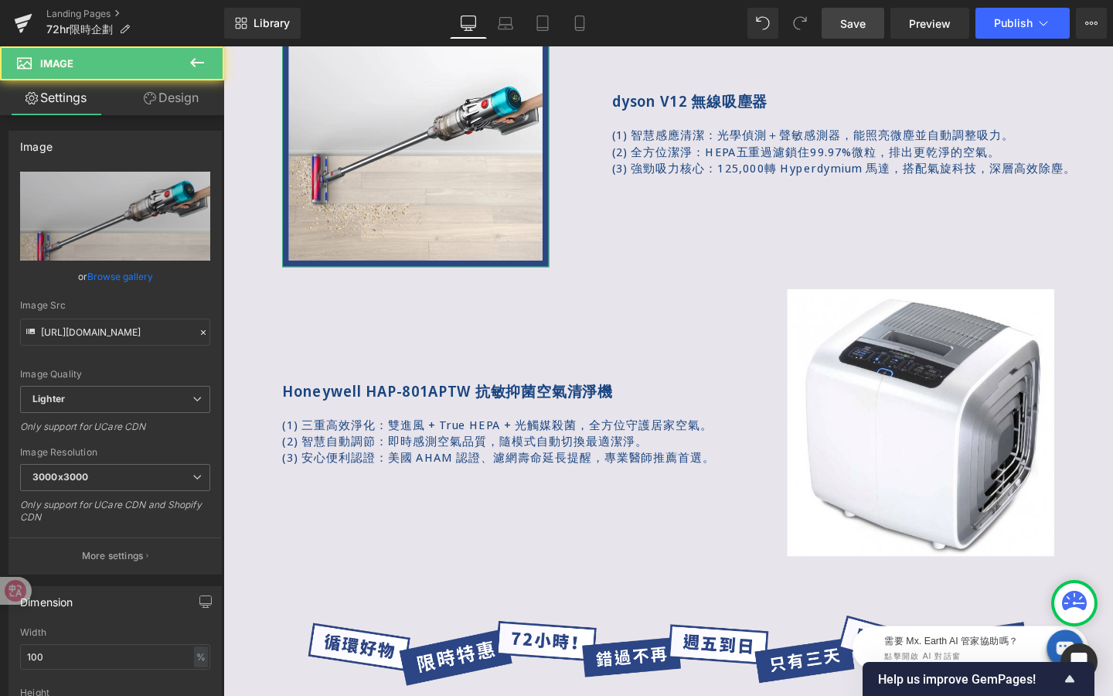
click at [144, 105] on link "Design" at bounding box center [171, 97] width 112 height 35
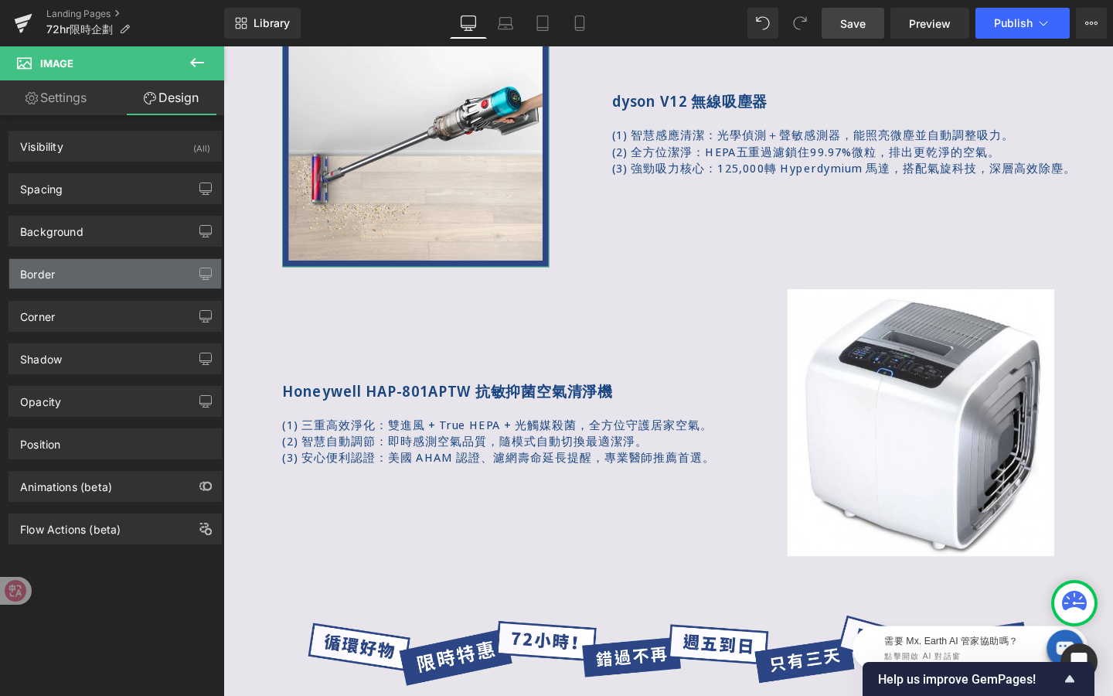
click at [114, 274] on div "Border" at bounding box center [115, 273] width 212 height 29
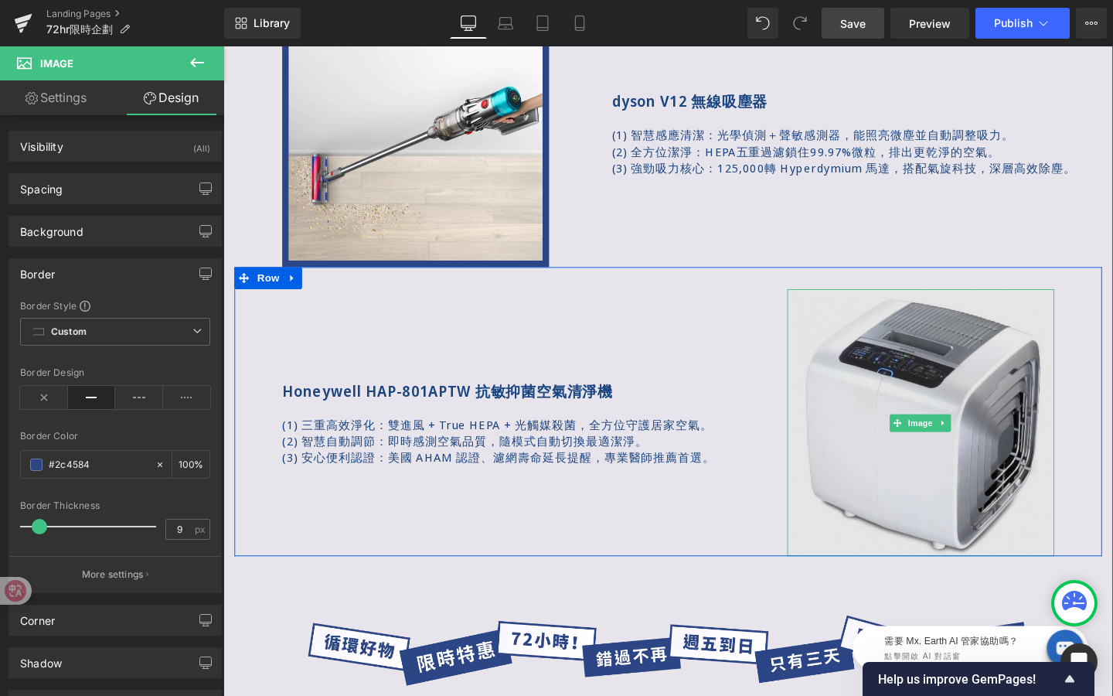
click at [913, 424] on img at bounding box center [956, 441] width 281 height 281
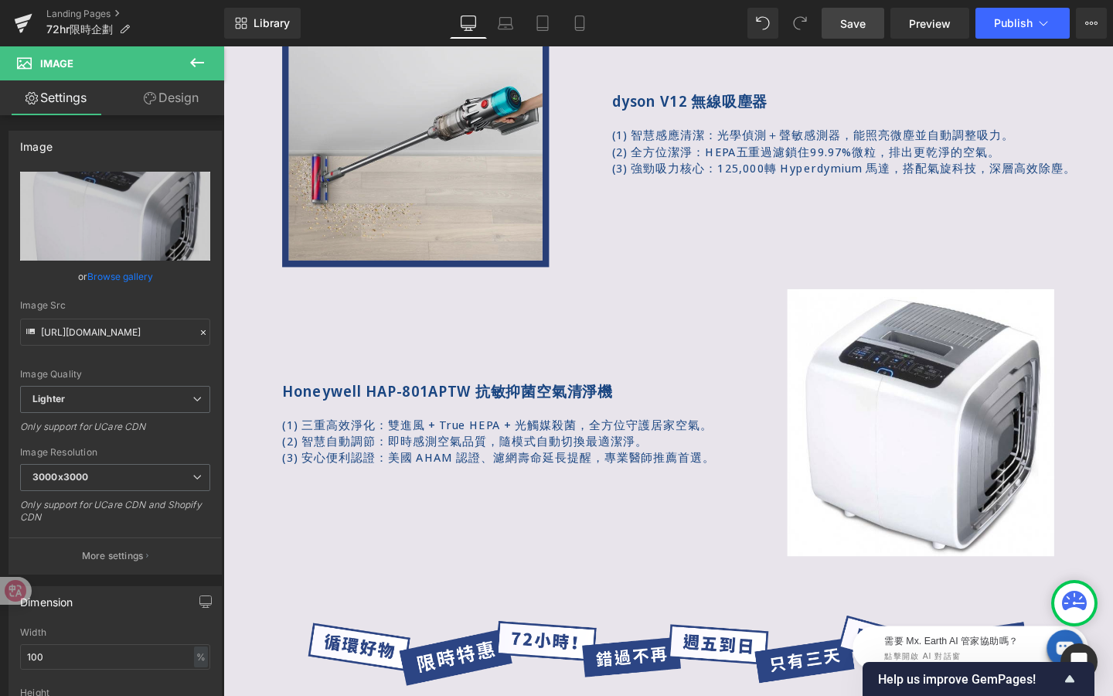
click at [389, 203] on img at bounding box center [425, 138] width 281 height 281
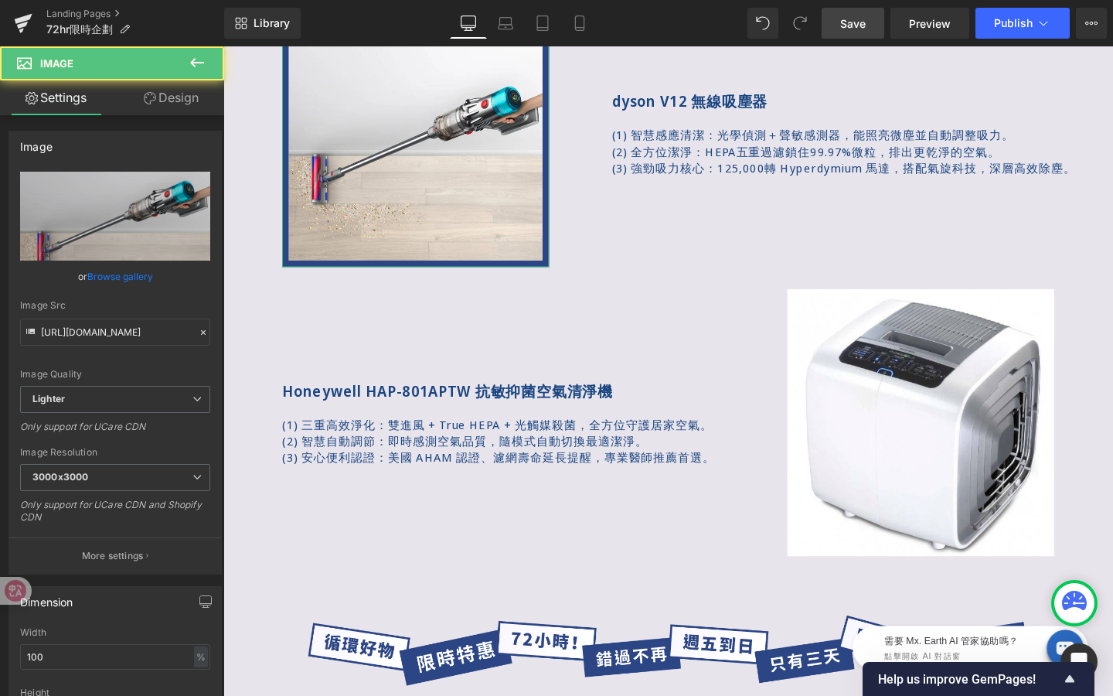
click at [187, 97] on link "Design" at bounding box center [171, 97] width 112 height 35
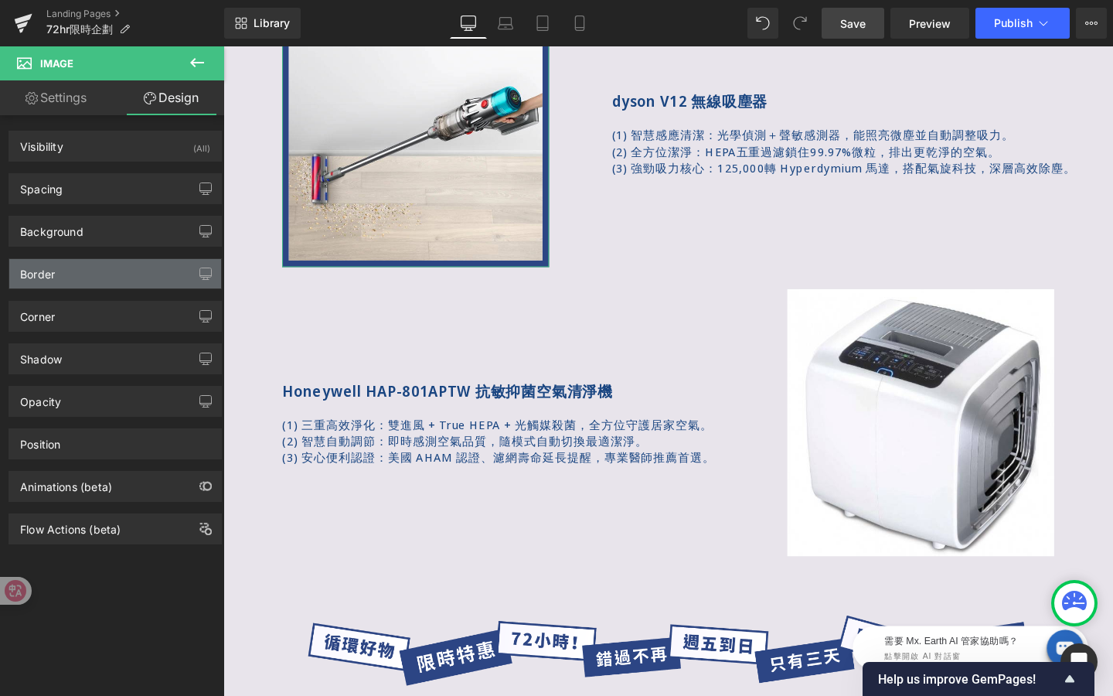
click at [117, 275] on div "Border" at bounding box center [115, 273] width 212 height 29
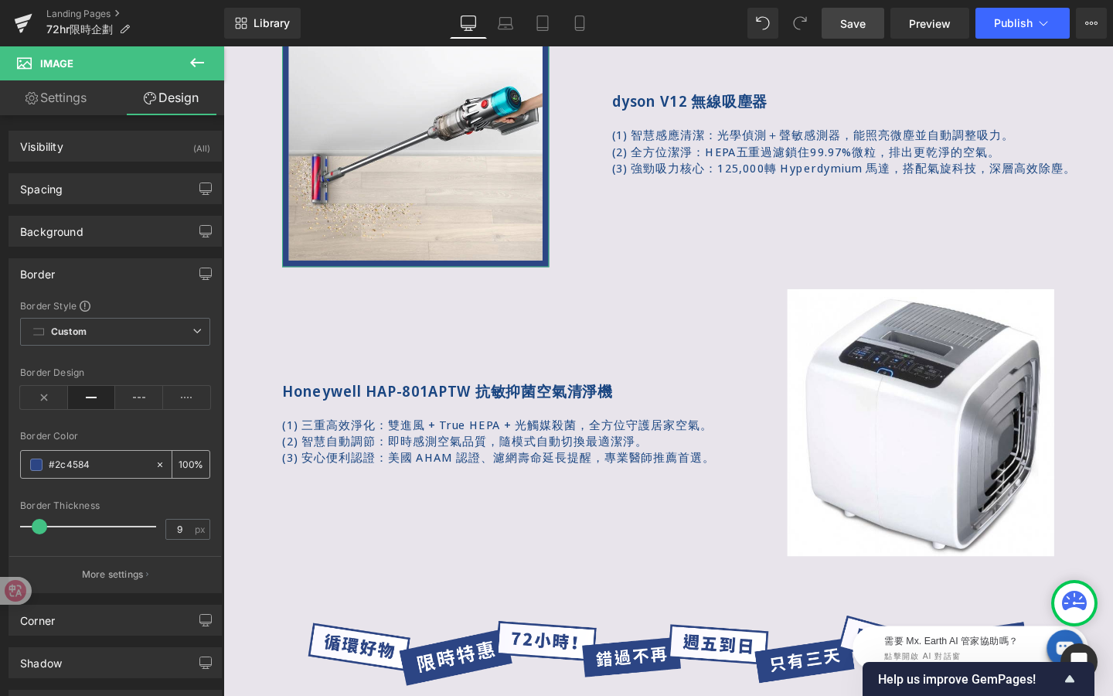
click at [111, 456] on input "#2c4584" at bounding box center [98, 464] width 99 height 17
click at [180, 527] on input "9" at bounding box center [179, 529] width 27 height 19
type input "10"
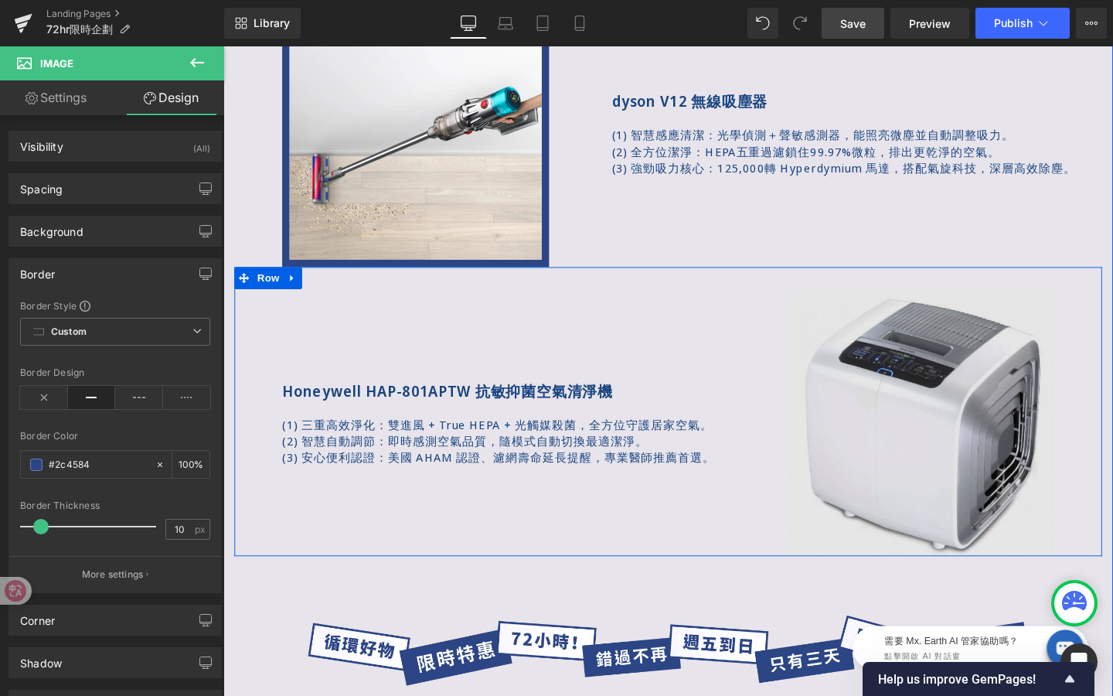
click at [873, 441] on img at bounding box center [956, 441] width 281 height 281
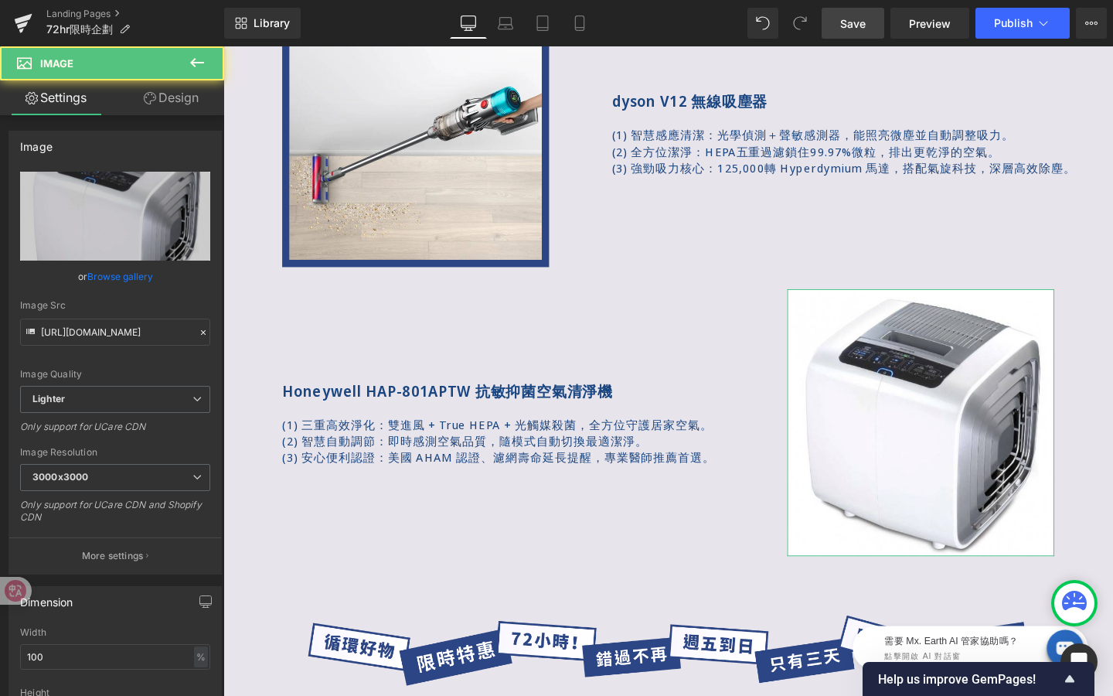
click at [195, 105] on link "Design" at bounding box center [171, 97] width 112 height 35
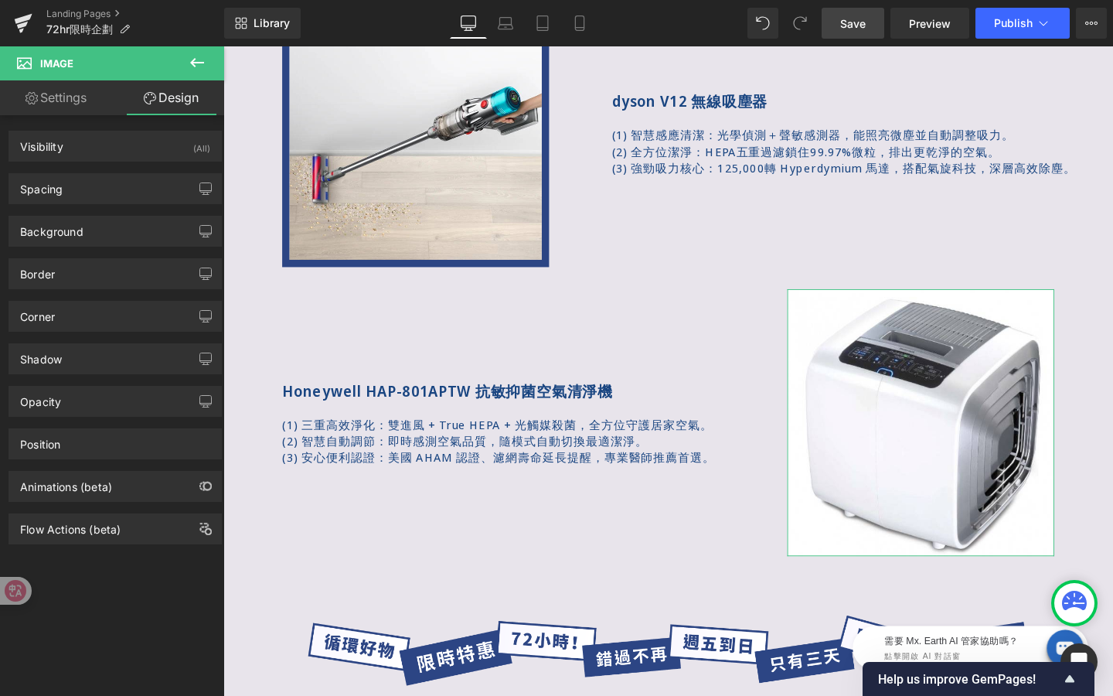
type input "#353535"
type input "100"
type input "0"
click at [97, 270] on div "Border" at bounding box center [115, 273] width 212 height 29
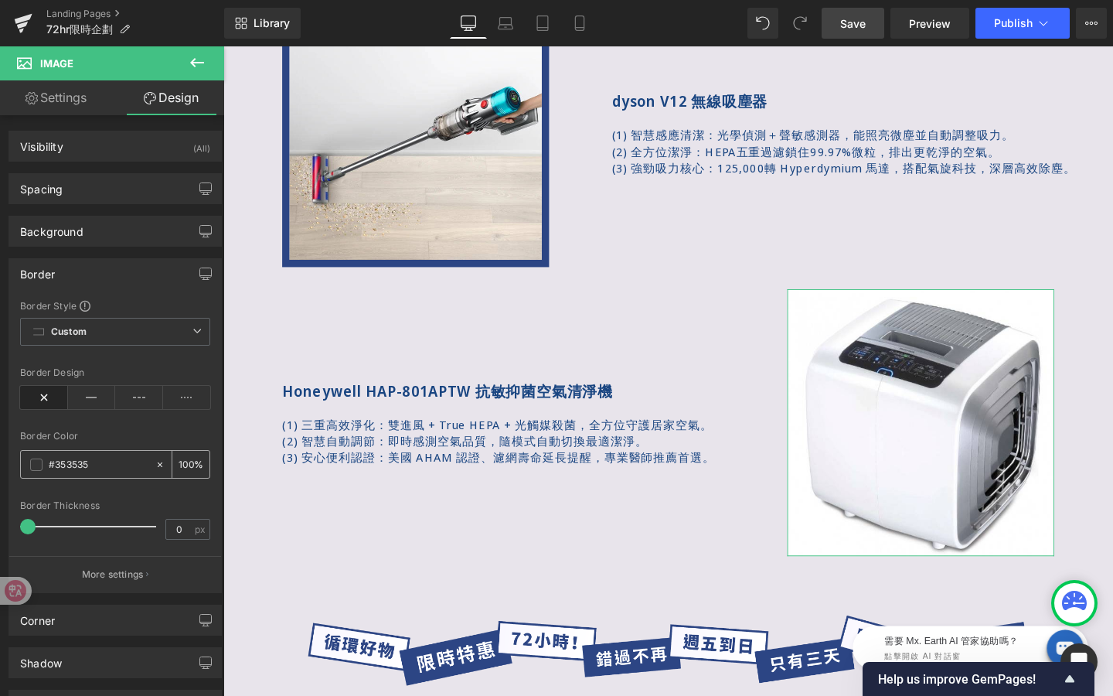
click at [114, 459] on input "#353535" at bounding box center [98, 464] width 99 height 17
paste input "2c4584"
type input "#2c4584"
click at [182, 533] on input "0" at bounding box center [179, 529] width 27 height 19
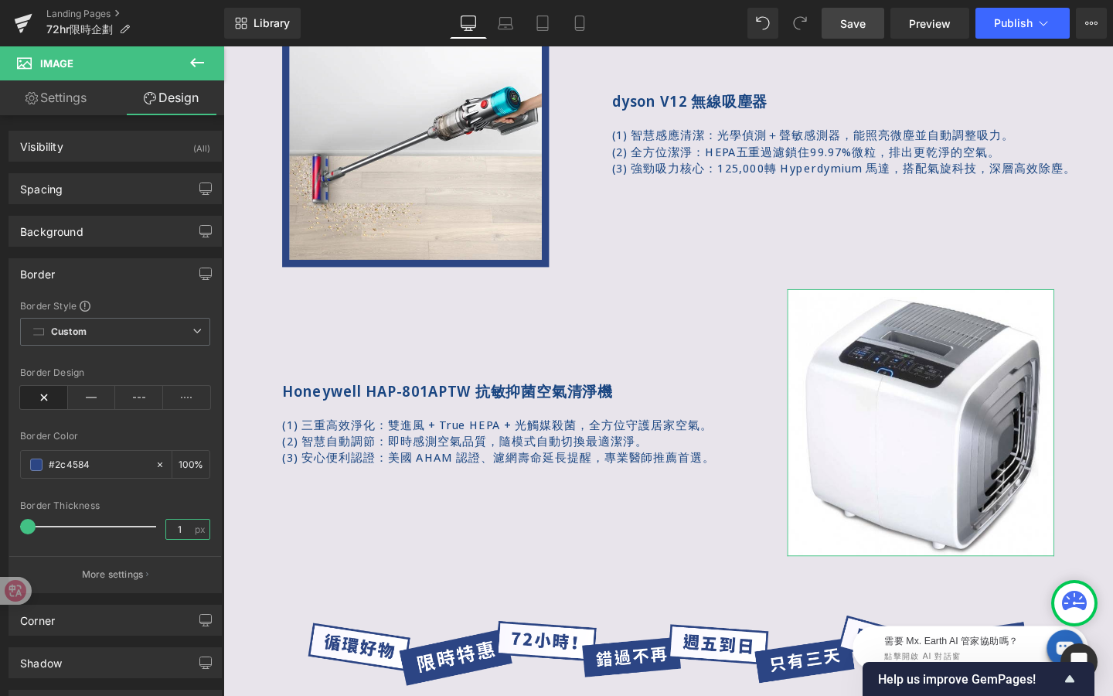
type input "10"
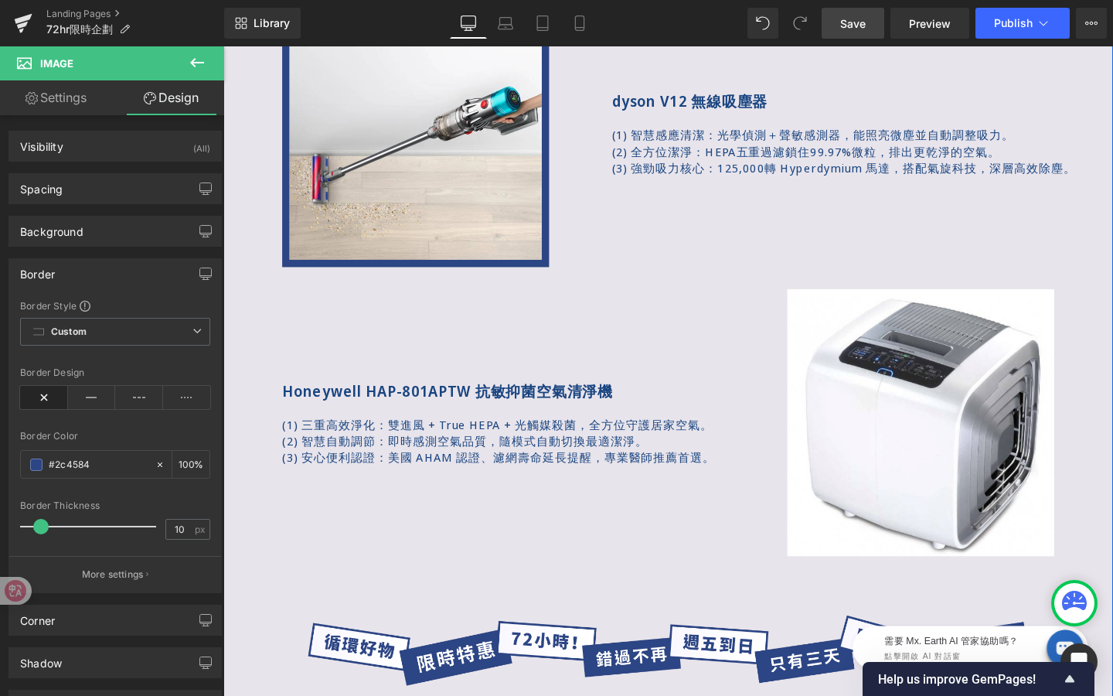
click at [342, 573] on div "Honeywell HAP-801APTW 抗敏抑菌空氣清淨機 Text Block (1) 三重高效淨化：雙進風 + True HEPA + 光觸媒殺菌，全…" at bounding box center [539, 441] width 608 height 281
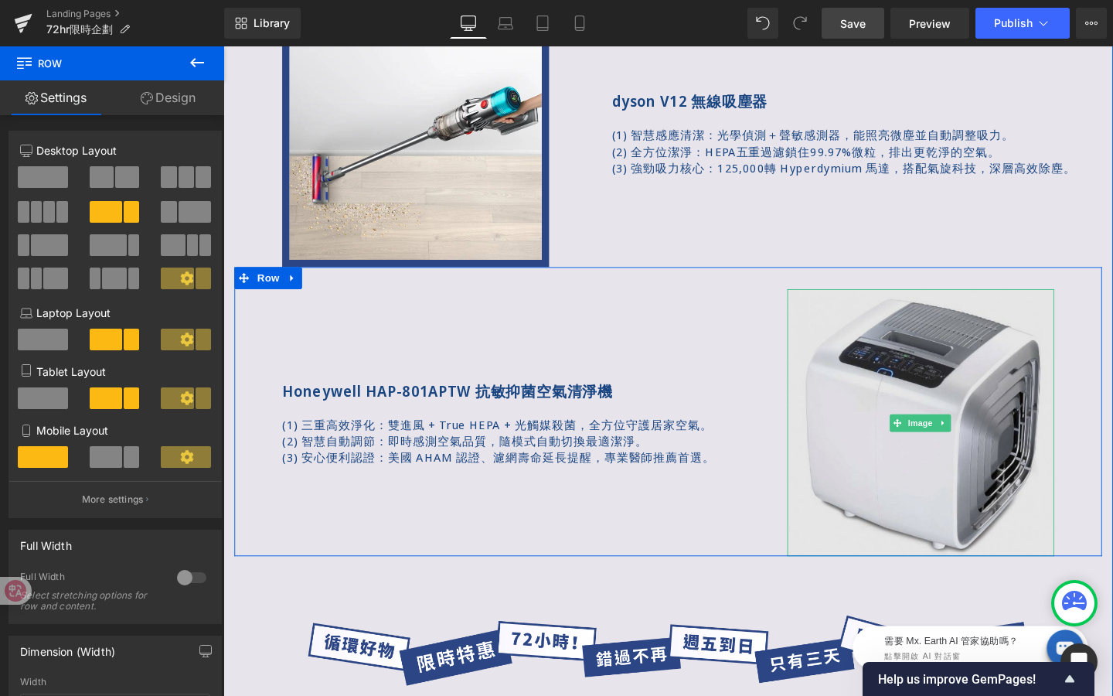
click at [945, 447] on span "Image" at bounding box center [957, 442] width 32 height 19
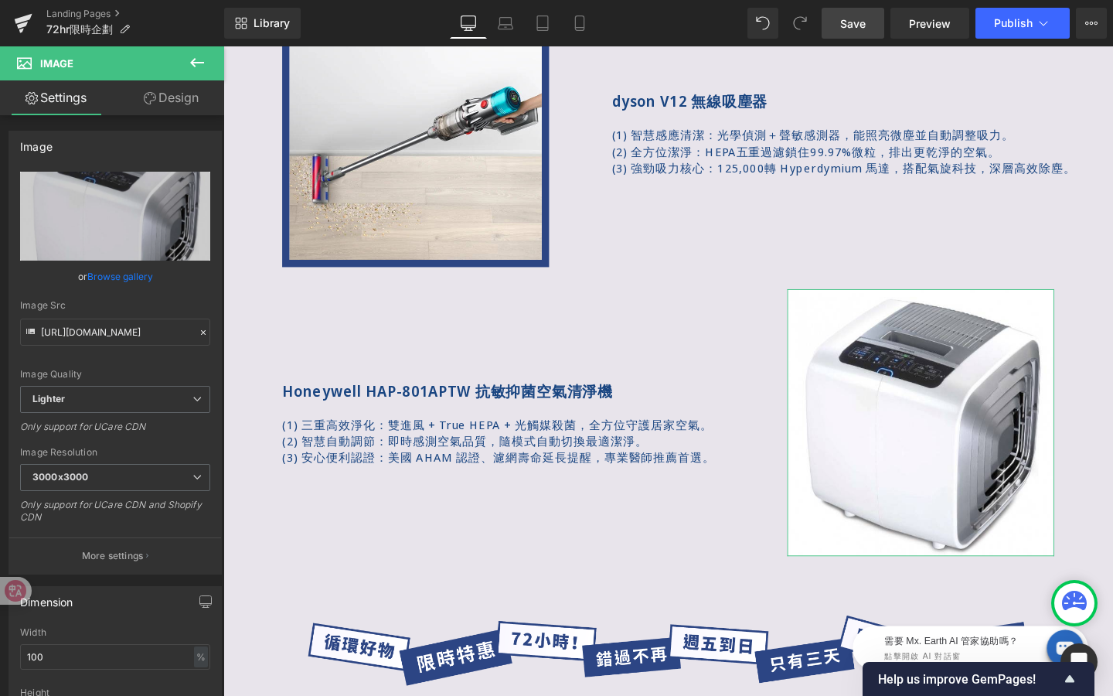
click at [155, 101] on link "Design" at bounding box center [171, 97] width 112 height 35
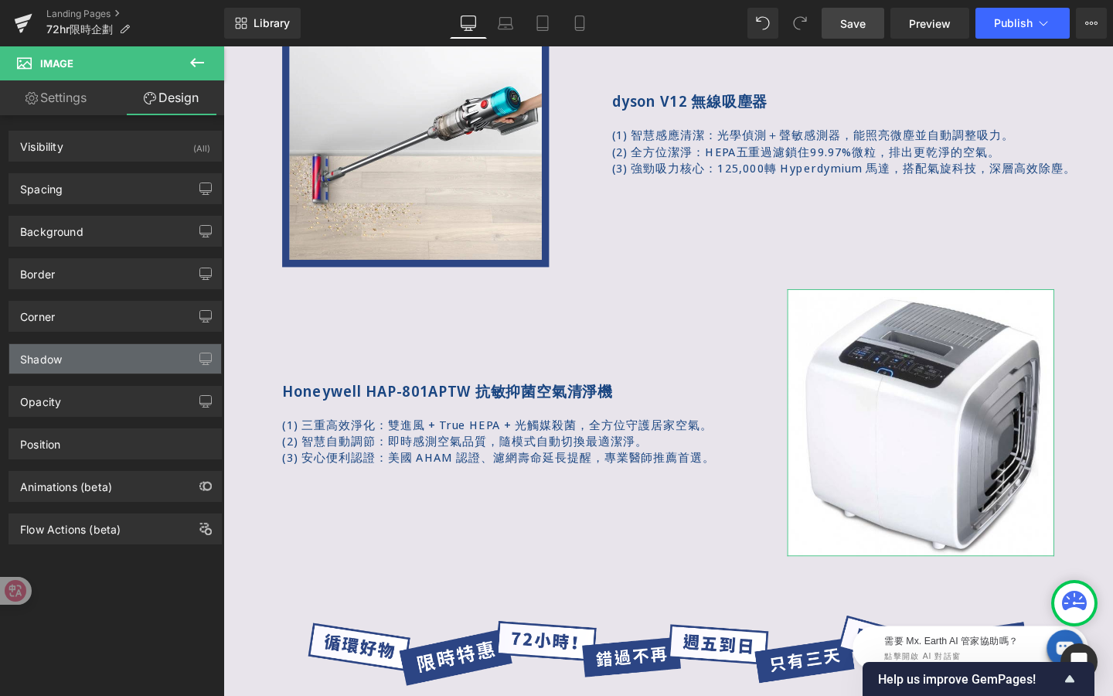
type input "#2c4584"
type input "100"
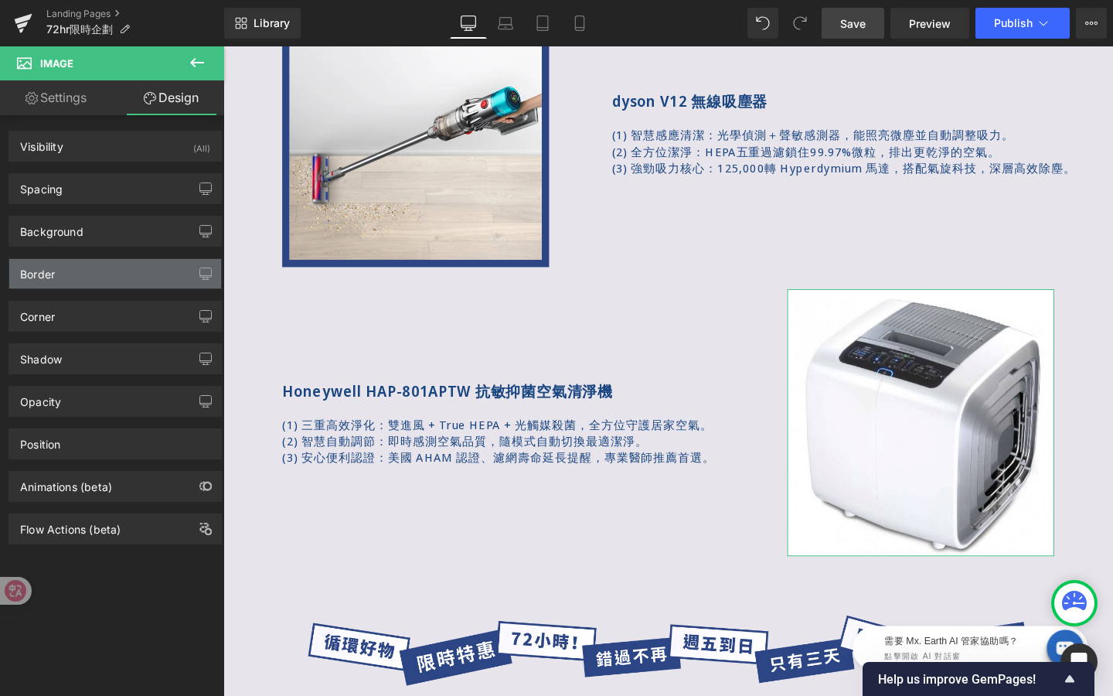
click at [92, 271] on div "Border" at bounding box center [115, 273] width 212 height 29
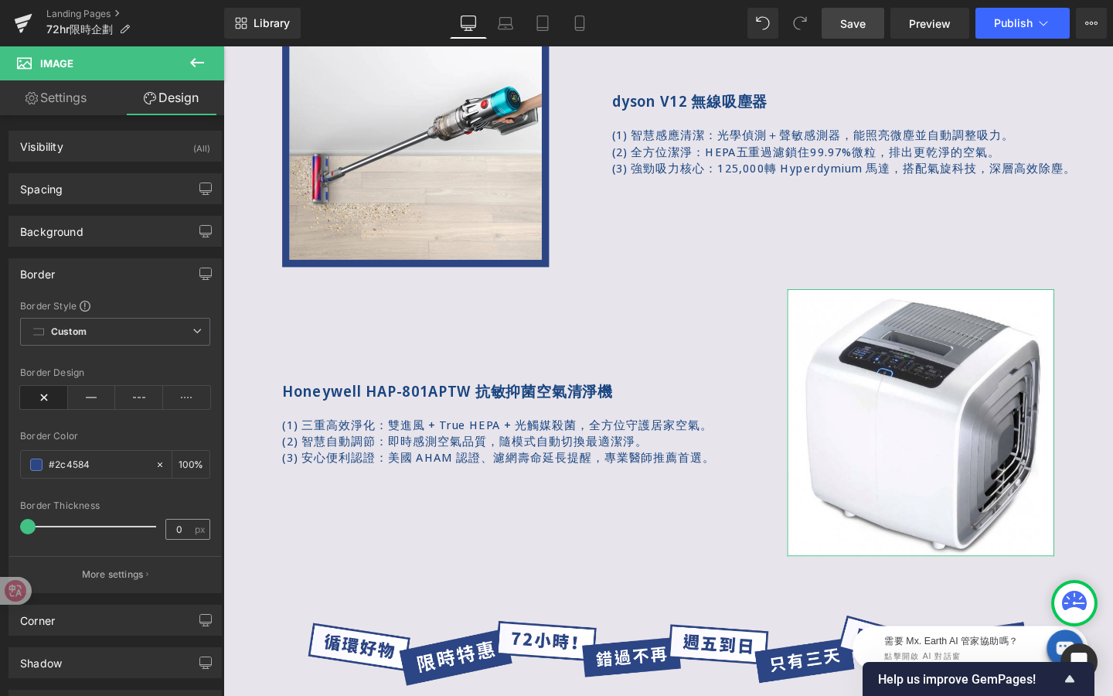
click at [186, 519] on div "0 px" at bounding box center [187, 529] width 45 height 21
click at [195, 524] on span "px" at bounding box center [201, 529] width 13 height 10
click at [195, 526] on span "px" at bounding box center [201, 529] width 13 height 10
click at [175, 533] on input "0" at bounding box center [179, 529] width 27 height 19
type input "10"
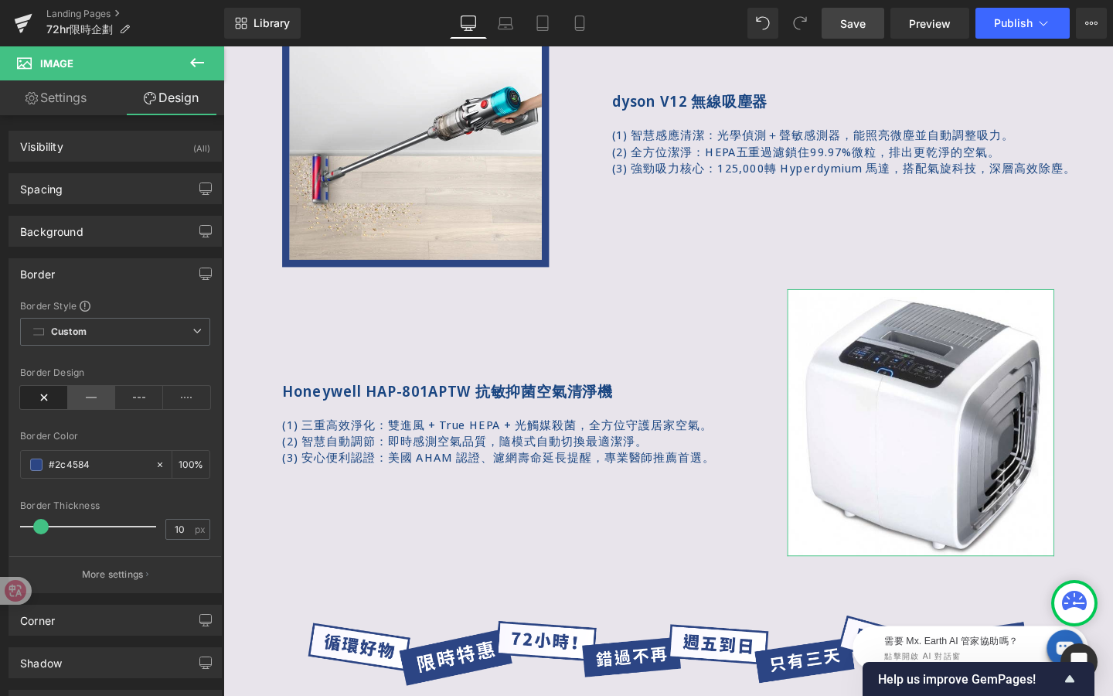
click at [98, 400] on icon at bounding box center [92, 397] width 48 height 23
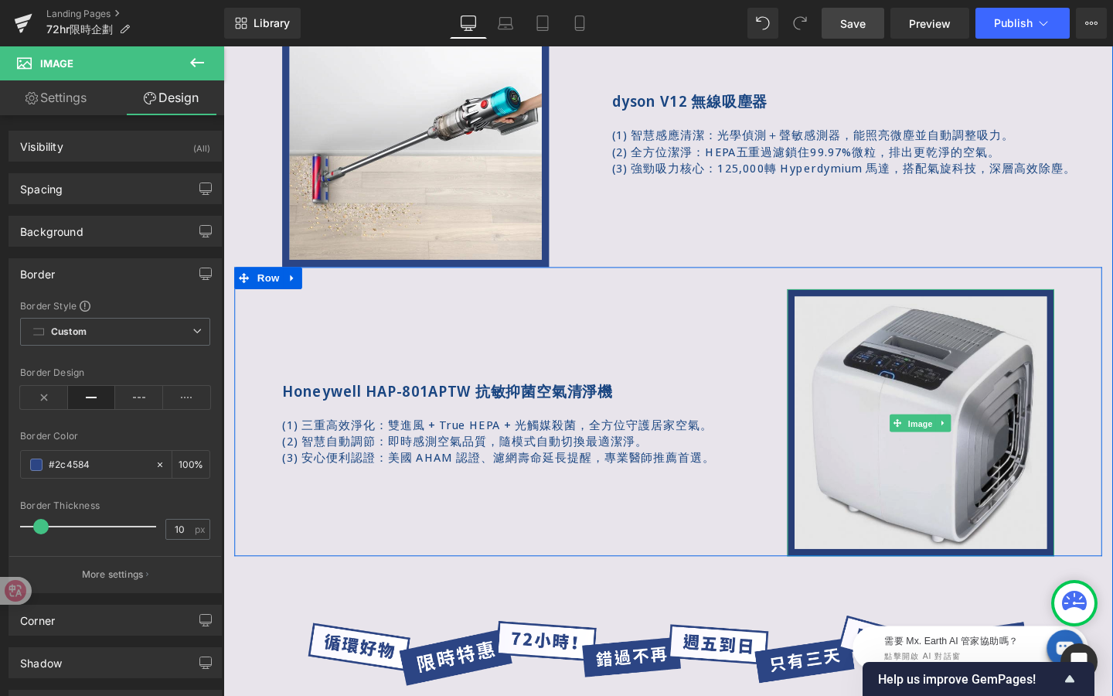
click at [946, 442] on div "Image" at bounding box center [956, 441] width 281 height 281
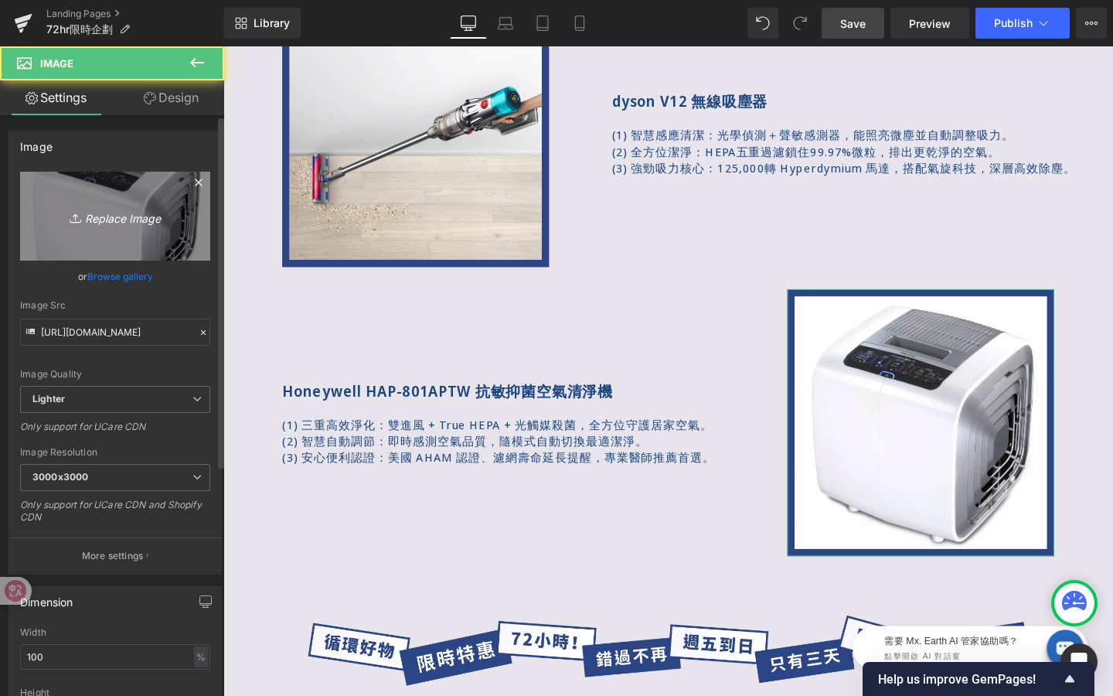
click at [163, 202] on link "Replace Image" at bounding box center [115, 216] width 190 height 89
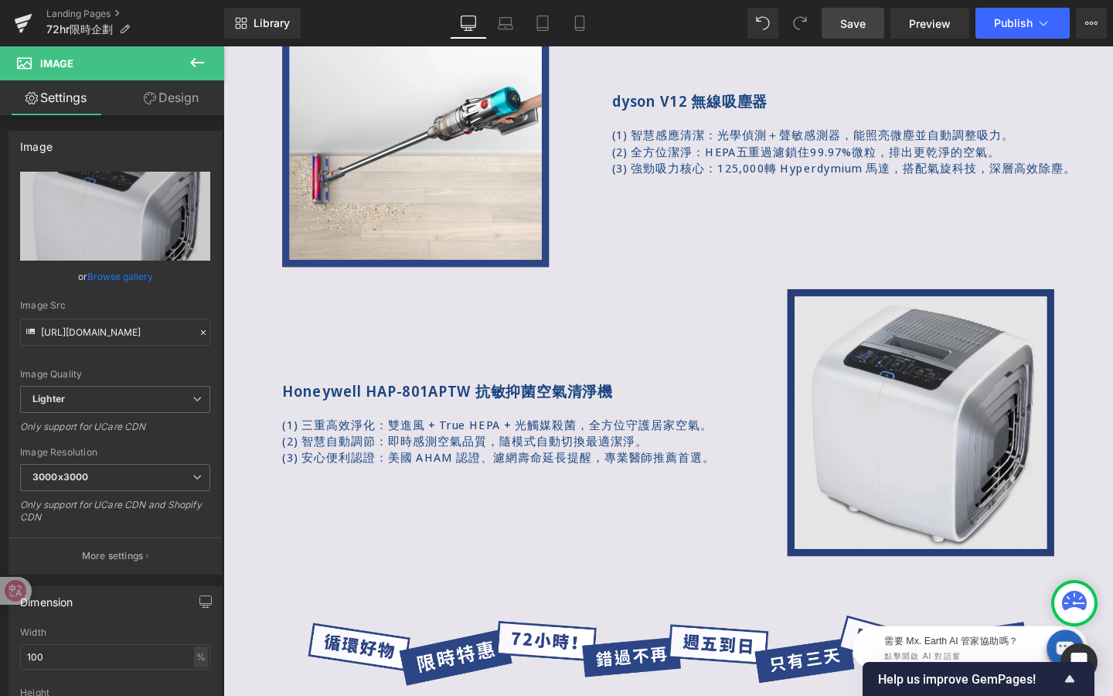
type input "C:\fakepath\#2c4584.webp"
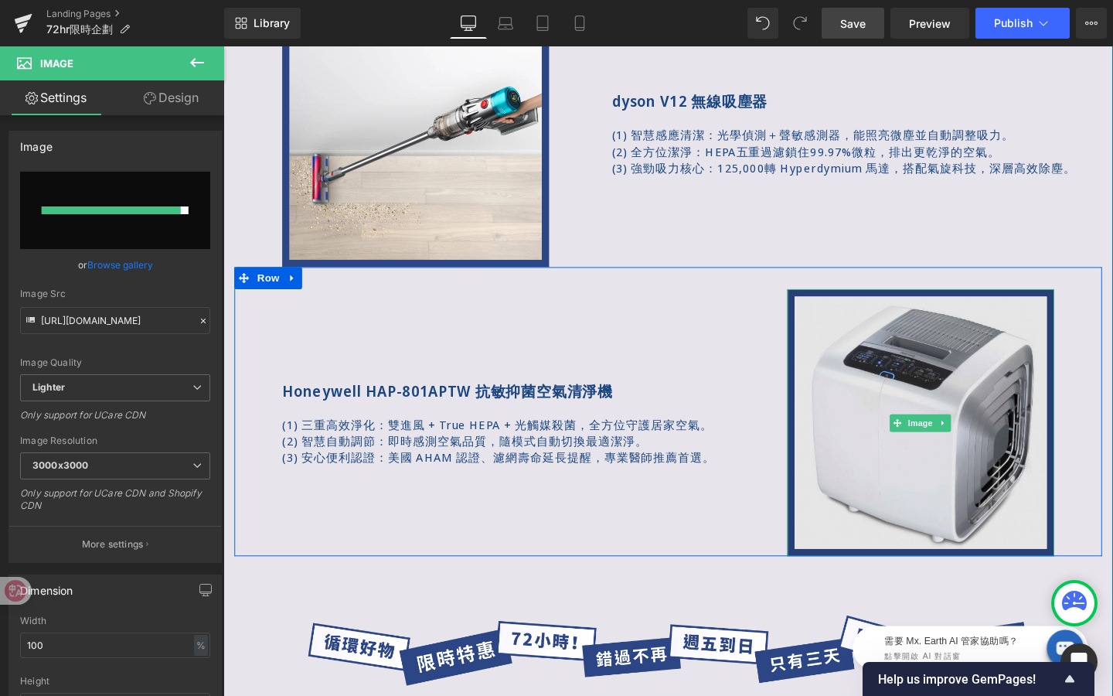
type input "https://ucarecdn.com/6ebadcb5-1f94-445c-9d97-87f9641fac8d/-/format/auto/-/previ…"
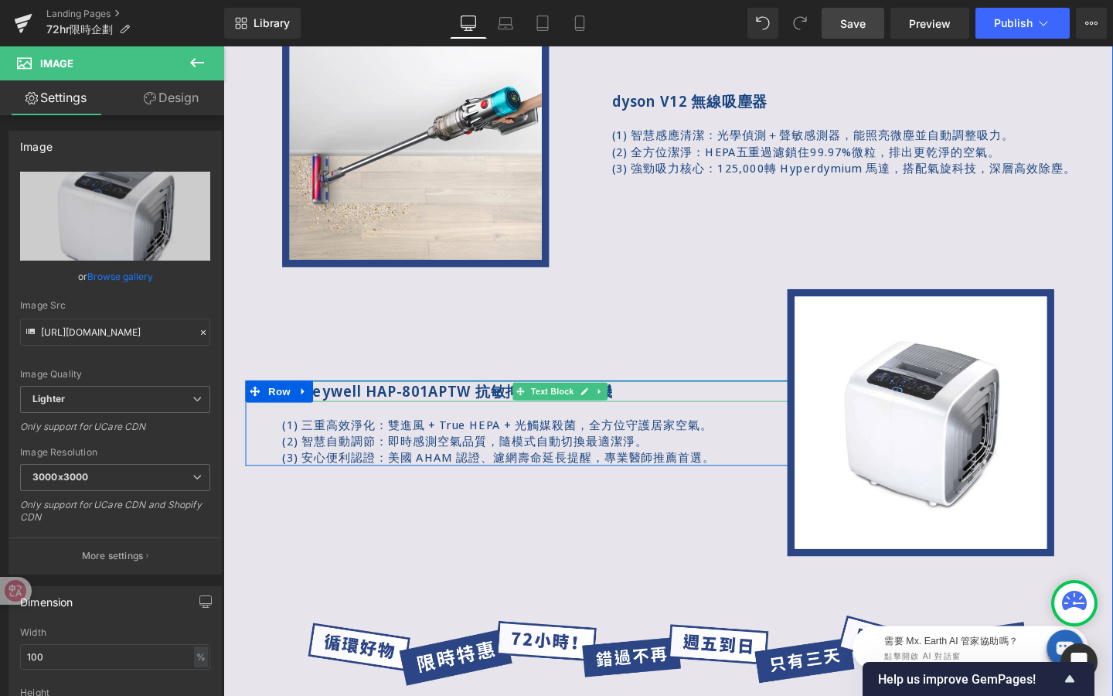
click at [370, 407] on strong "Honeywell HAP-801APTW 抗敏抑菌空氣清淨機" at bounding box center [459, 408] width 348 height 21
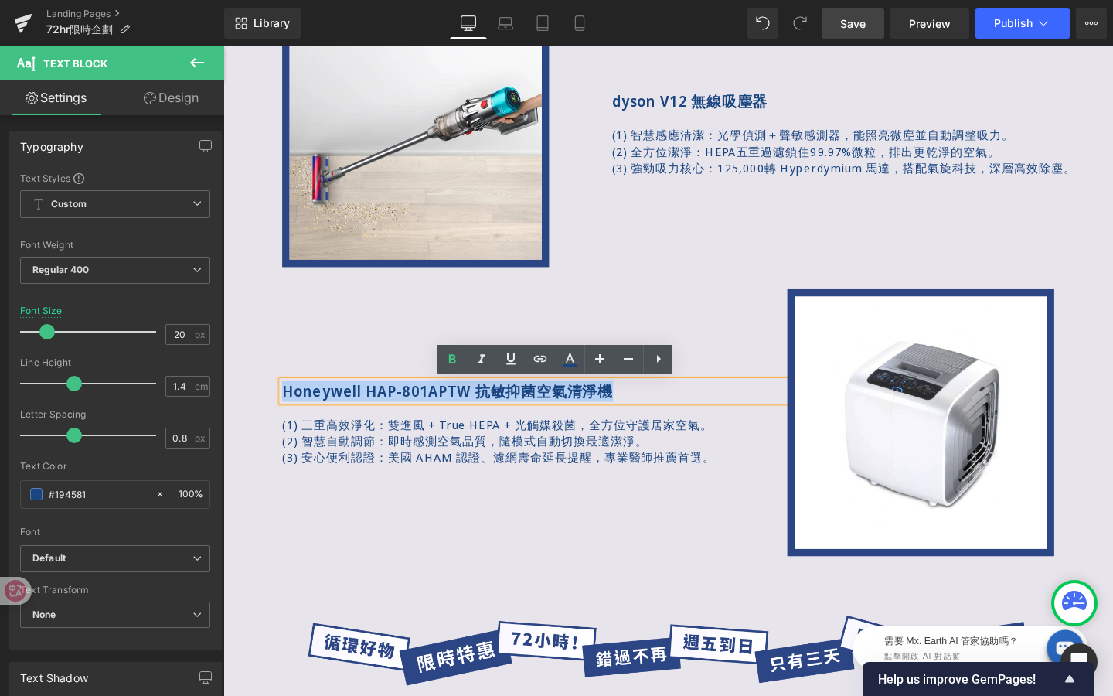
drag, startPoint x: 649, startPoint y: 414, endPoint x: 244, endPoint y: 407, distance: 405.1
click at [244, 408] on div "Honeywell HAP-801APTW 抗敏抑菌空氣清淨機 Text Block (1) 三重高效淨化：雙進風 + True HEPA + 光觸媒殺菌，全…" at bounding box center [539, 441] width 608 height 281
copy strong "Honeywell HAP-801APTW 抗敏抑菌空氣清淨機"
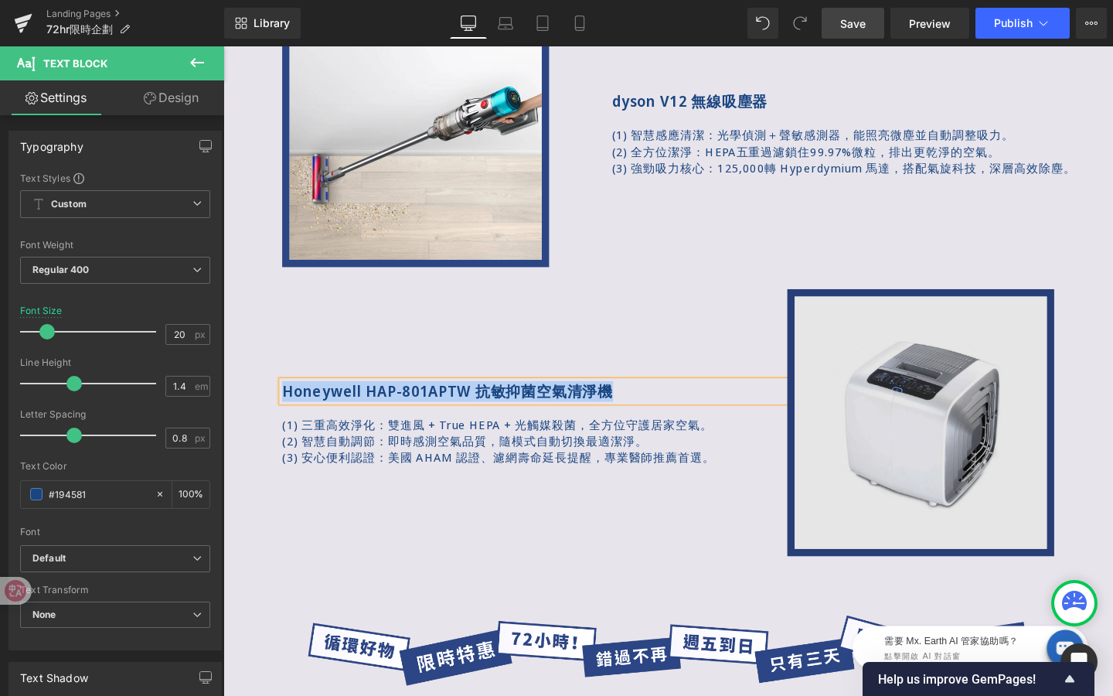
click at [883, 426] on img at bounding box center [956, 441] width 281 height 281
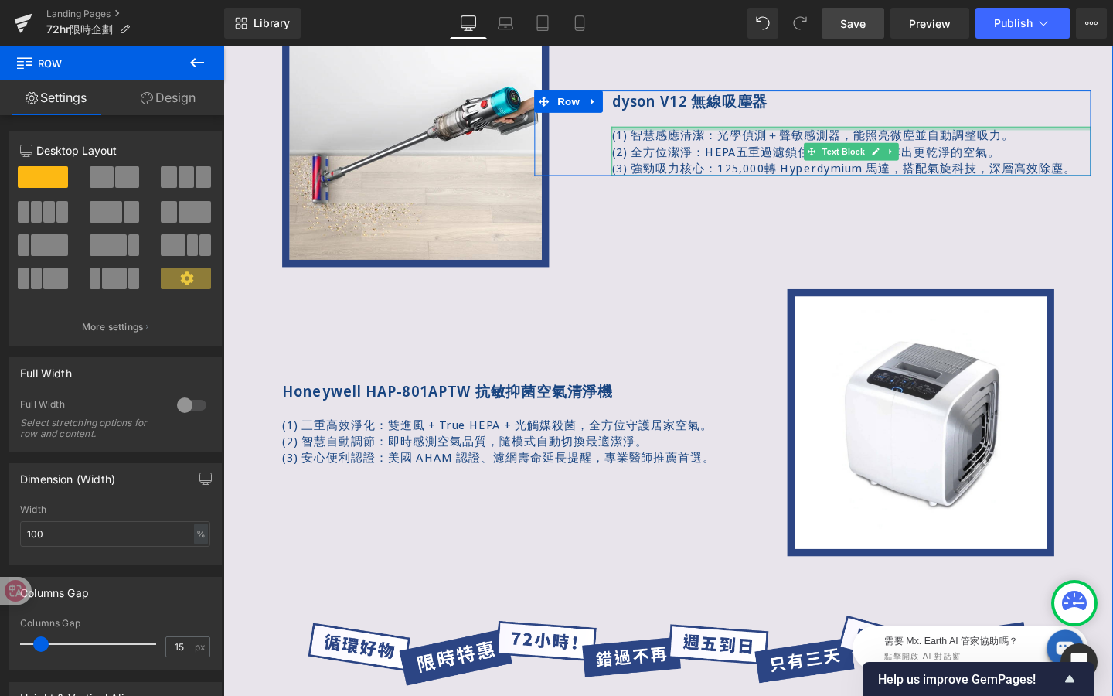
click at [776, 135] on div at bounding box center [884, 133] width 504 height 4
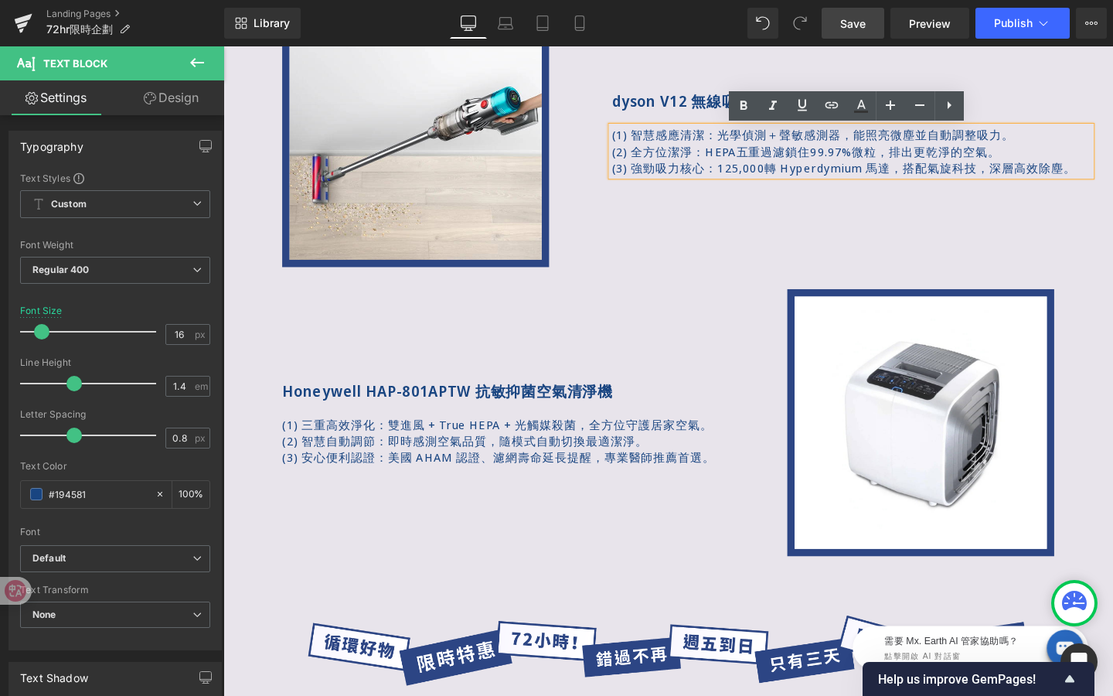
click at [629, 88] on div "dyson V12 無線吸塵器 Text Block (1) 智慧感應清潔：光學偵測＋聲敏感測器，能照亮微塵並自動調整吸力。 (2) 全方位潔淨：HEPA五重…" at bounding box center [843, 138] width 608 height 281
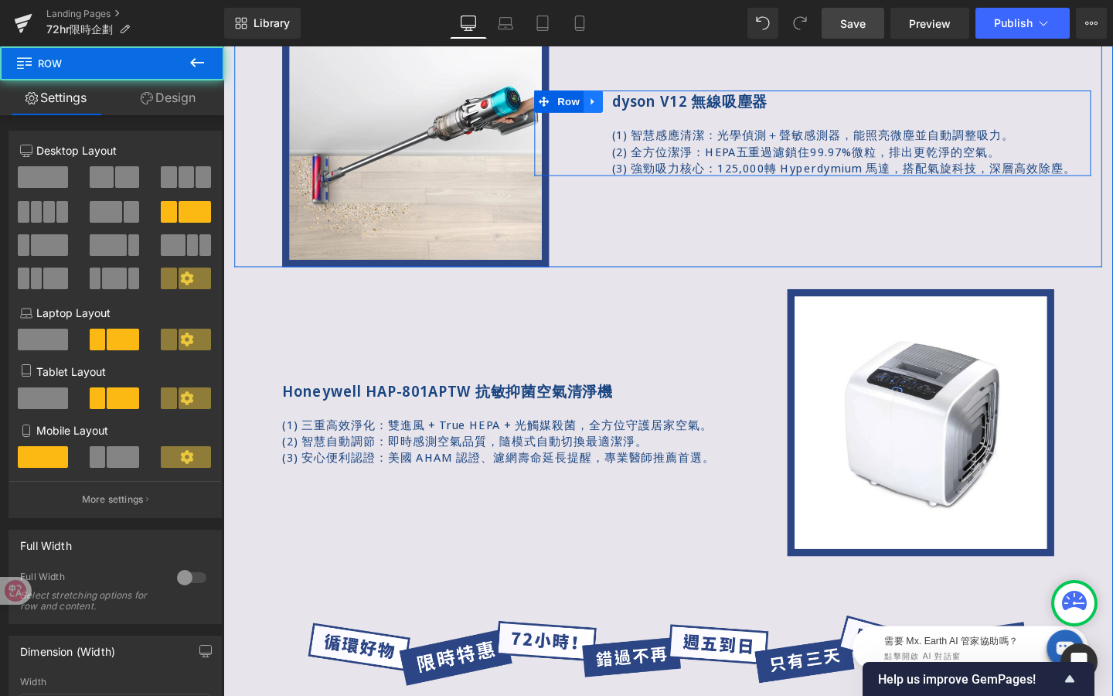
click at [605, 111] on link at bounding box center [612, 104] width 20 height 23
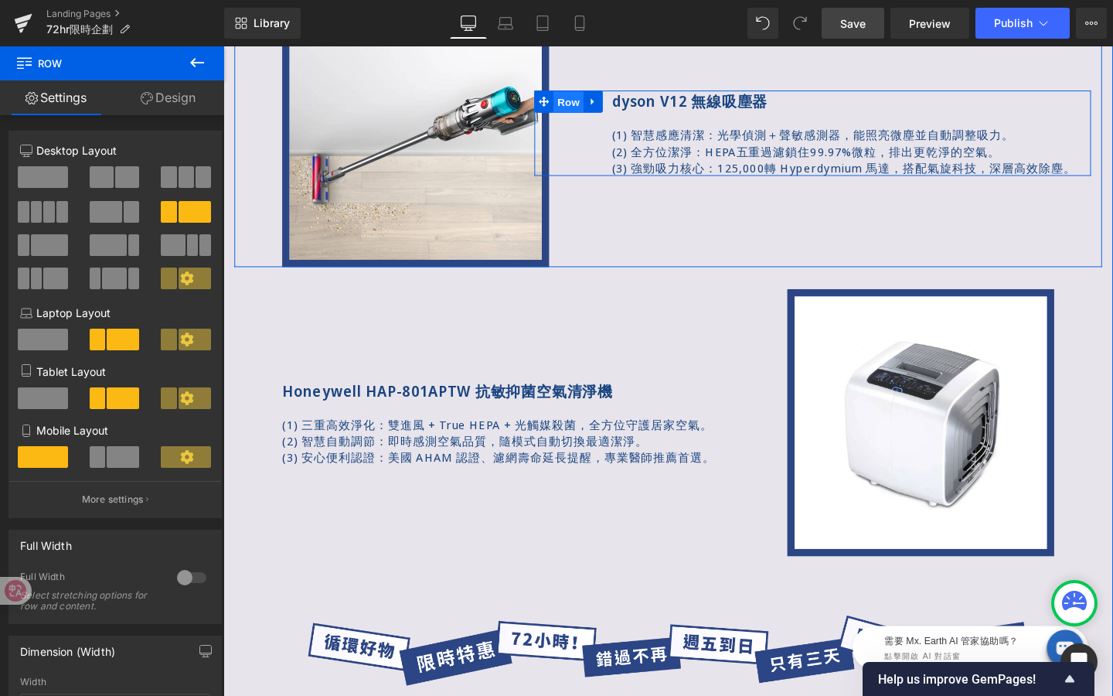
click at [589, 107] on span "Row" at bounding box center [586, 105] width 31 height 23
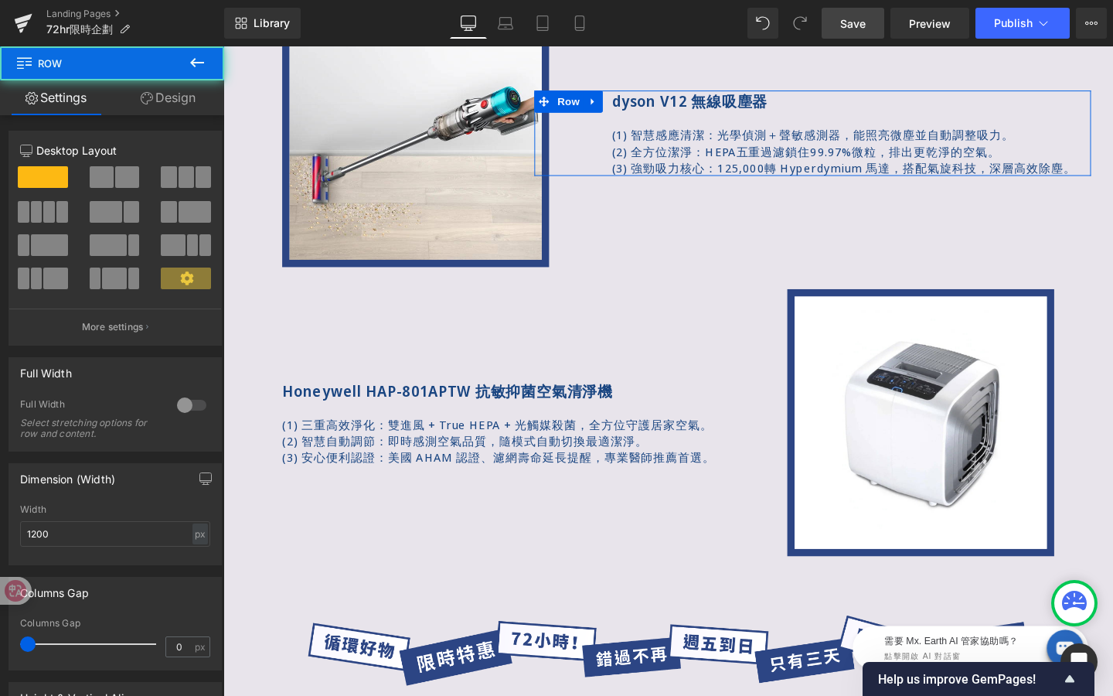
click at [189, 104] on link "Design" at bounding box center [168, 97] width 112 height 35
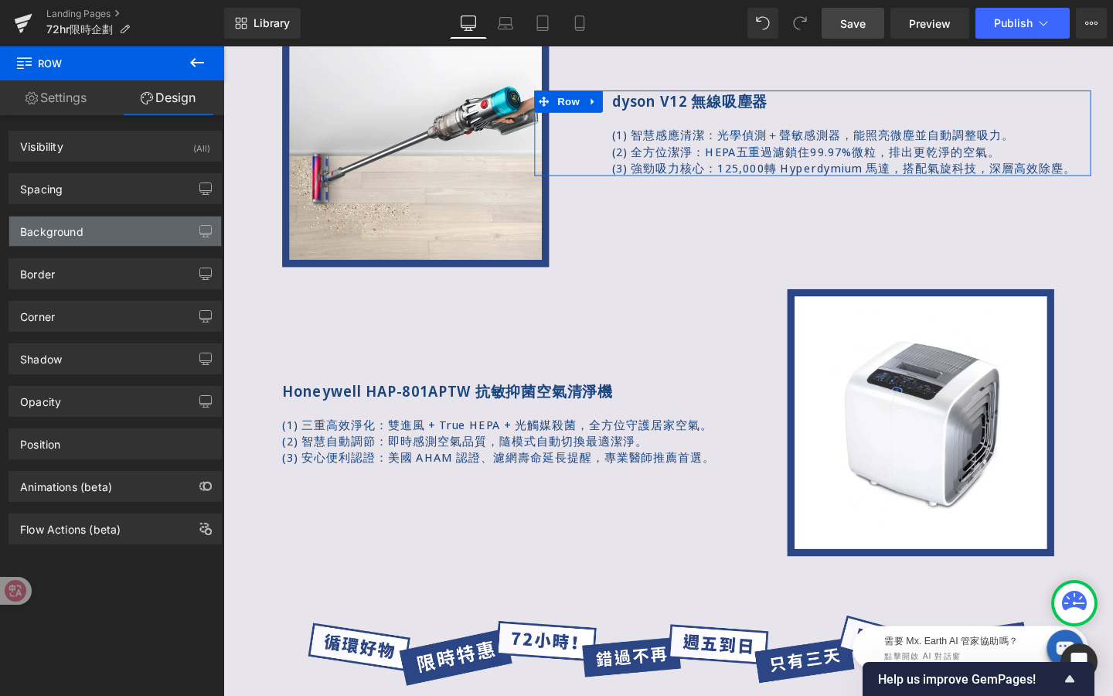
type input "0"
type input "1"
type input "0"
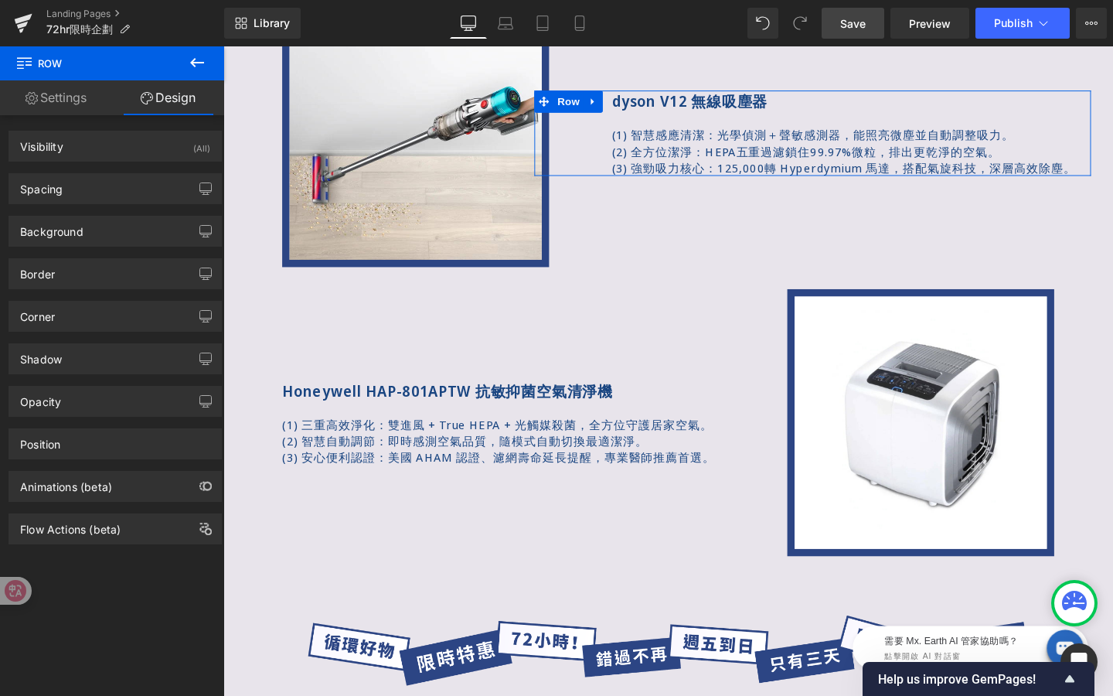
click at [94, 204] on div "Background Color & Image color transparent Color transparent 0 % Image Replace …" at bounding box center [115, 225] width 231 height 43
click at [99, 195] on div "Spacing" at bounding box center [115, 188] width 212 height 29
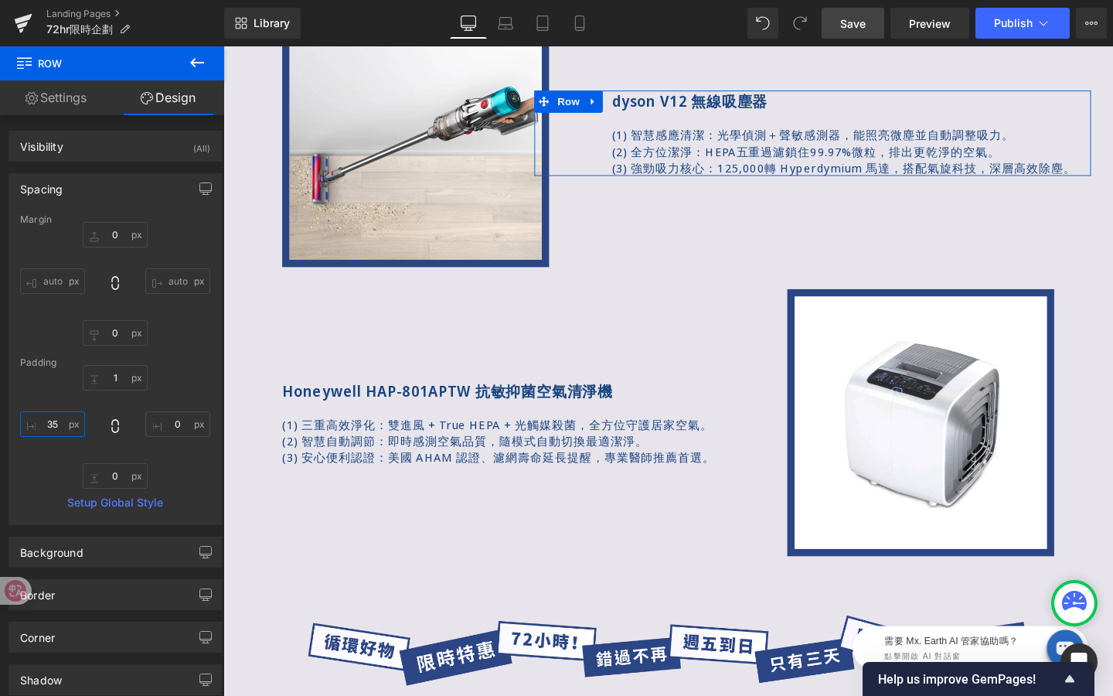
click at [72, 431] on input "35" at bounding box center [52, 424] width 65 height 26
type input "ˇ"
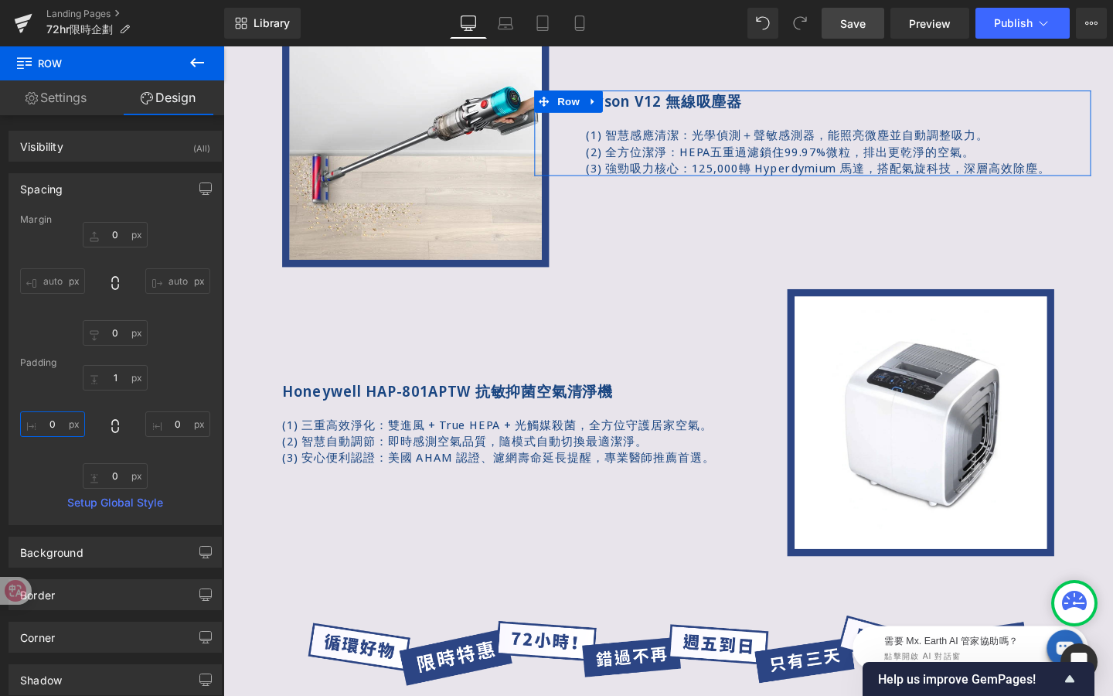
type input "ㄢ"
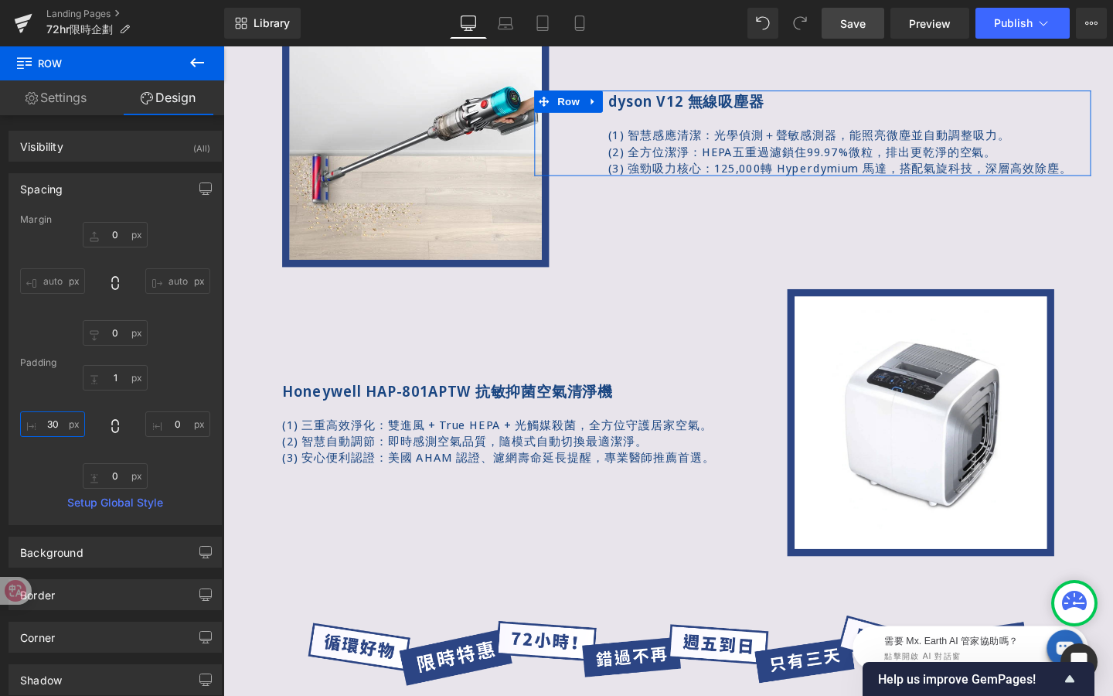
type input "3"
type input "20"
click at [124, 377] on input "1" at bounding box center [115, 378] width 65 height 26
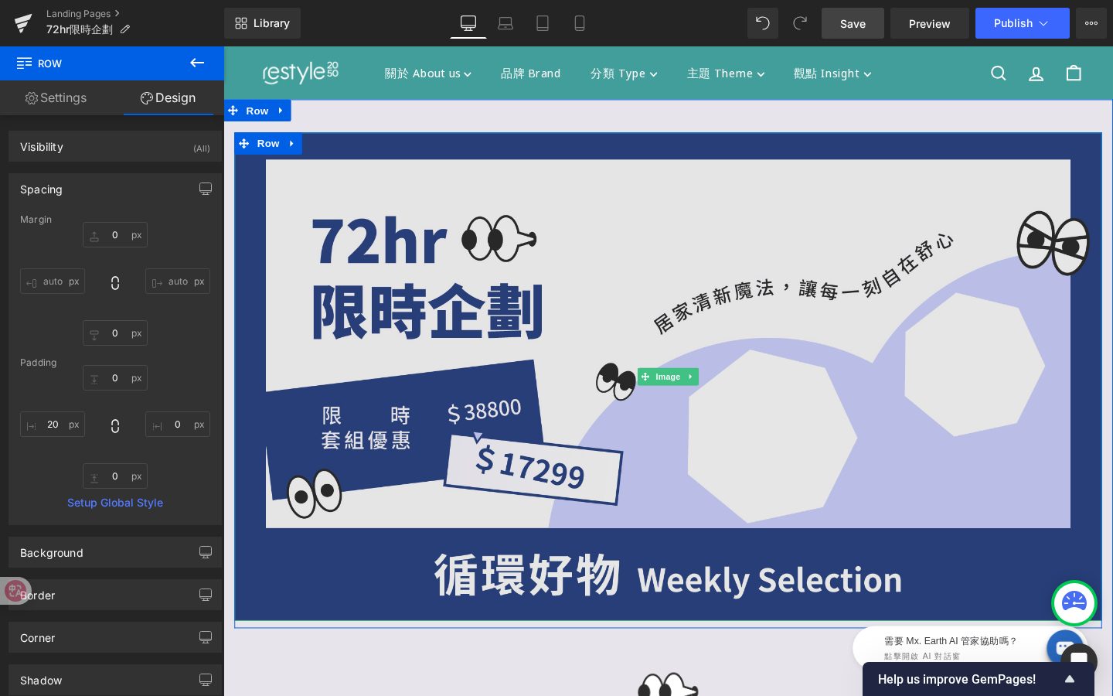
click at [728, 481] on img at bounding box center [691, 393] width 912 height 513
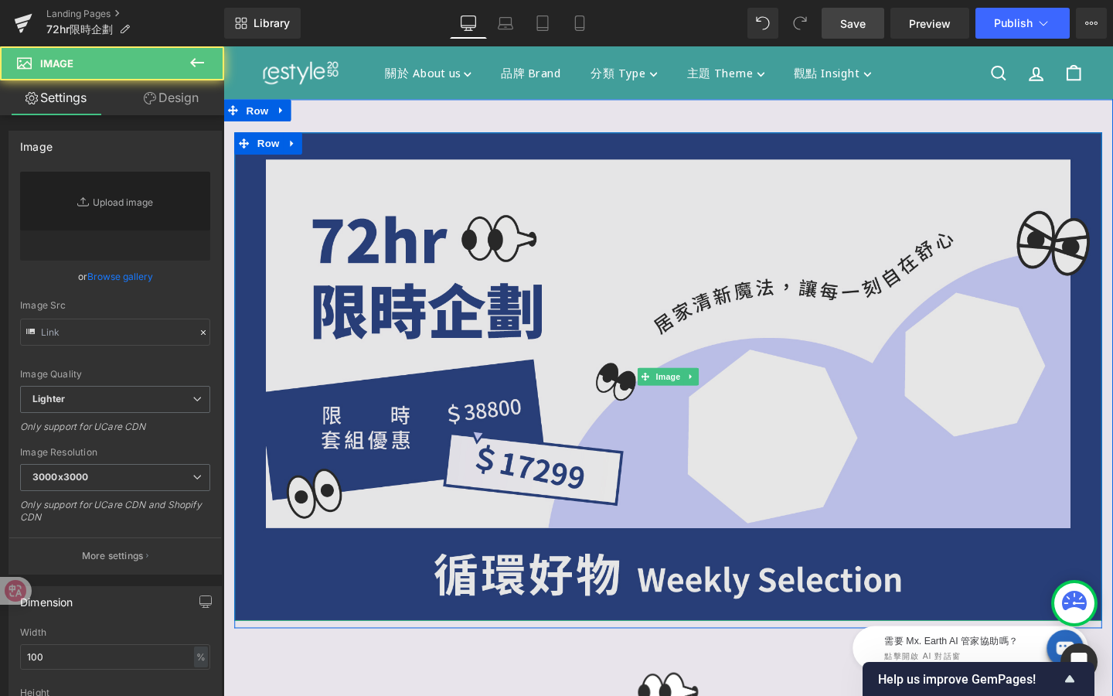
type input "https://ucarecdn.com/28e84dc0-9cd2-4d20-b3d4-3d62dcbb9805/-/format/auto/-/previ…"
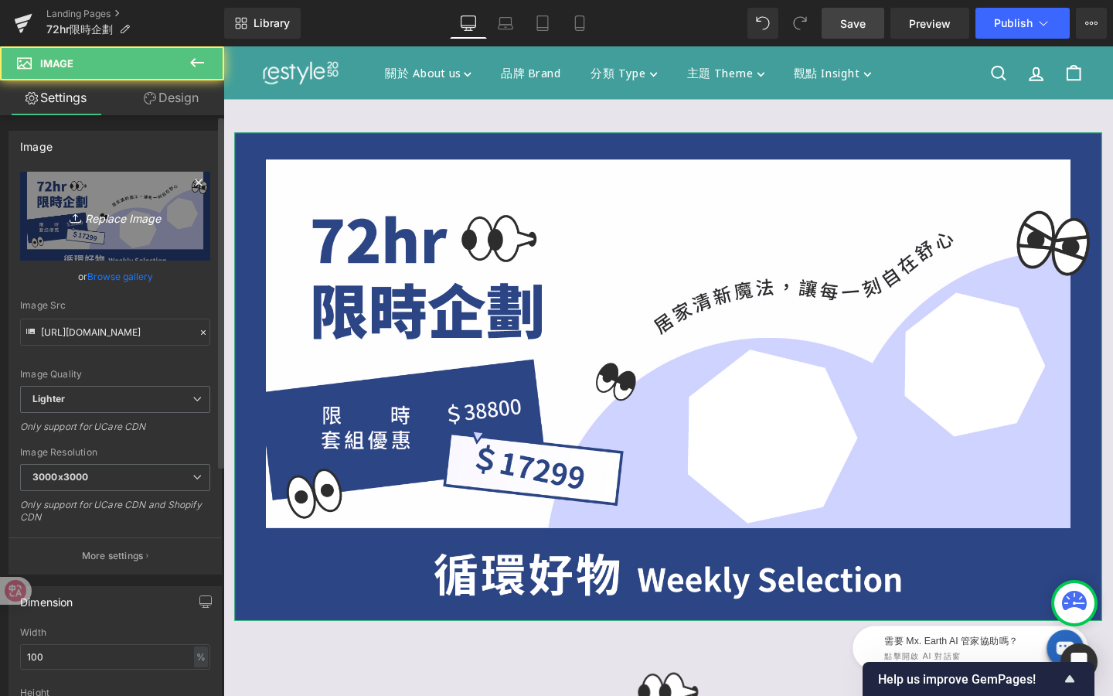
click at [96, 238] on link "Replace Image" at bounding box center [115, 216] width 190 height 89
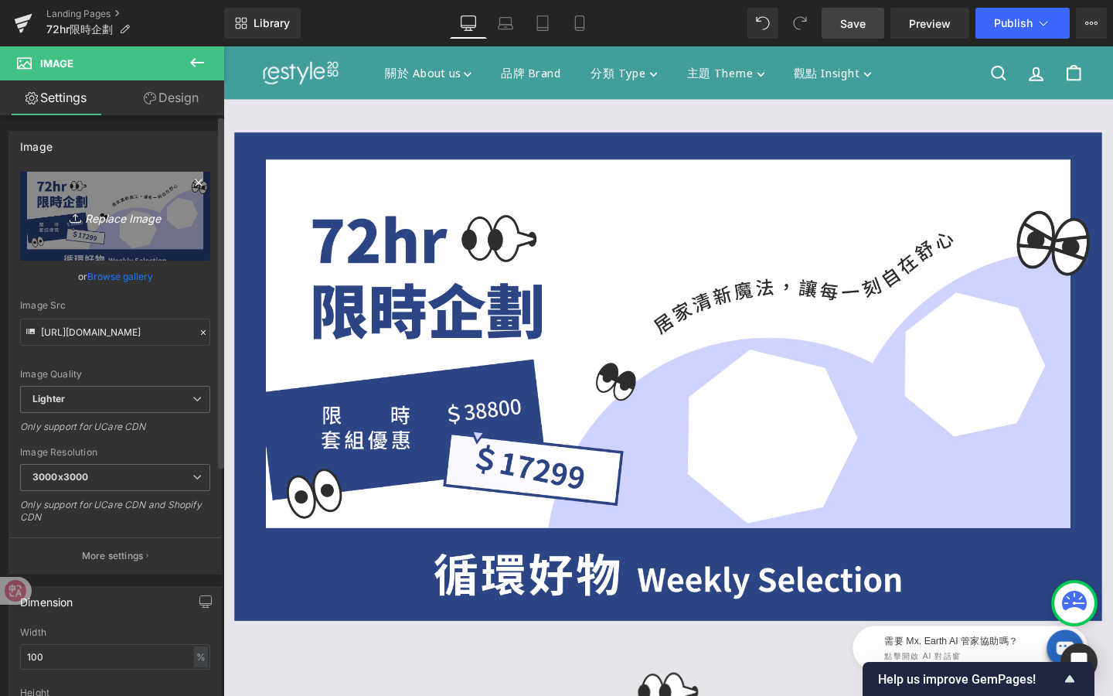
type input "C:\fakepath\限時好物_banner.jpg"
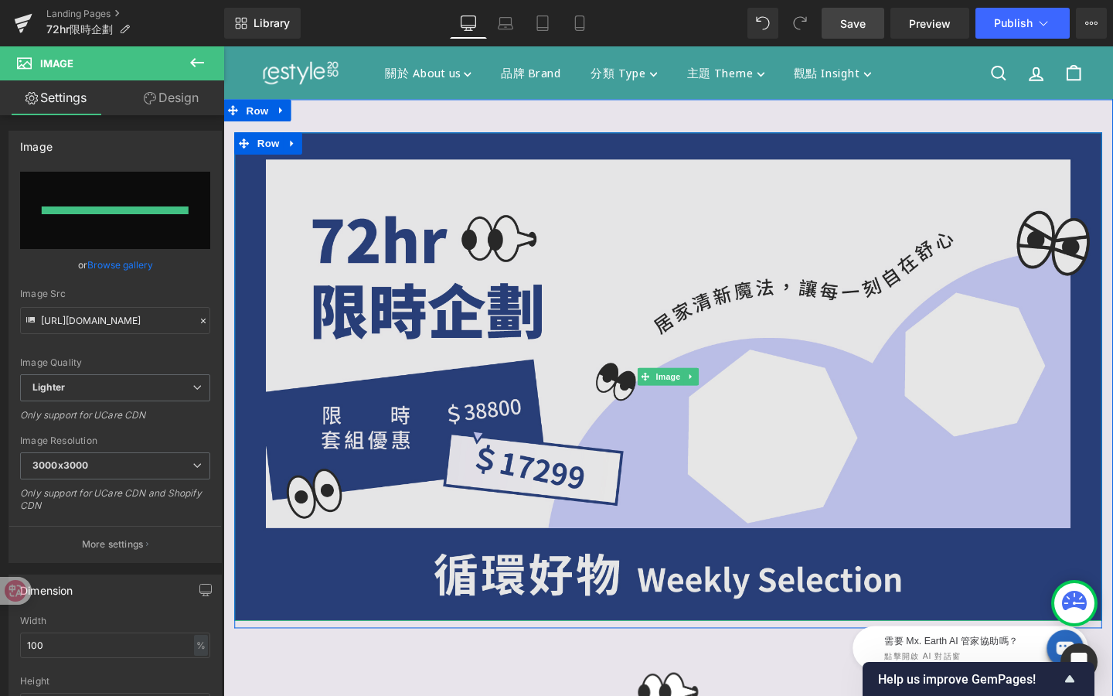
type input "https://ucarecdn.com/a2d1e22b-0ed1-49b7-b2e8-55fee8fcaaf6/-/format/auto/-/previ…"
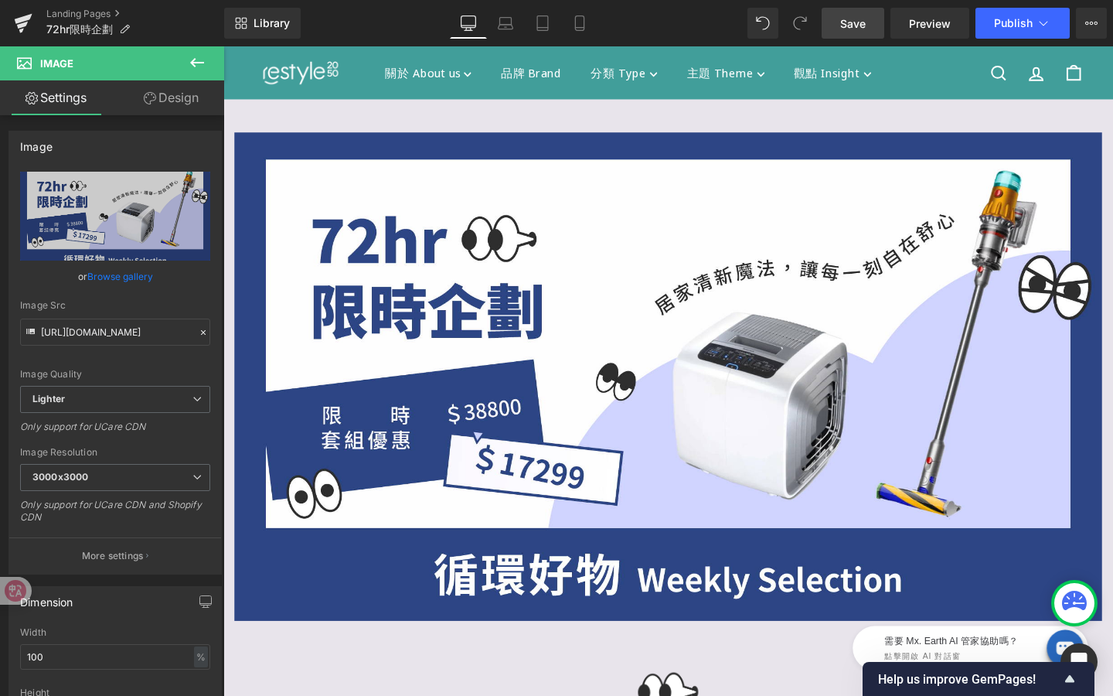
click at [861, 32] on link "Save" at bounding box center [853, 23] width 63 height 31
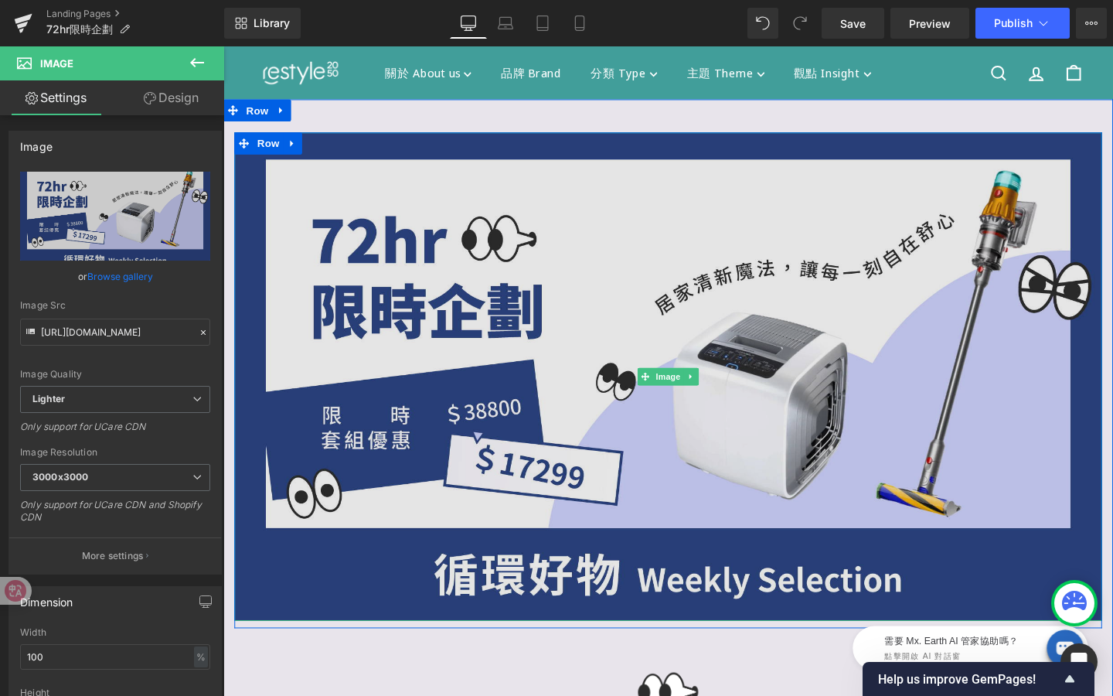
click at [571, 429] on img at bounding box center [691, 393] width 912 height 513
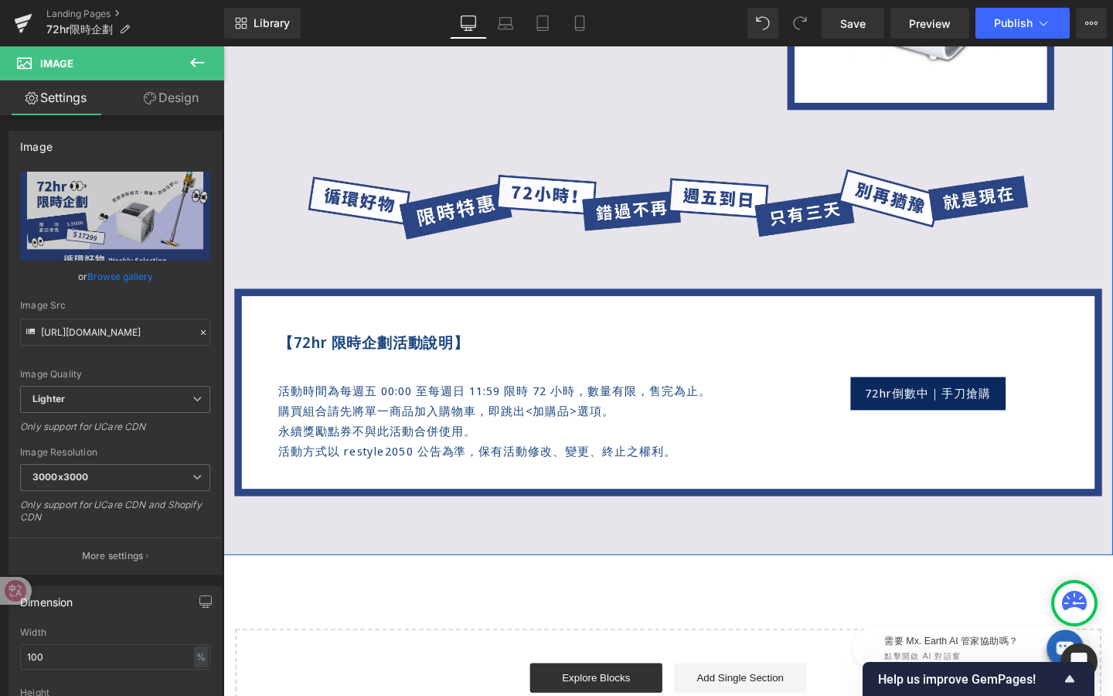
scroll to position [1631, 0]
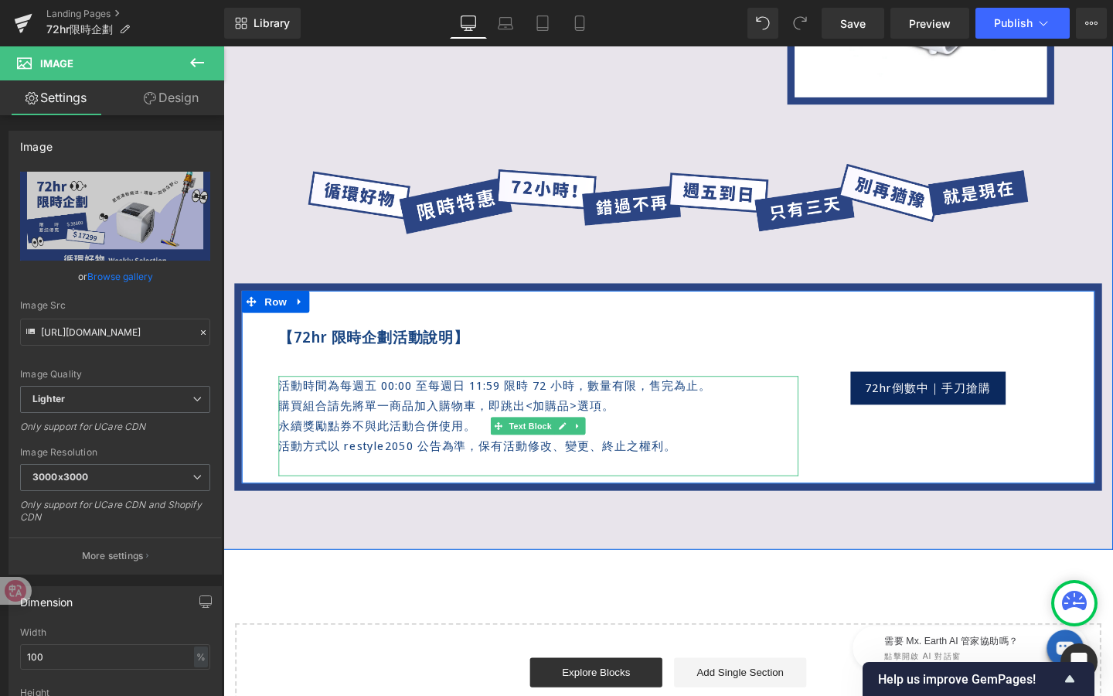
click at [685, 472] on p "活動方式以 restyle2050 公告為準，保有活動修改、變更、終止之權利。" at bounding box center [554, 466] width 547 height 21
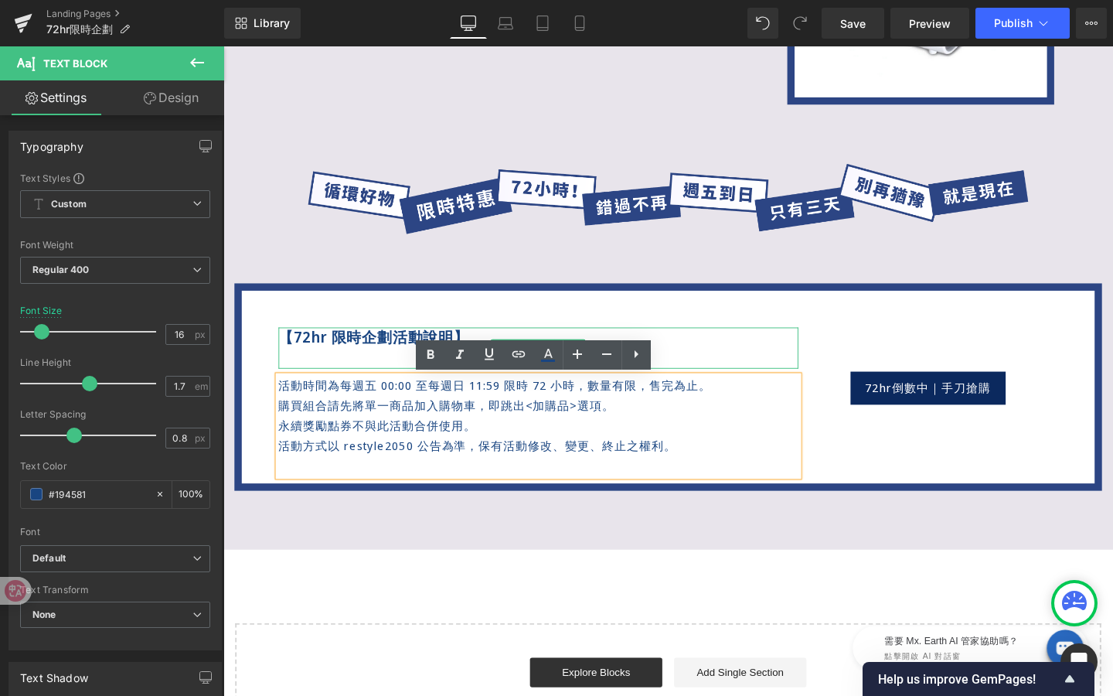
click at [383, 350] on p "【72hr 限時企劃活動說明】" at bounding box center [554, 353] width 547 height 22
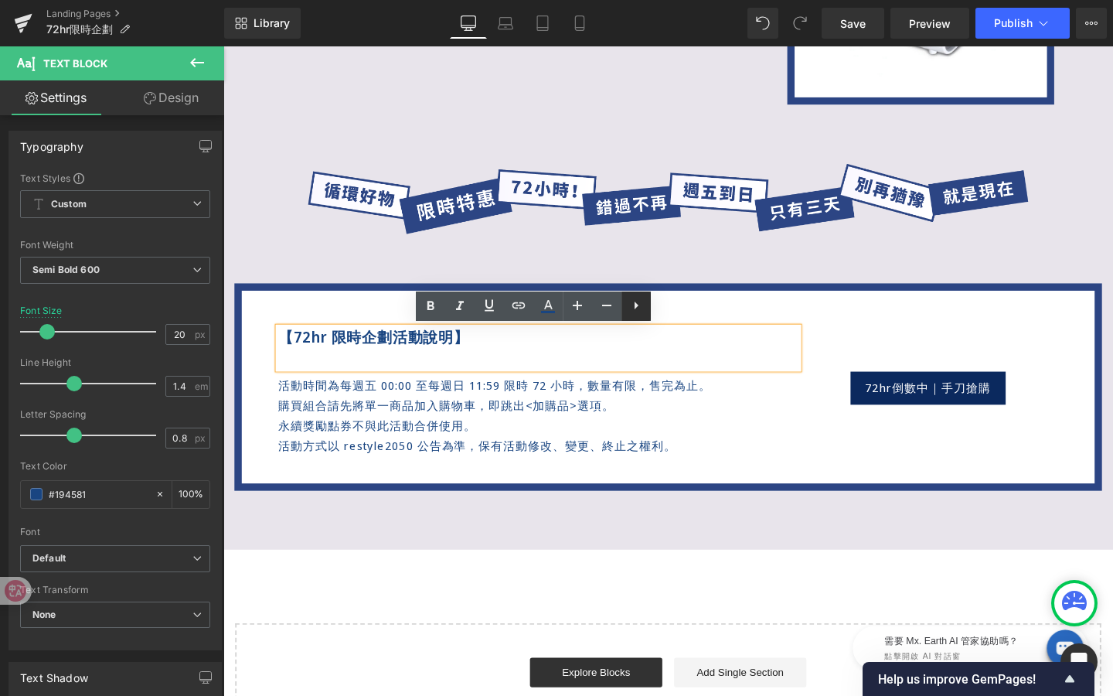
click at [638, 308] on icon at bounding box center [636, 305] width 19 height 19
click at [521, 474] on p "活動方式以 restyle2050 公告為準，保有活動修改、變更、終止之權利。" at bounding box center [554, 466] width 547 height 21
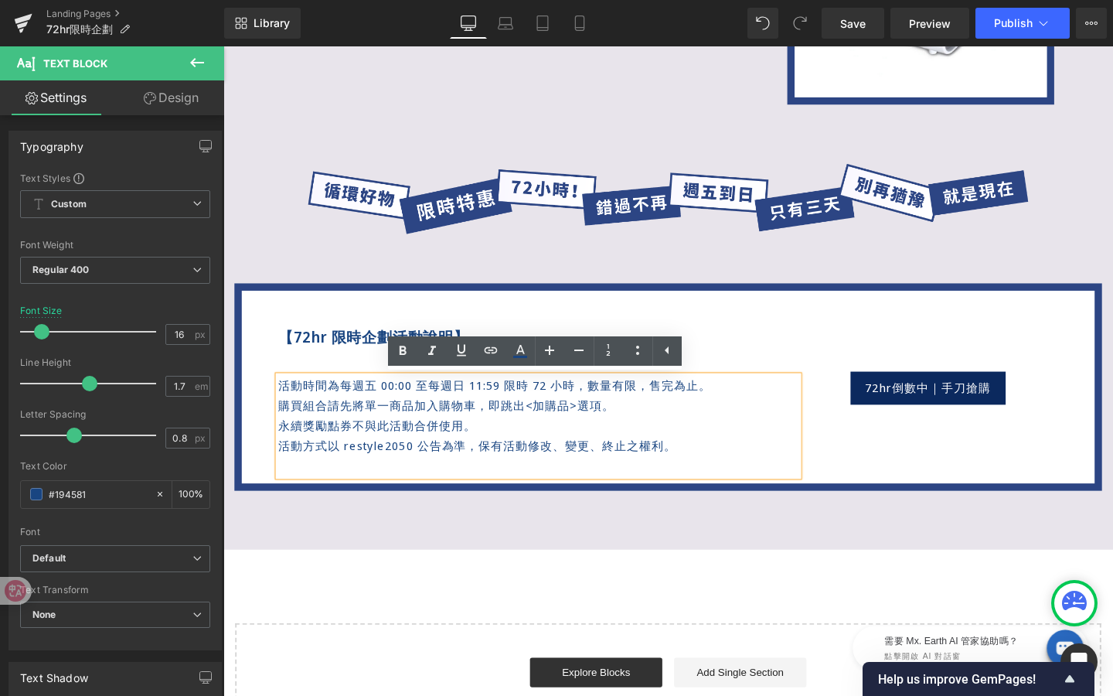
click at [852, 483] on div "72hr倒數中｜手刀搶購 Button" at bounding box center [964, 423] width 273 height 148
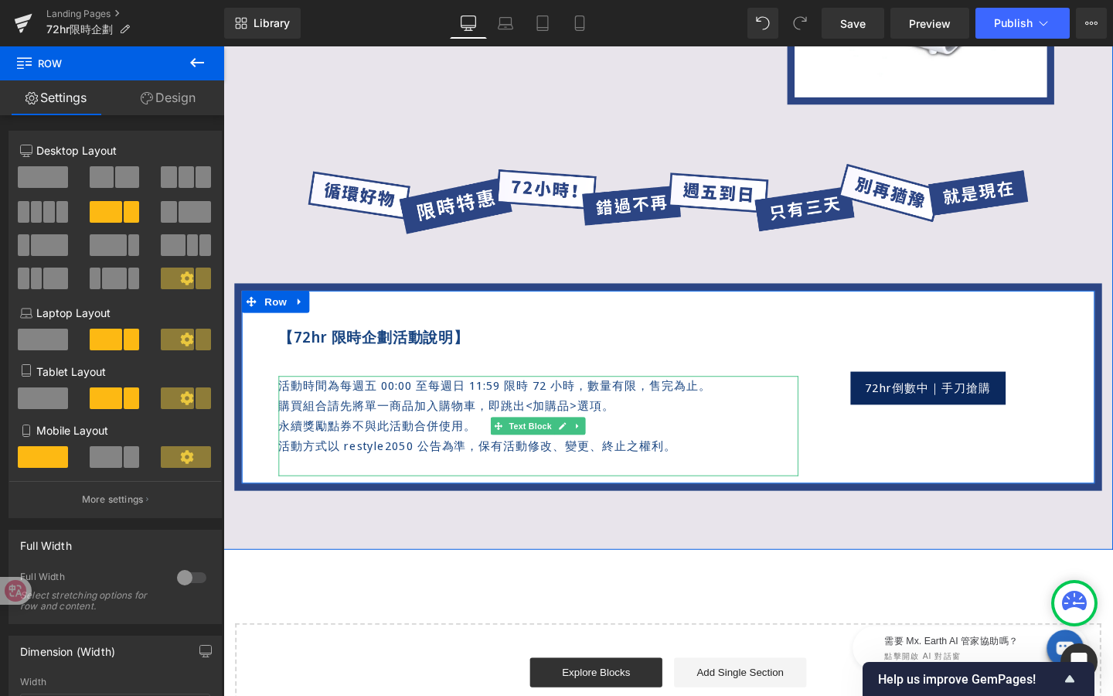
click at [309, 406] on p "活動時間為每週五 00:00 至每週日 11:59 限時 72 小時，數量有限，售完為止。" at bounding box center [554, 403] width 547 height 21
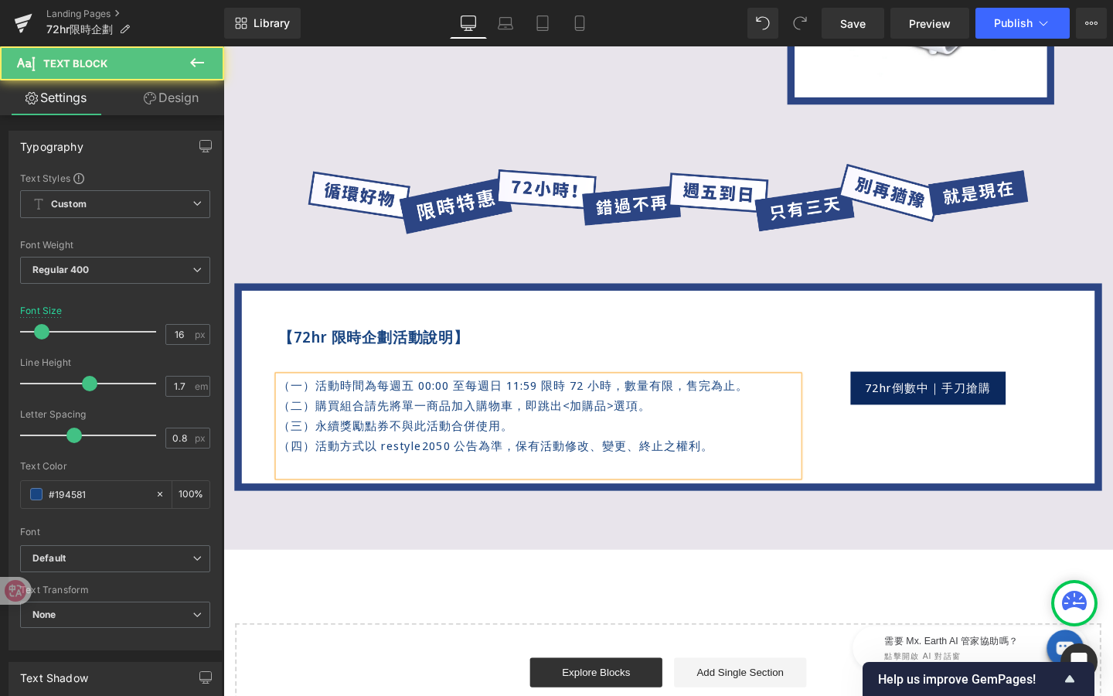
click at [761, 467] on p "（四）活動方式以 restyle2050 公告為準，保有活動修改、變更、終止之權利。" at bounding box center [554, 466] width 547 height 21
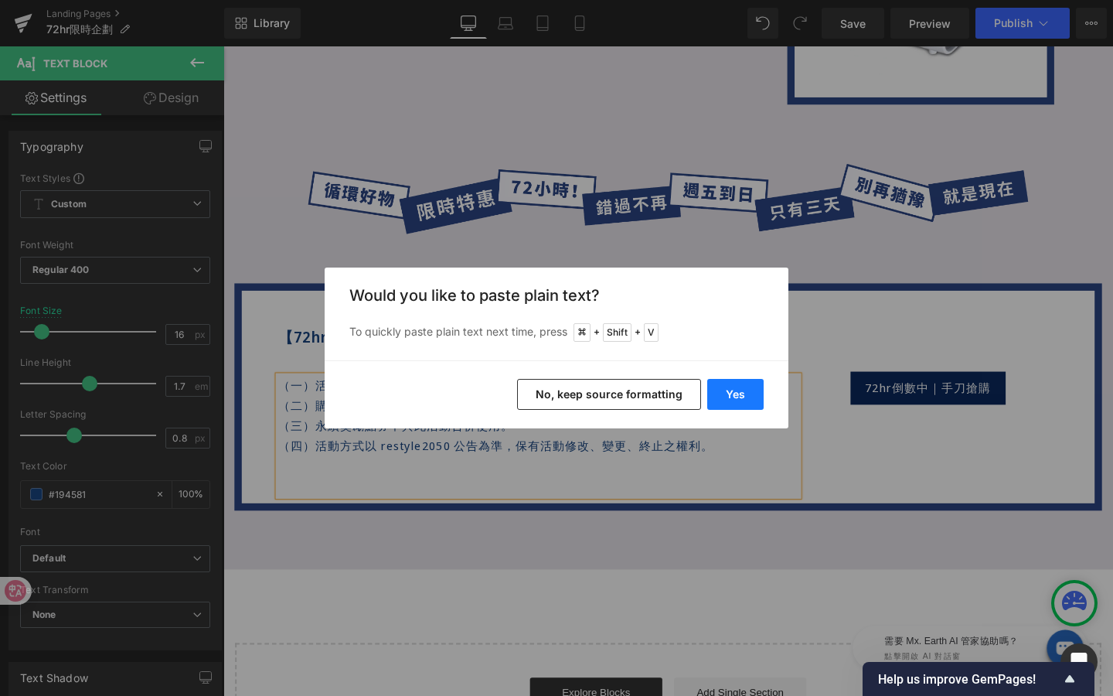
drag, startPoint x: 733, startPoint y: 394, endPoint x: 536, endPoint y: 366, distance: 199.2
click at [733, 394] on button "Yes" at bounding box center [735, 394] width 56 height 31
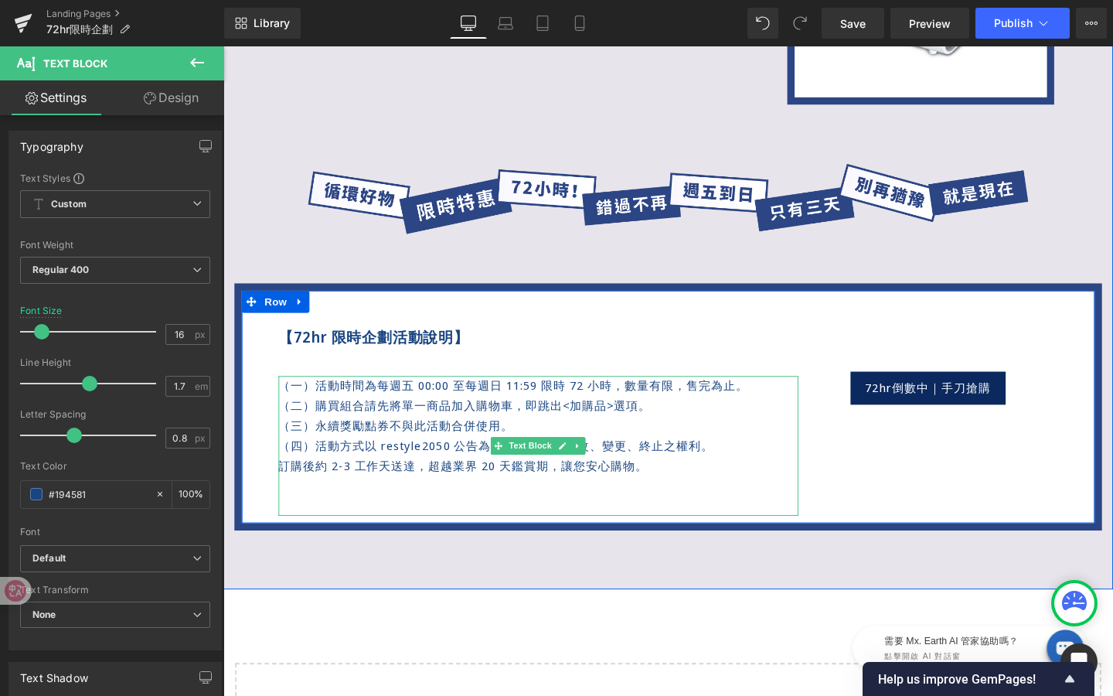
click at [286, 493] on p "訂購後約 2-3 工作天送達，超越業界 20 天鑑賞期，讓您安心購物。" at bounding box center [554, 487] width 547 height 21
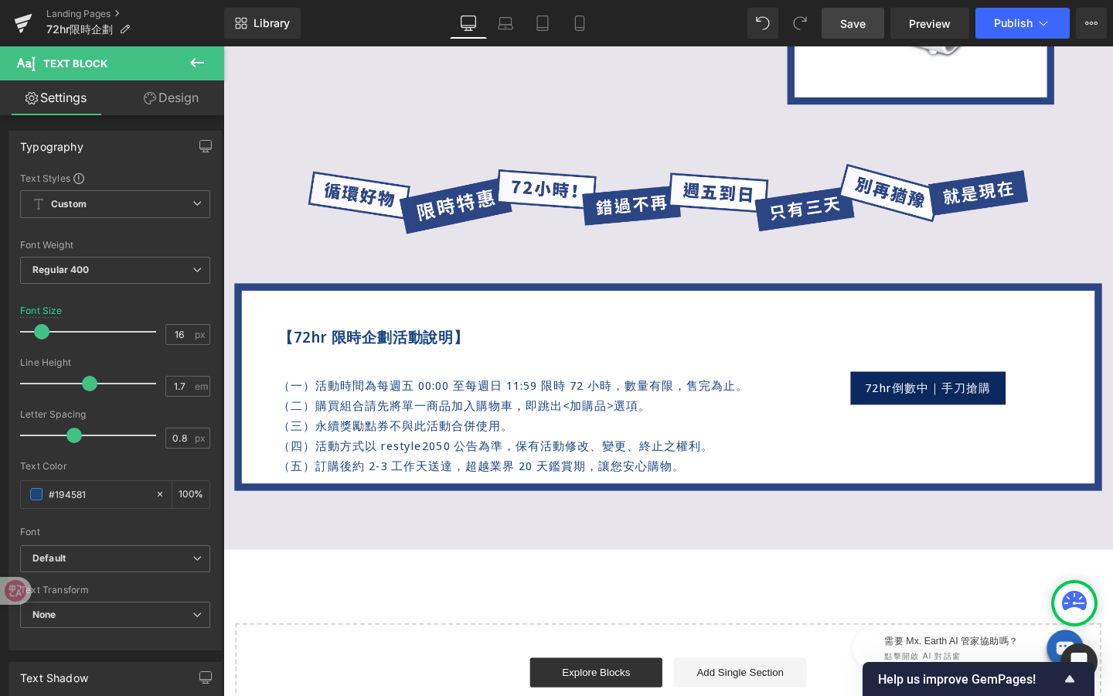
click at [854, 22] on span "Save" at bounding box center [853, 23] width 26 height 16
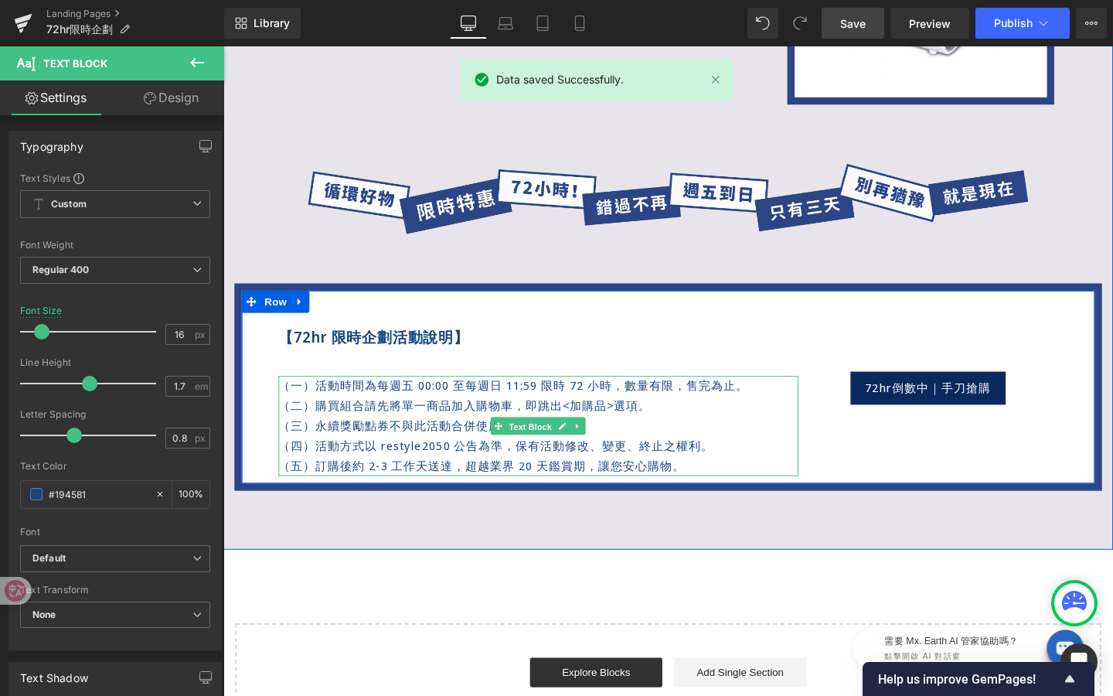
click at [547, 449] on span "Text Block" at bounding box center [546, 446] width 51 height 19
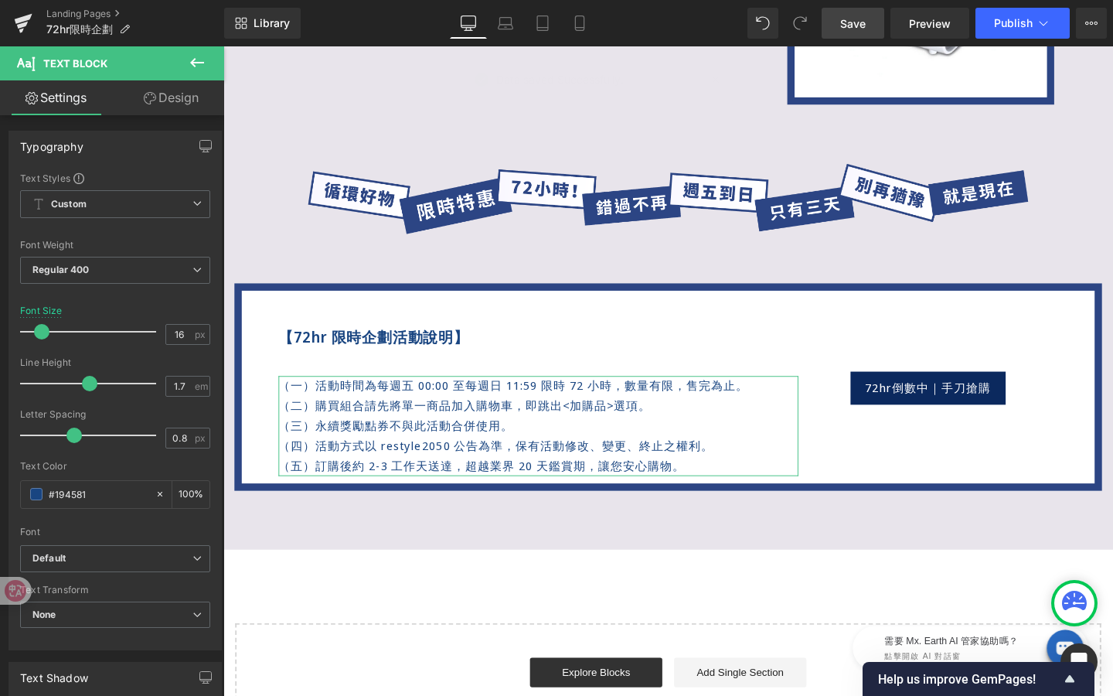
click at [160, 104] on link "Design" at bounding box center [171, 97] width 112 height 35
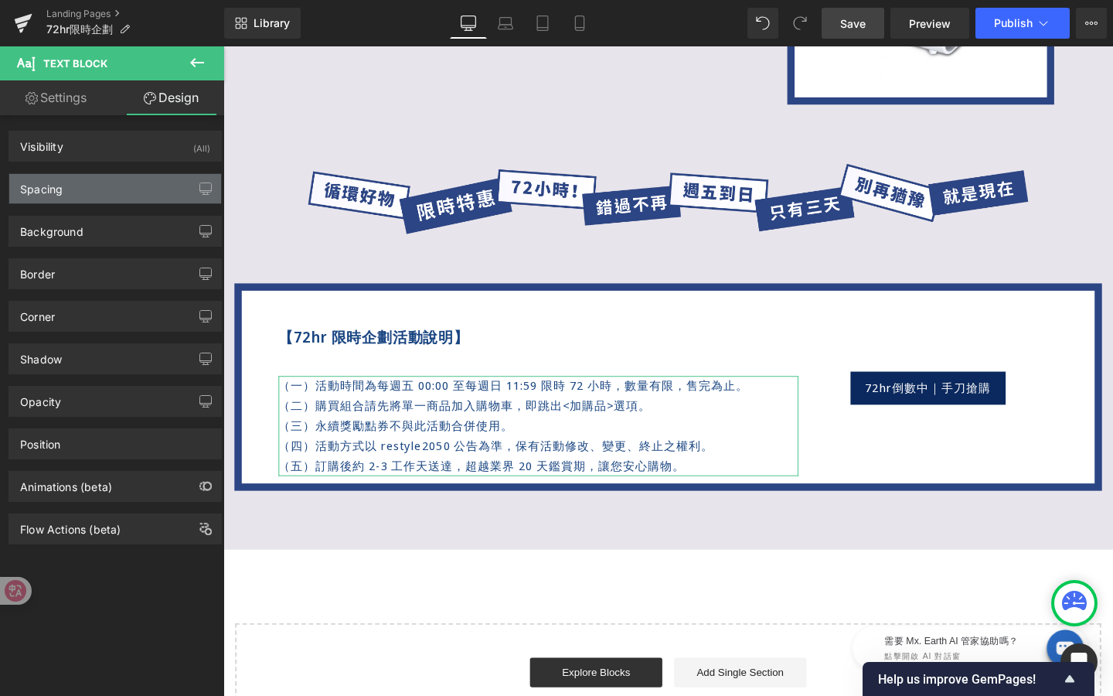
click at [121, 189] on div "Spacing" at bounding box center [115, 188] width 212 height 29
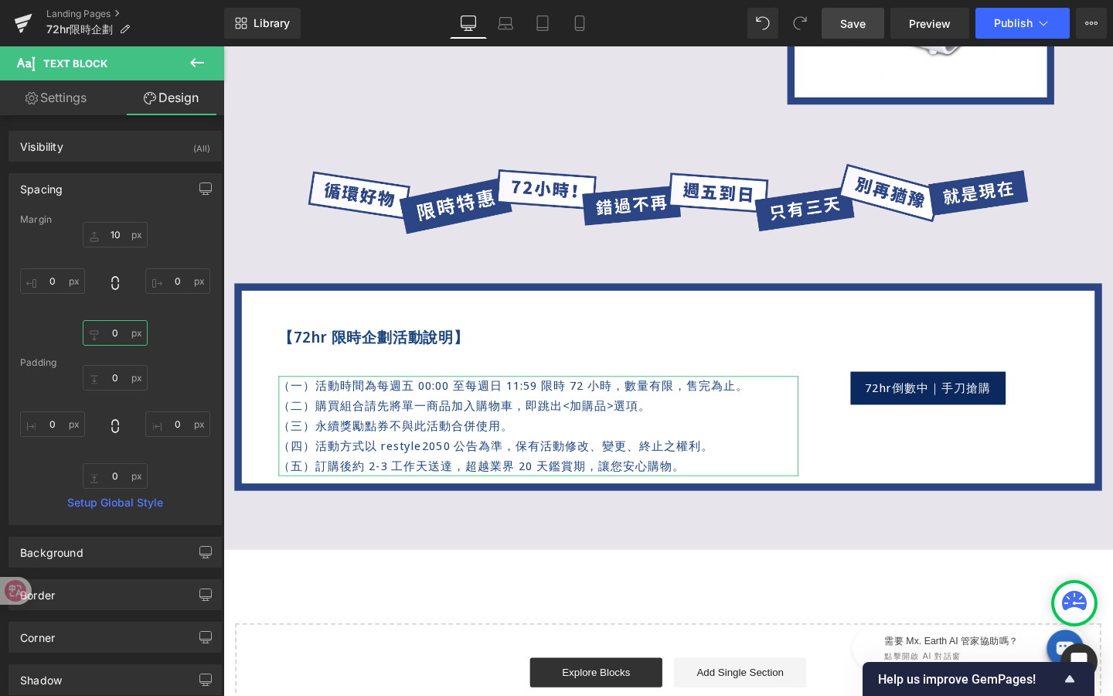
click at [115, 334] on input "0" at bounding box center [115, 333] width 65 height 26
type input "ˇㄢ"
type input "ㄢ"
type input "30"
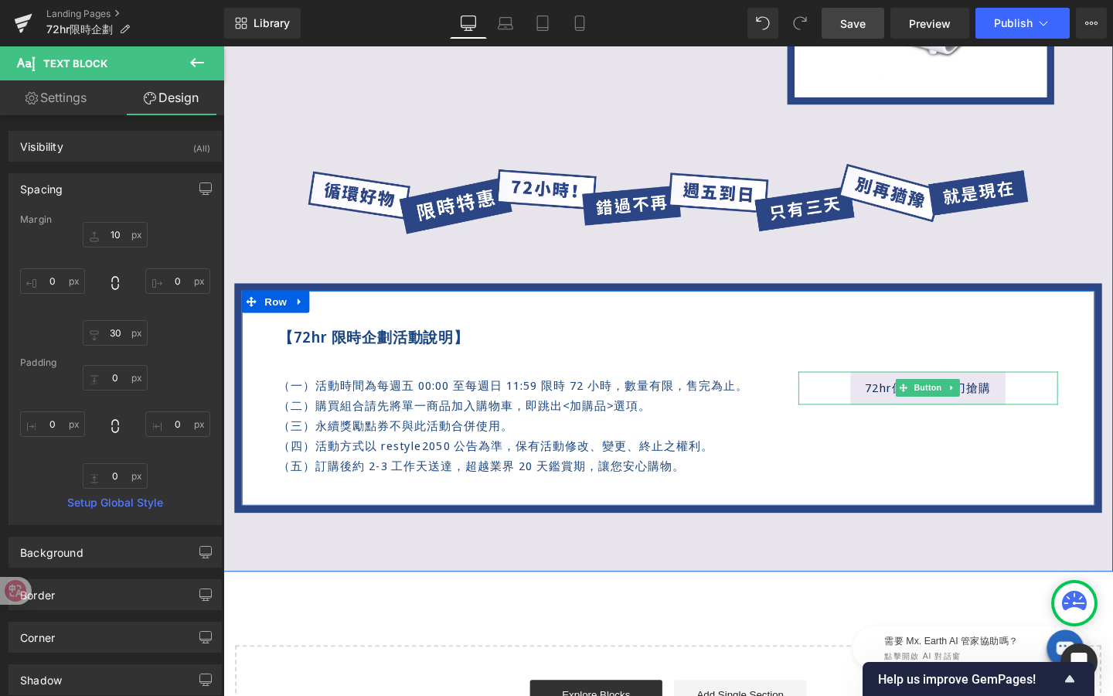
click at [955, 408] on span "Button" at bounding box center [965, 405] width 36 height 19
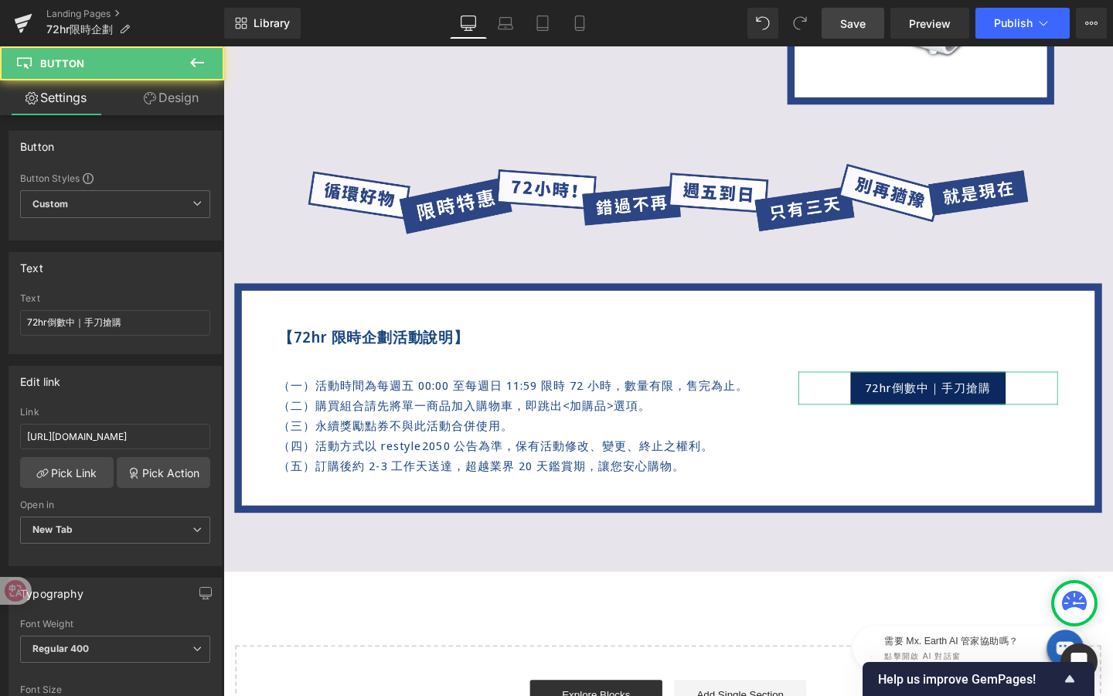
click at [165, 109] on link "Design" at bounding box center [171, 97] width 112 height 35
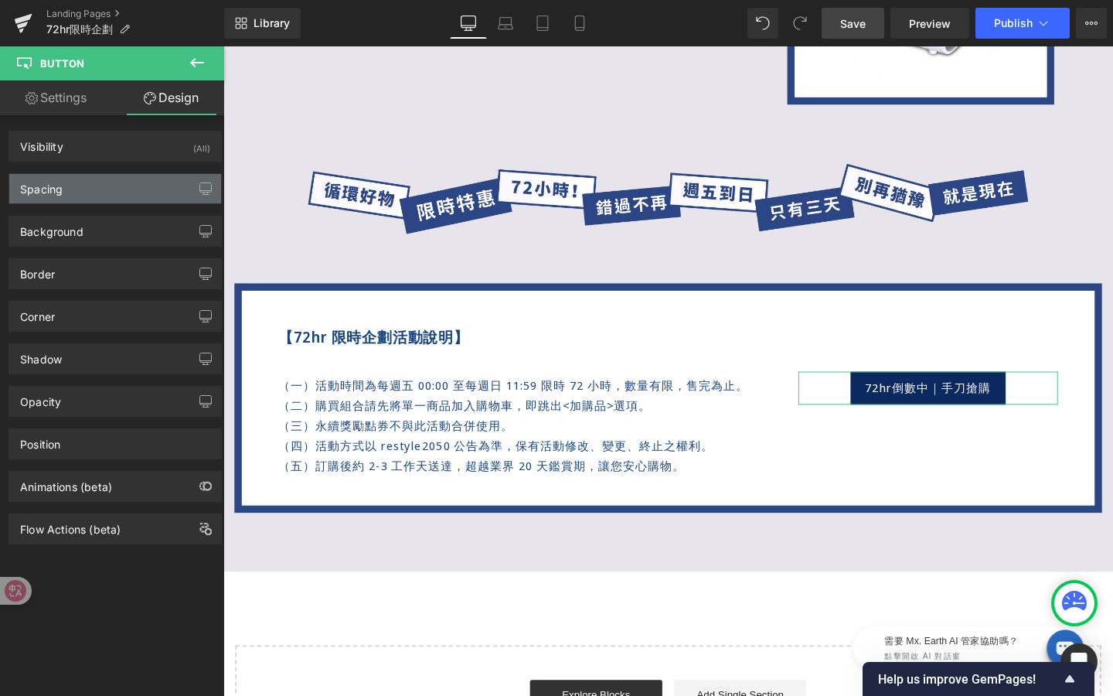
click at [107, 189] on div "Spacing" at bounding box center [115, 188] width 212 height 29
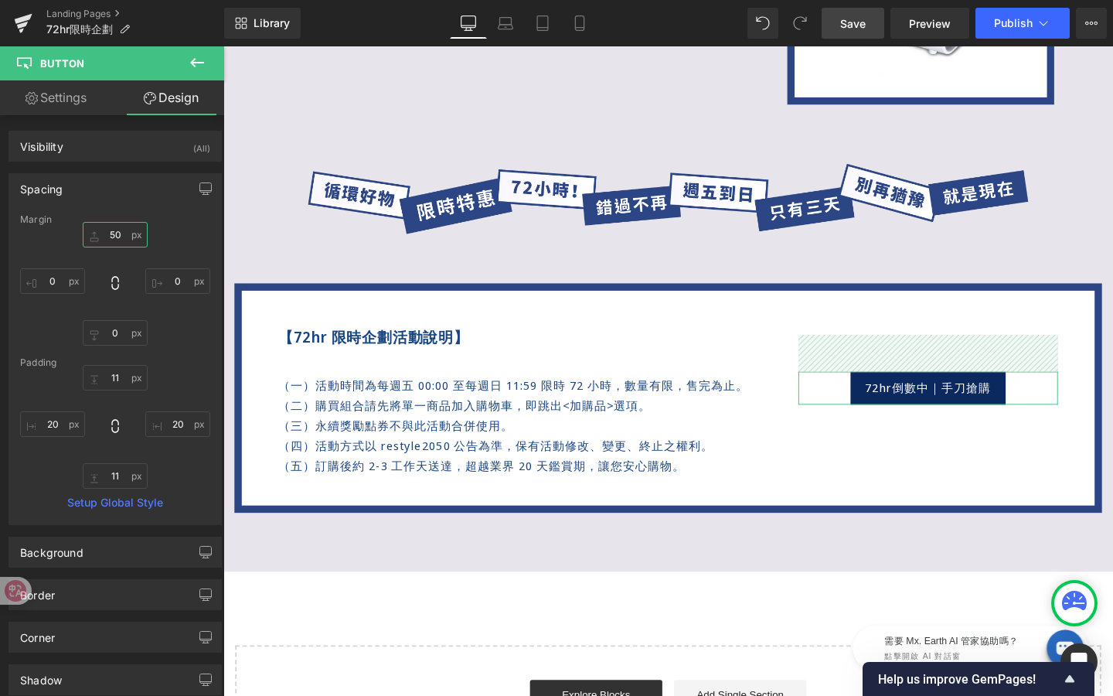
click at [120, 233] on input "50" at bounding box center [115, 235] width 65 height 26
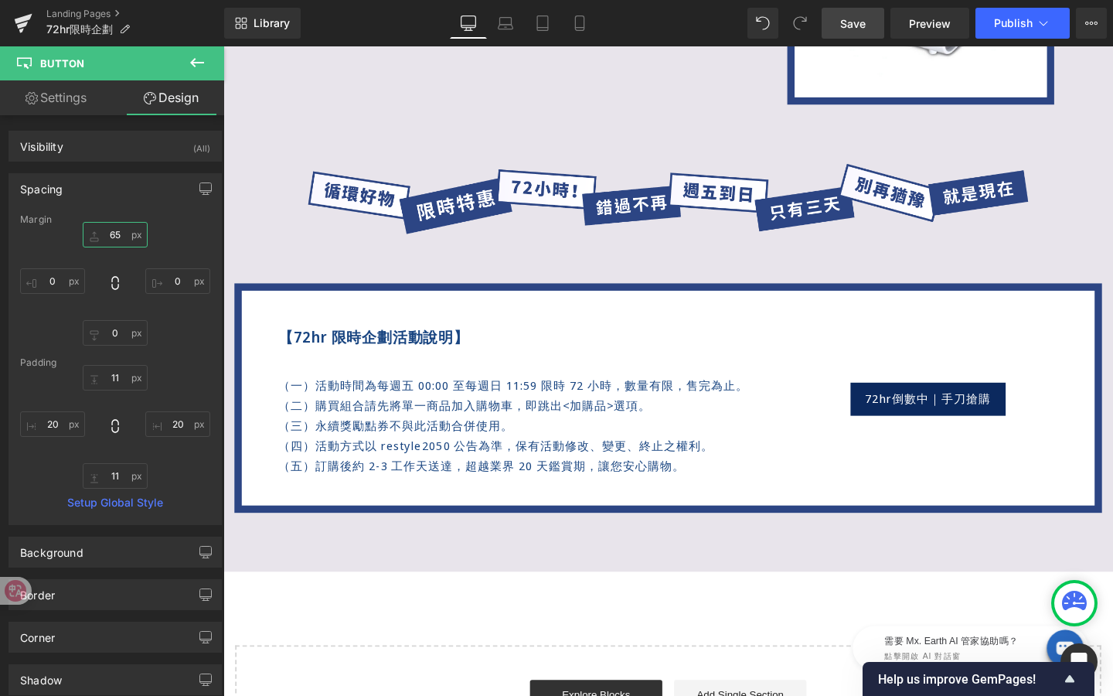
type input "65"
click at [850, 34] on link "Save" at bounding box center [853, 23] width 63 height 31
click at [926, 28] on span "Preview" at bounding box center [930, 23] width 42 height 16
click at [859, 609] on div "最小化聊天 您好，欢迎使用HeiChat 👋 我们如何帮助您？ 您的对话 显示全部 A A 新对话 团队将尽快回复 需要 Mx. Earth AI 管家協助嗎…" at bounding box center [958, 645] width 309 height 77
